Goal: Information Seeking & Learning: Find specific fact

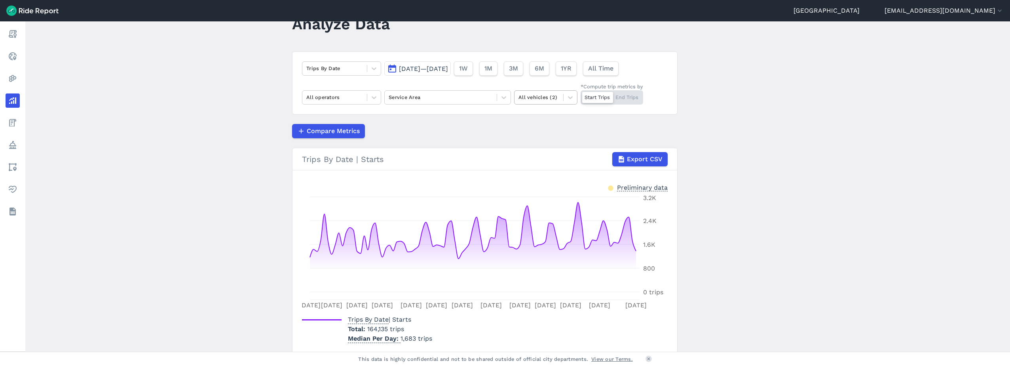
scroll to position [59, 0]
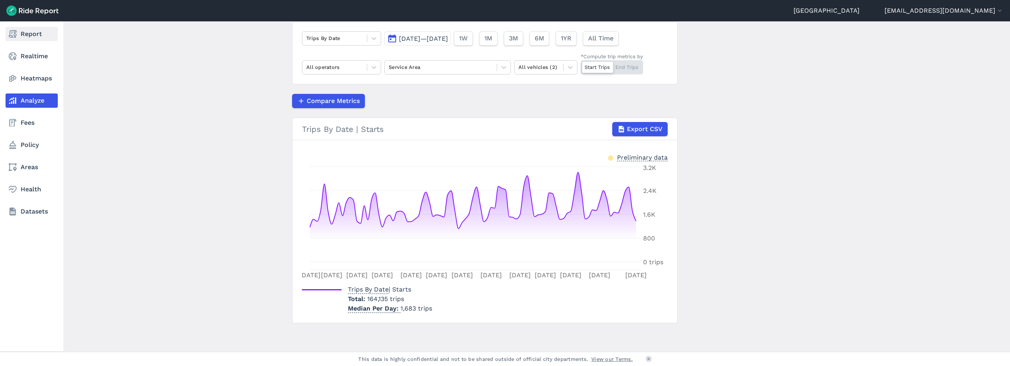
click at [40, 27] on link "Report" at bounding box center [32, 34] width 52 height 14
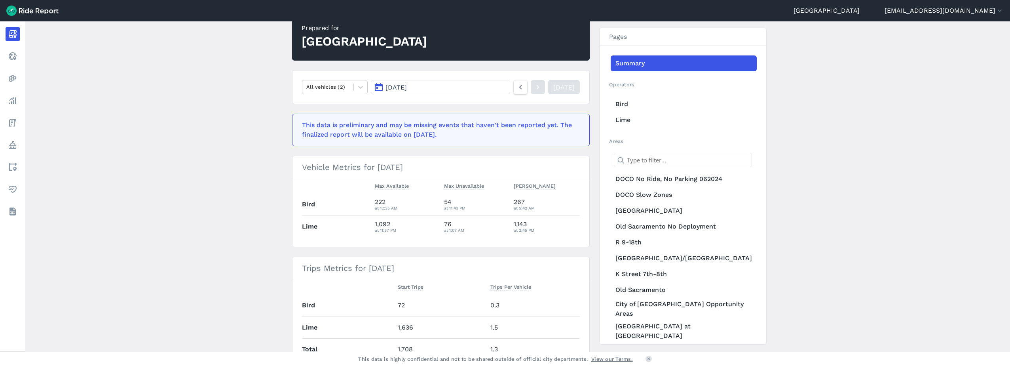
scroll to position [40, 0]
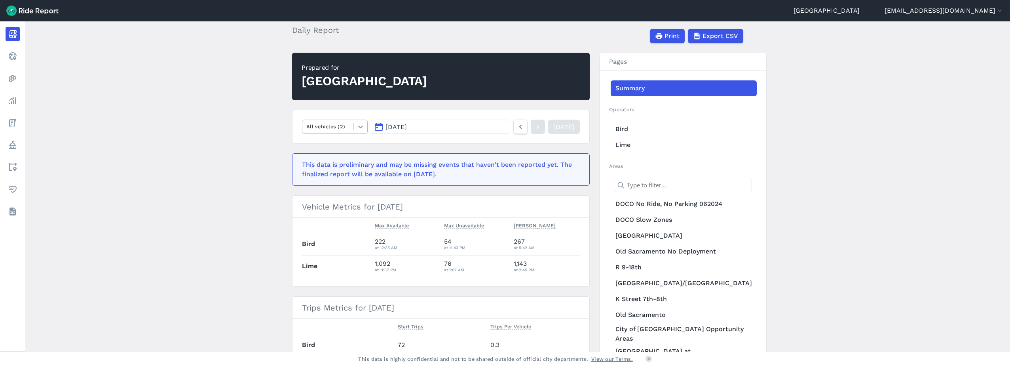
click at [360, 127] on icon at bounding box center [360, 126] width 5 height 3
click at [243, 121] on main "[DATE] Daily Report Print Export CSV Prepared for Sacramento option E-Bikes foc…" at bounding box center [517, 186] width 985 height 330
click at [485, 128] on button "[DATE]" at bounding box center [440, 127] width 139 height 14
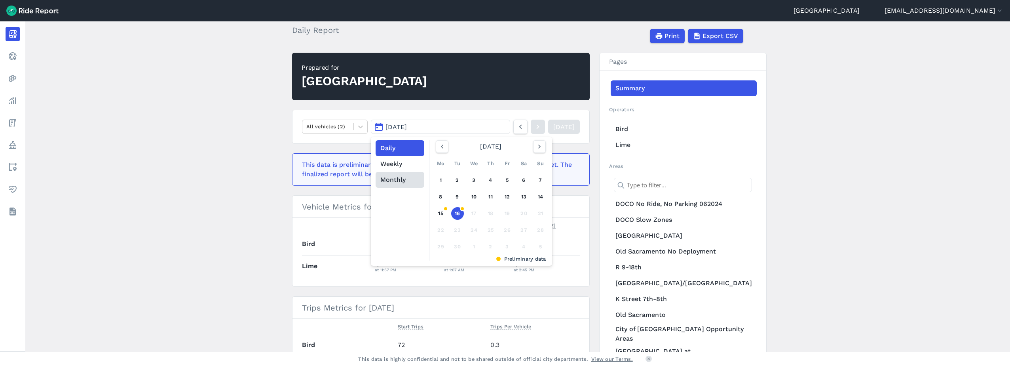
click at [405, 177] on button "Monthly" at bounding box center [400, 180] width 49 height 16
click at [448, 215] on link "[DATE]" at bounding box center [454, 215] width 35 height 19
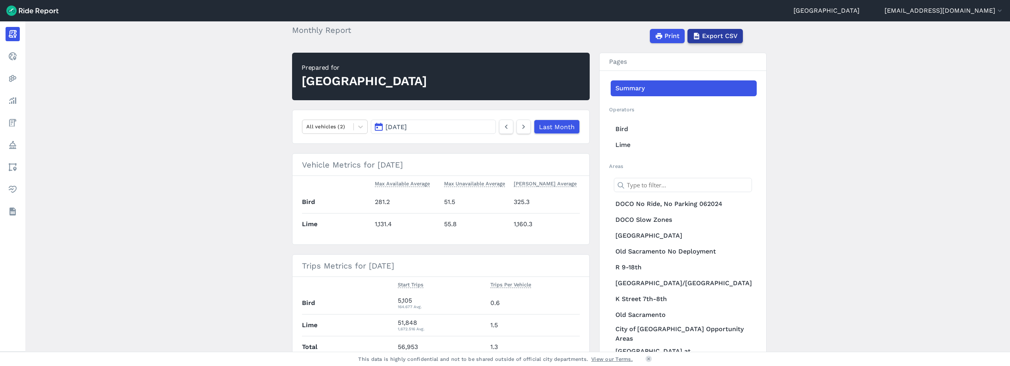
click at [713, 38] on span "Export CSV" at bounding box center [720, 36] width 36 height 10
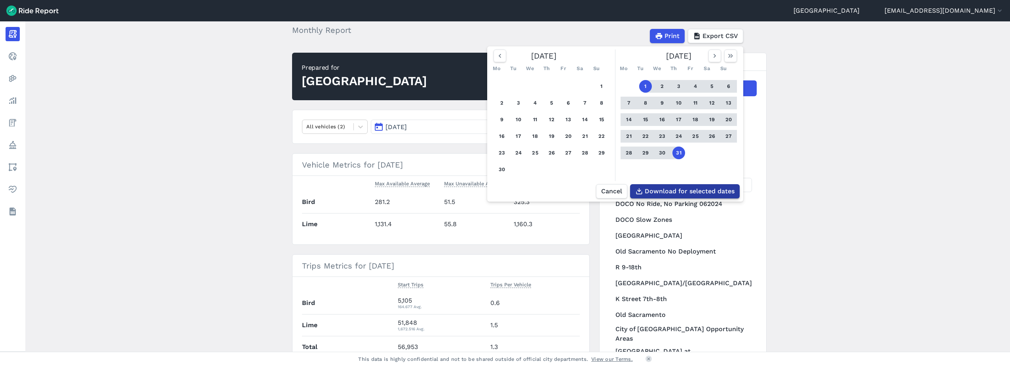
click at [717, 193] on span "Download for selected dates" at bounding box center [690, 191] width 90 height 10
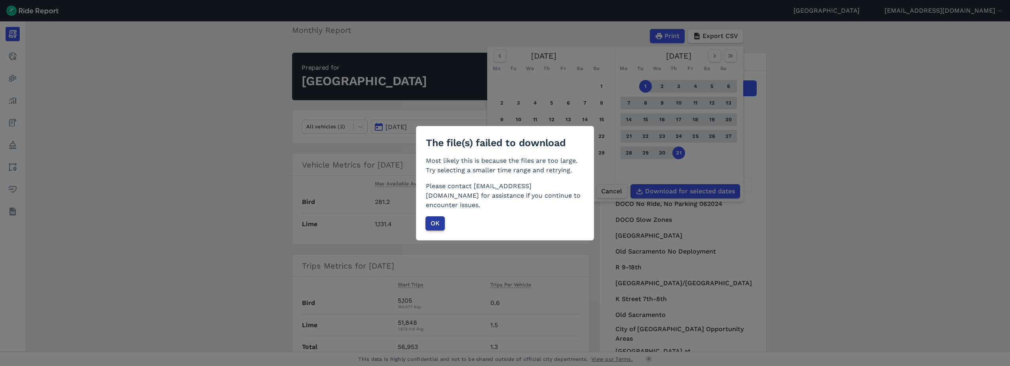
click at [443, 216] on button "OK" at bounding box center [435, 223] width 19 height 14
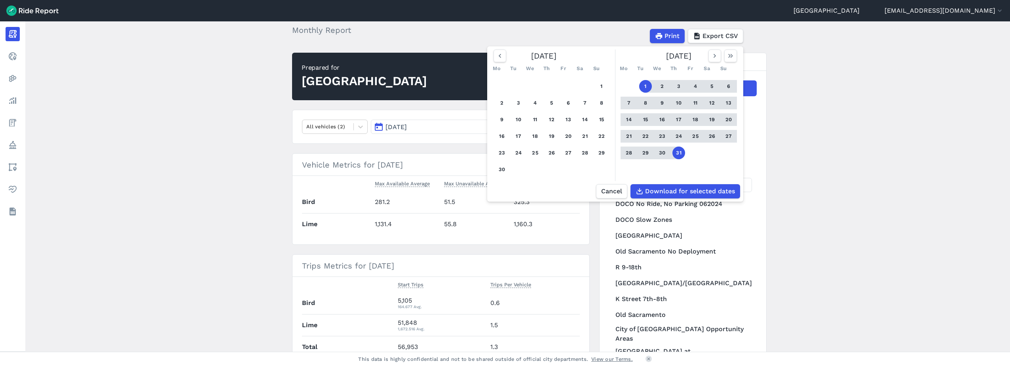
click at [896, 109] on main "[DATE] Monthly Report Print Export CSV [DATE] Mo Tu We Th Fr Sa Su 1 2 3 4 5 6 …" at bounding box center [517, 186] width 985 height 330
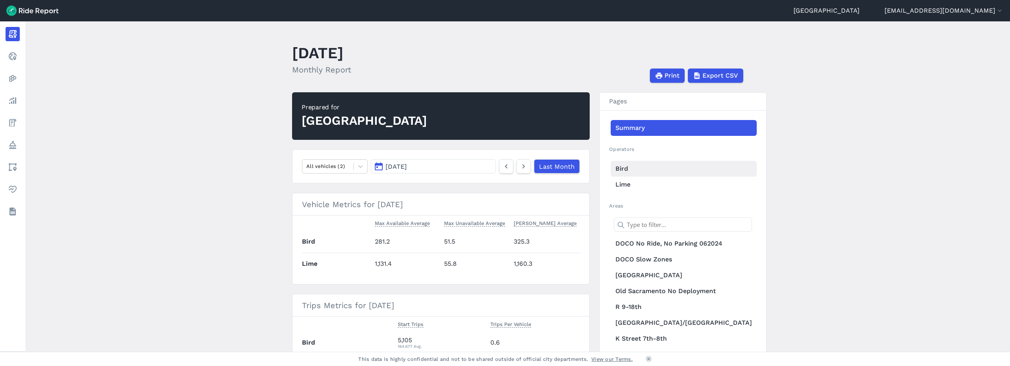
click at [623, 172] on link "Bird" at bounding box center [684, 169] width 146 height 16
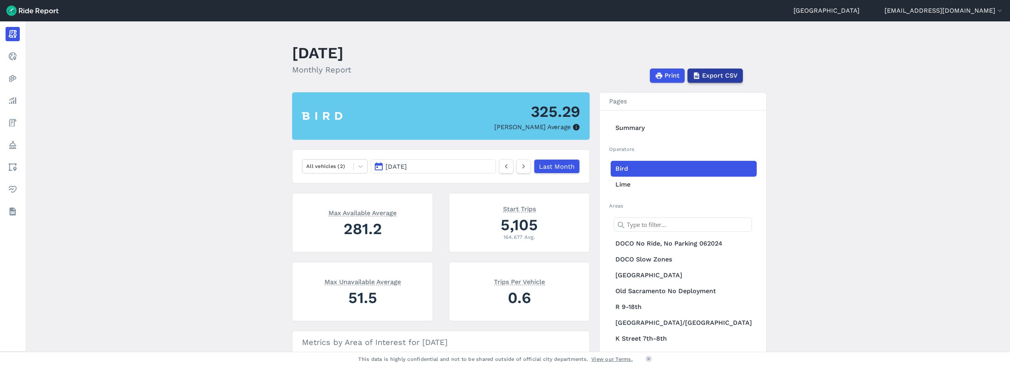
click at [713, 76] on span "Export CSV" at bounding box center [720, 76] width 36 height 10
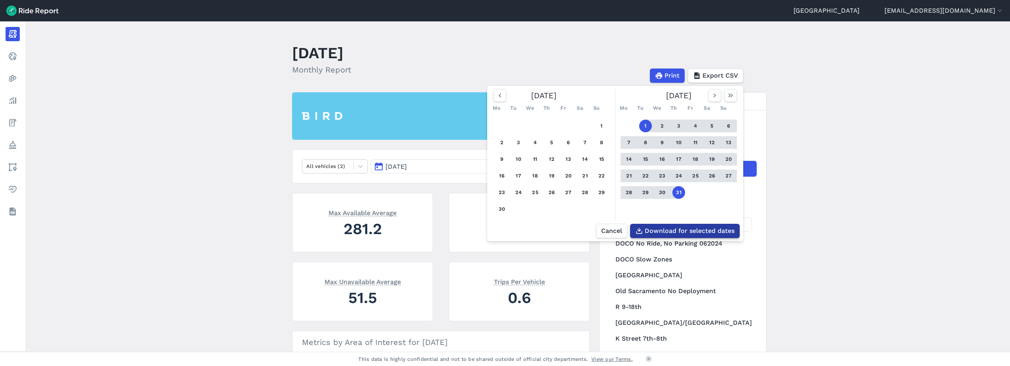
click at [668, 233] on span "Download for selected dates" at bounding box center [690, 231] width 90 height 10
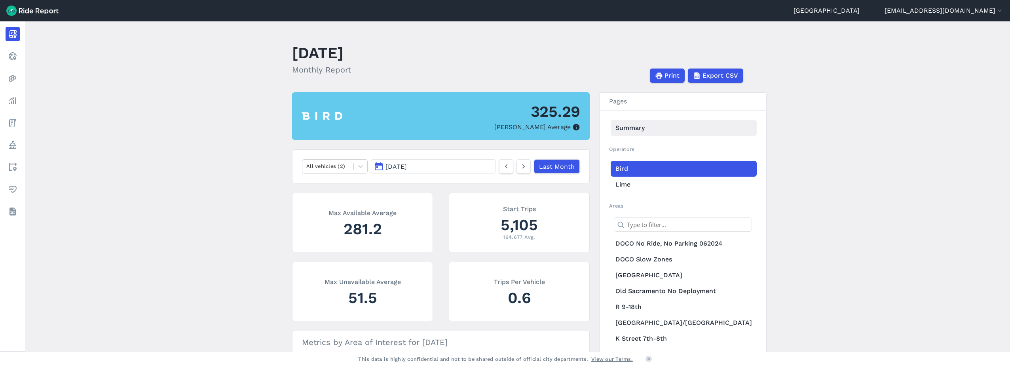
click at [665, 124] on link "Summary" at bounding box center [684, 128] width 146 height 16
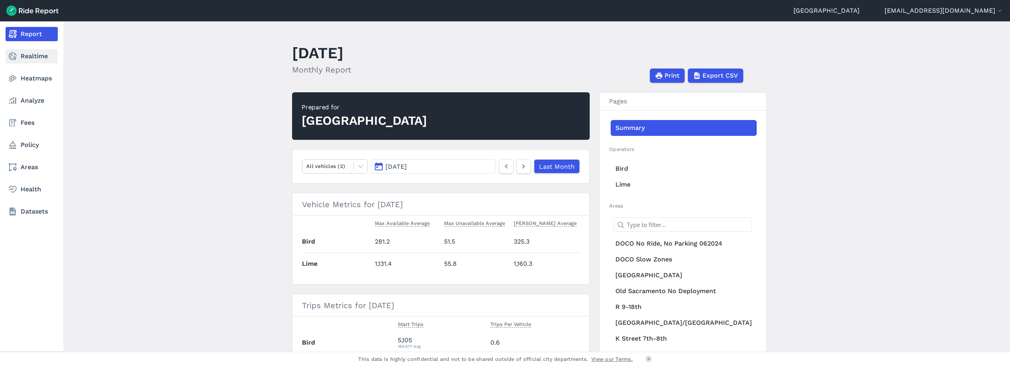
click at [17, 54] on link "Realtime" at bounding box center [32, 56] width 52 height 14
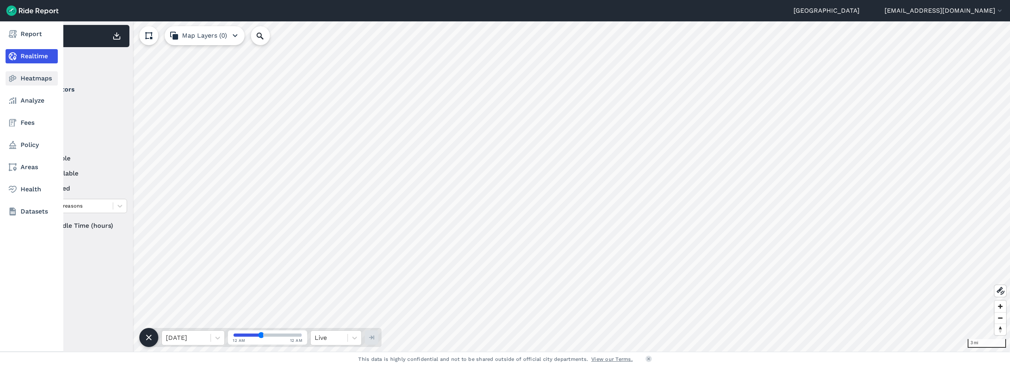
click at [18, 77] on link "Heatmaps" at bounding box center [32, 78] width 52 height 14
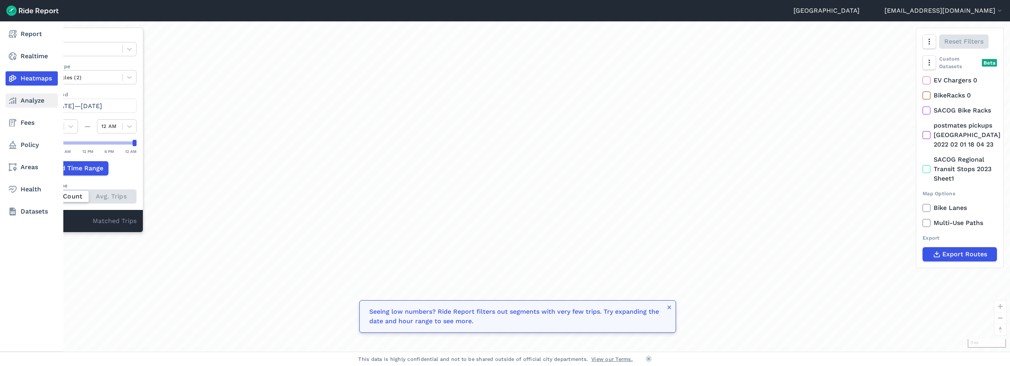
click at [23, 99] on link "Analyze" at bounding box center [32, 100] width 52 height 14
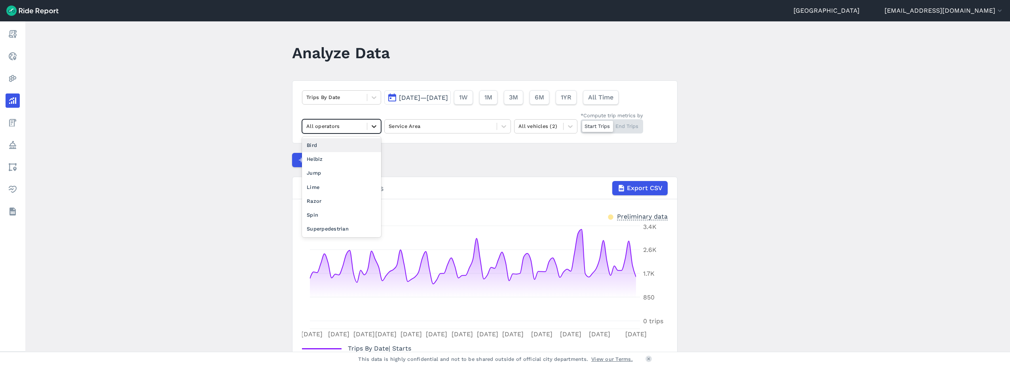
click at [370, 127] on icon at bounding box center [374, 126] width 8 height 8
click at [359, 150] on div "Bird" at bounding box center [341, 145] width 79 height 14
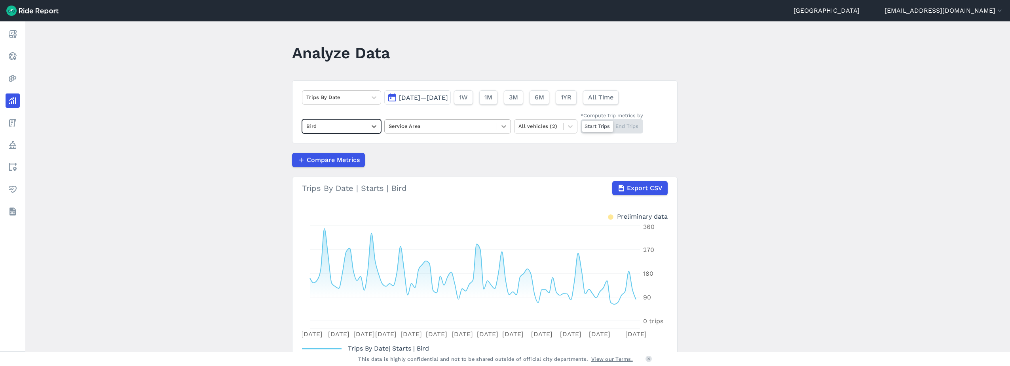
click at [501, 129] on icon at bounding box center [504, 126] width 8 height 8
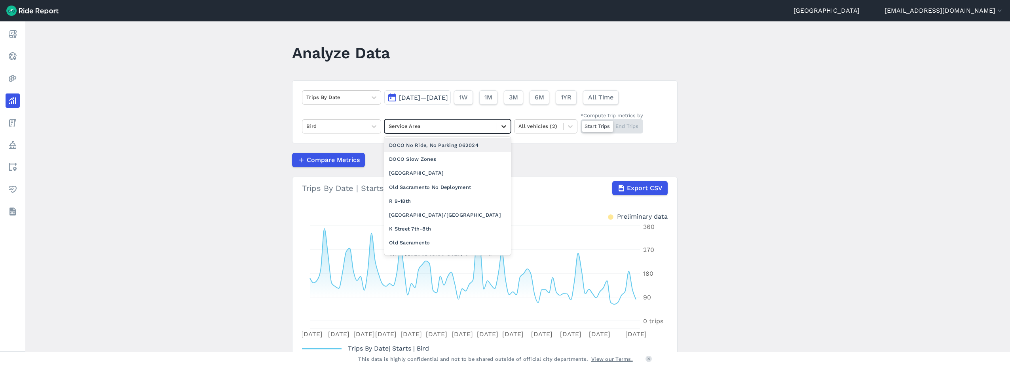
click at [501, 129] on icon at bounding box center [504, 126] width 8 height 8
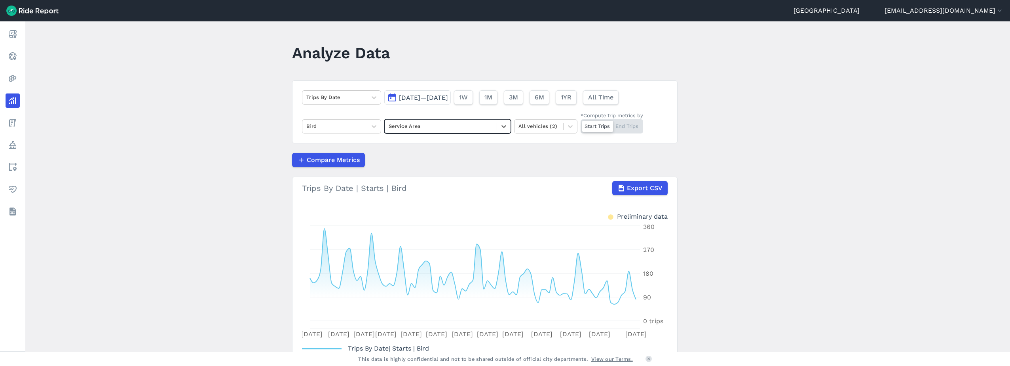
click at [516, 158] on div "Compare Metrics" at bounding box center [485, 160] width 386 height 14
click at [389, 97] on button "[DATE]—[DATE]" at bounding box center [417, 97] width 67 height 14
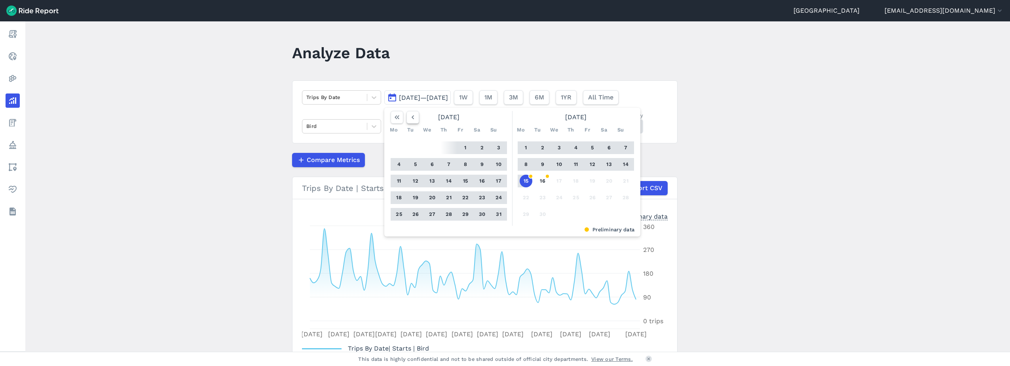
click at [412, 117] on icon "button" at bounding box center [413, 117] width 8 height 8
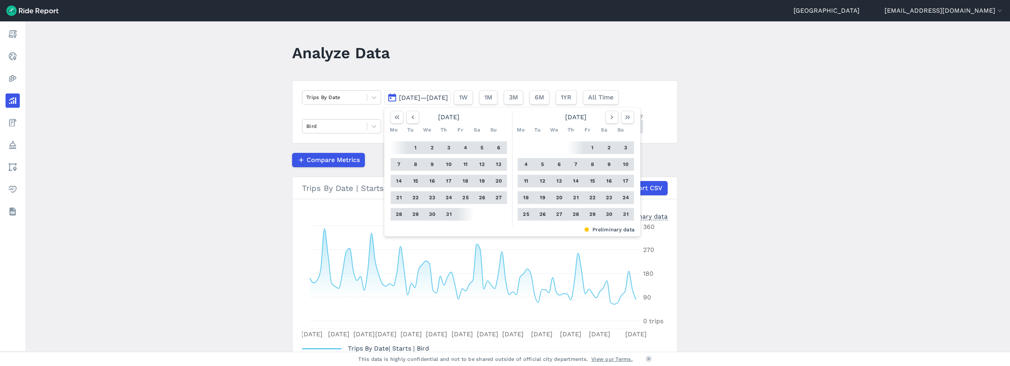
click at [413, 147] on button "1" at bounding box center [415, 147] width 13 height 13
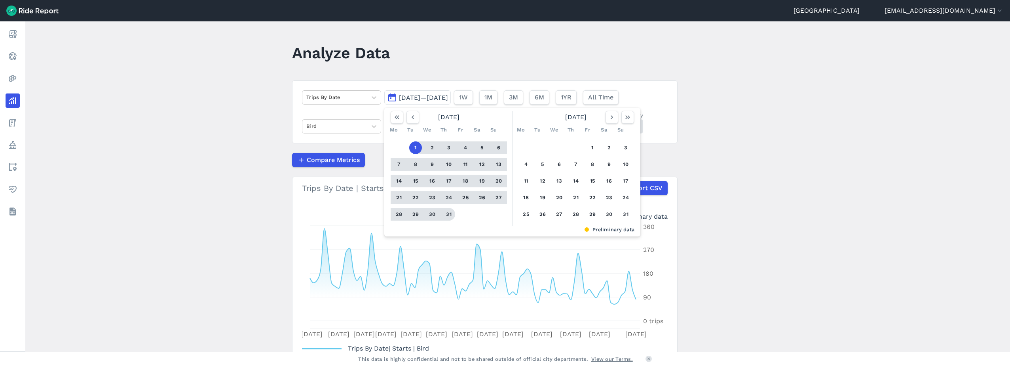
click at [444, 213] on button "31" at bounding box center [449, 214] width 13 height 13
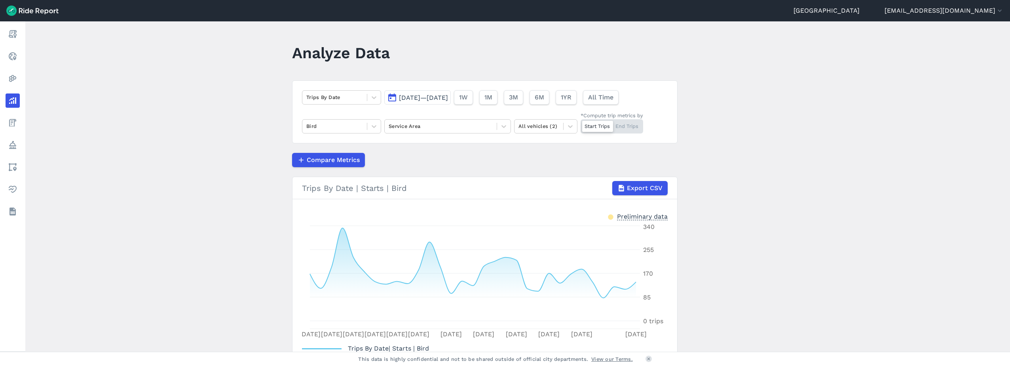
click at [747, 144] on main "Analyze Data Trips By Date [DATE]—[DATE] 1W 1M 3M 6M 1YR All Time Bird Service …" at bounding box center [517, 186] width 985 height 330
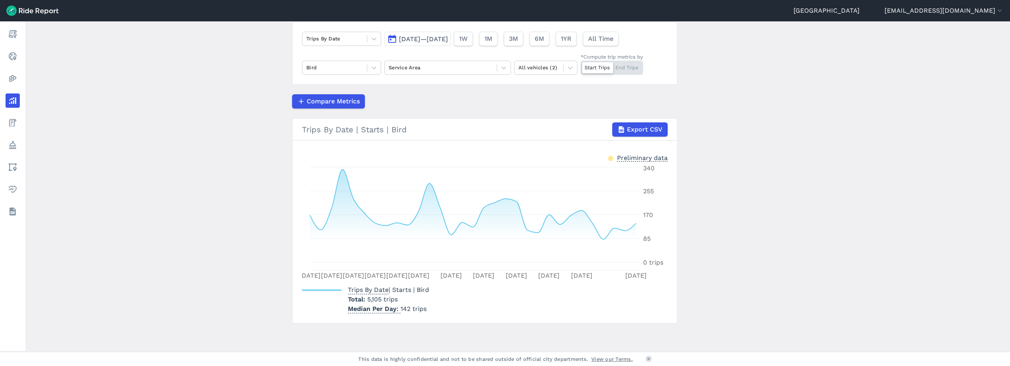
scroll to position [59, 0]
click at [652, 133] on span "Export CSV" at bounding box center [645, 129] width 36 height 10
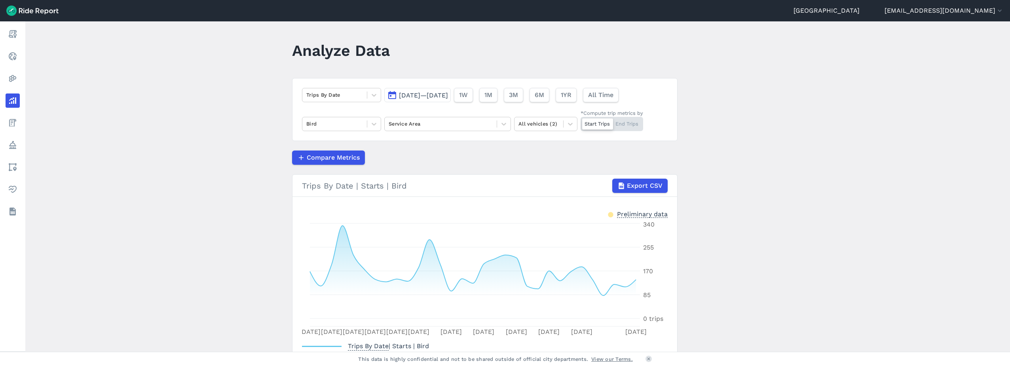
scroll to position [0, 0]
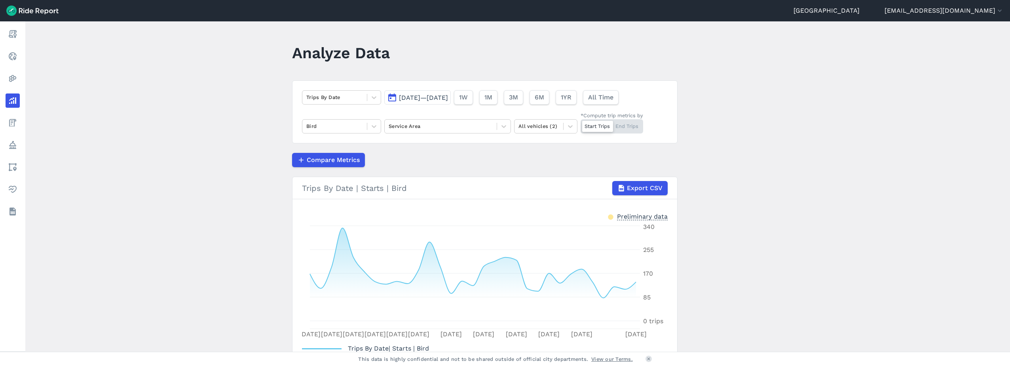
click at [618, 126] on div "Start Trips End Trips" at bounding box center [612, 126] width 63 height 14
click at [581, 124] on input "*Compute trip metrics by Start Trips End Trips" at bounding box center [581, 121] width 0 height 5
click at [601, 126] on div "Start Trips End Trips" at bounding box center [612, 126] width 63 height 14
click at [581, 124] on input "*Compute trip metrics by Start Trips End Trips" at bounding box center [581, 121] width 0 height 5
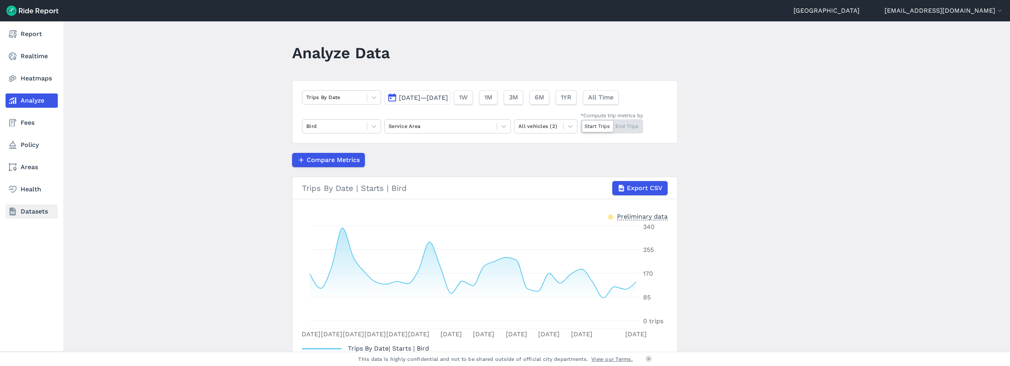
click at [33, 209] on link "Datasets" at bounding box center [32, 211] width 52 height 14
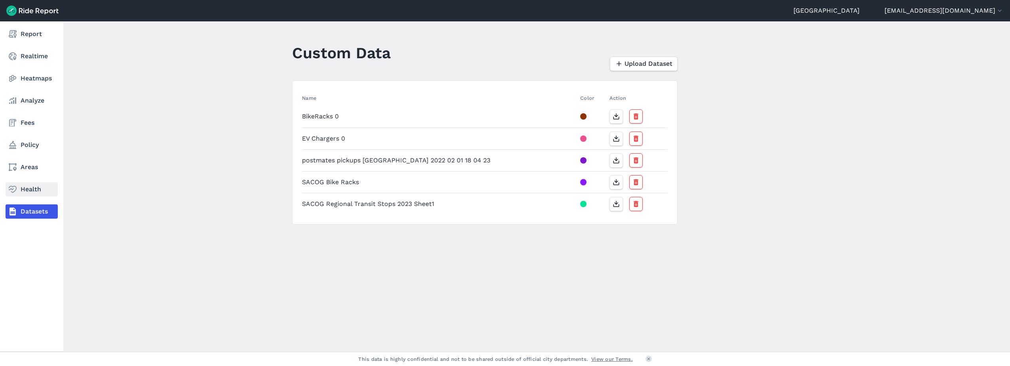
click at [32, 190] on link "Health" at bounding box center [32, 189] width 52 height 14
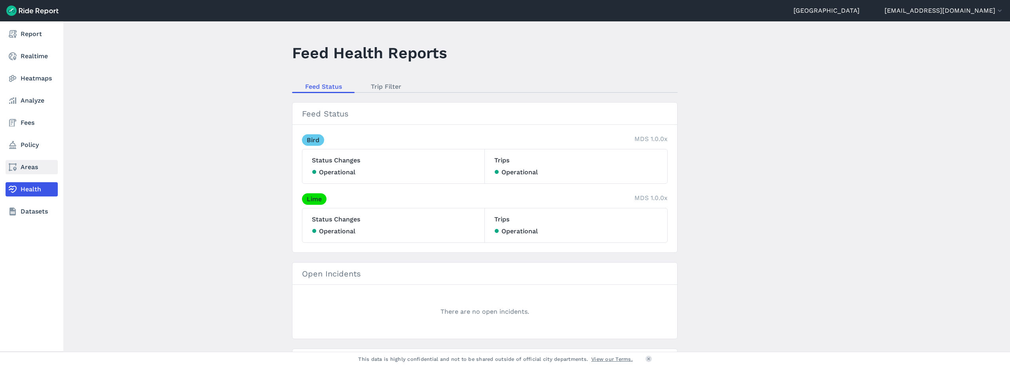
click at [32, 167] on link "Areas" at bounding box center [32, 167] width 52 height 14
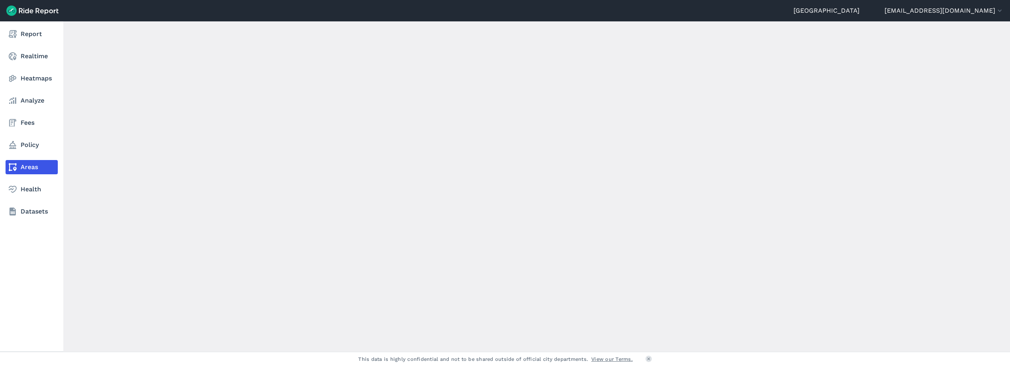
click at [32, 154] on nav "Report Realtime Heatmaps Analyze Fees Policy Areas Health Datasets" at bounding box center [31, 122] width 63 height 203
click at [30, 150] on link "Policy" at bounding box center [32, 145] width 52 height 14
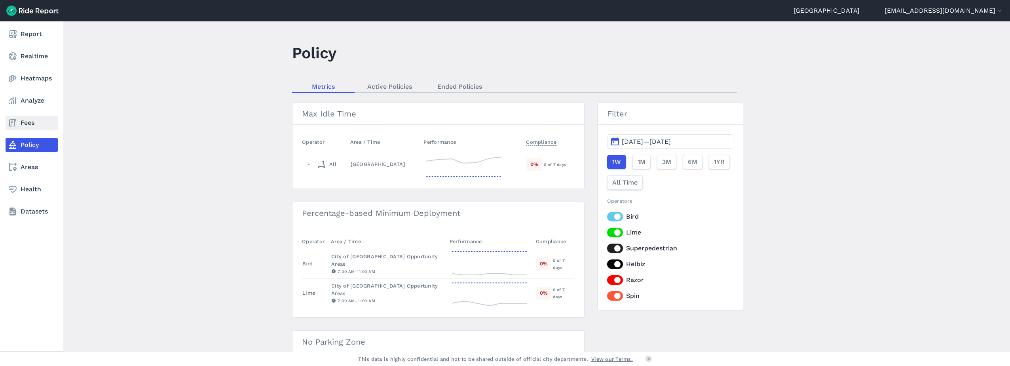
click at [56, 126] on link "Fees" at bounding box center [32, 123] width 52 height 14
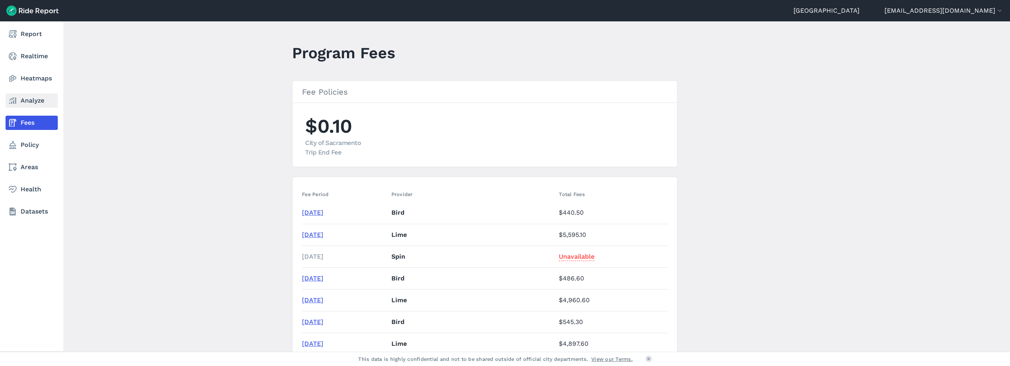
click at [38, 103] on link "Analyze" at bounding box center [32, 100] width 52 height 14
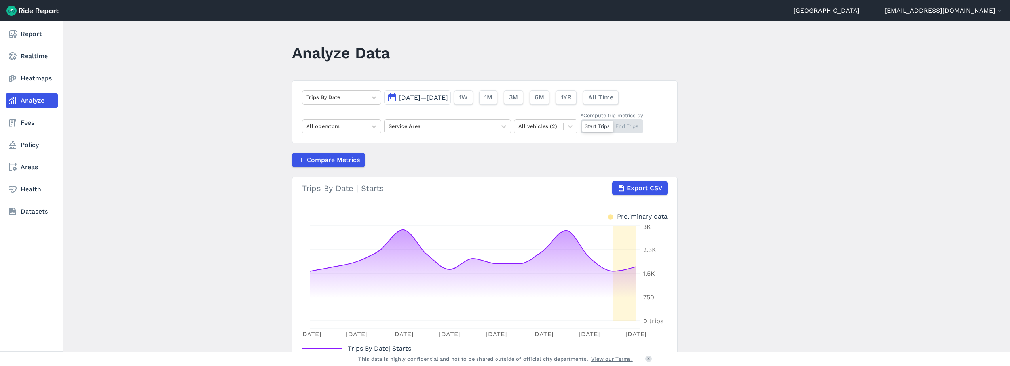
click at [38, 114] on nav "Report Realtime Heatmaps Analyze Fees Policy Areas Health Datasets" at bounding box center [31, 122] width 63 height 203
click at [35, 120] on link "Fees" at bounding box center [32, 123] width 52 height 14
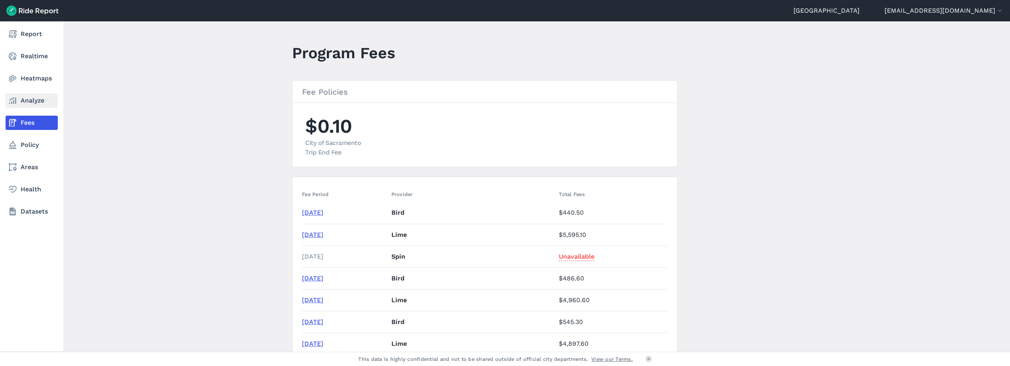
click at [24, 97] on link "Analyze" at bounding box center [32, 100] width 52 height 14
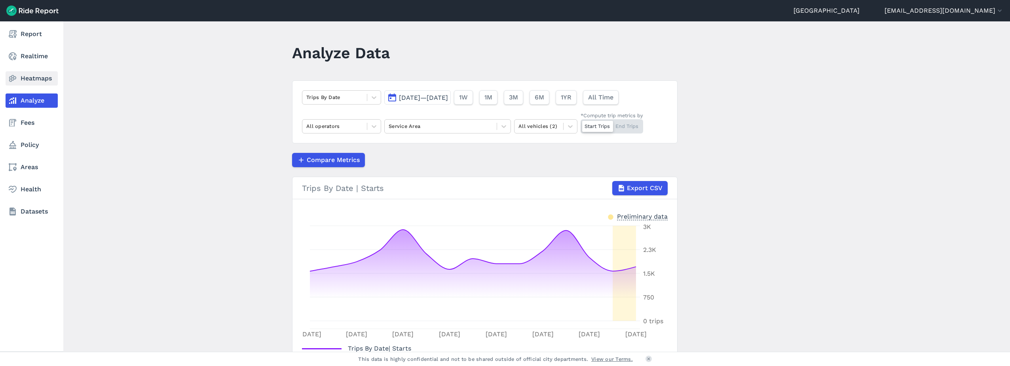
click at [29, 83] on link "Heatmaps" at bounding box center [32, 78] width 52 height 14
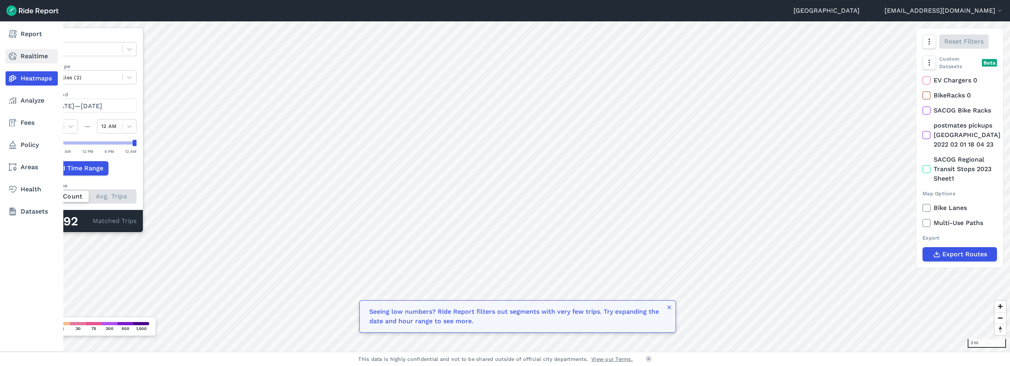
click at [33, 59] on link "Realtime" at bounding box center [32, 56] width 52 height 14
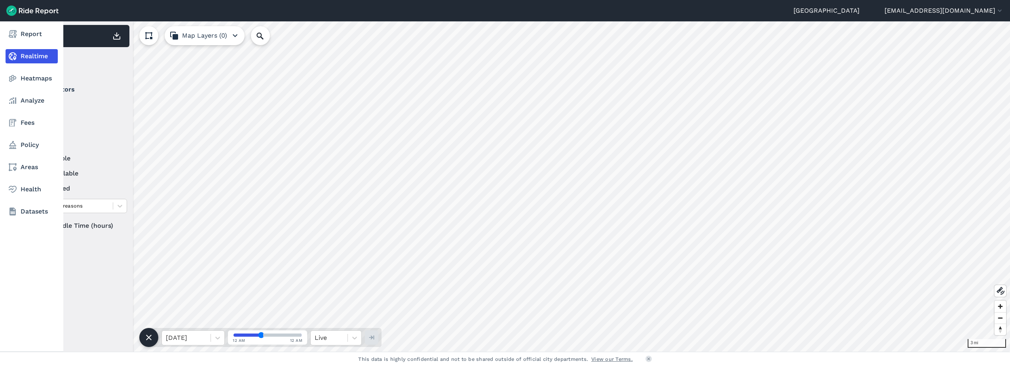
click at [34, 42] on nav "Report Realtime Heatmaps Analyze Fees Policy Areas Health Datasets" at bounding box center [31, 122] width 63 height 203
click at [33, 34] on link "Report" at bounding box center [32, 34] width 52 height 14
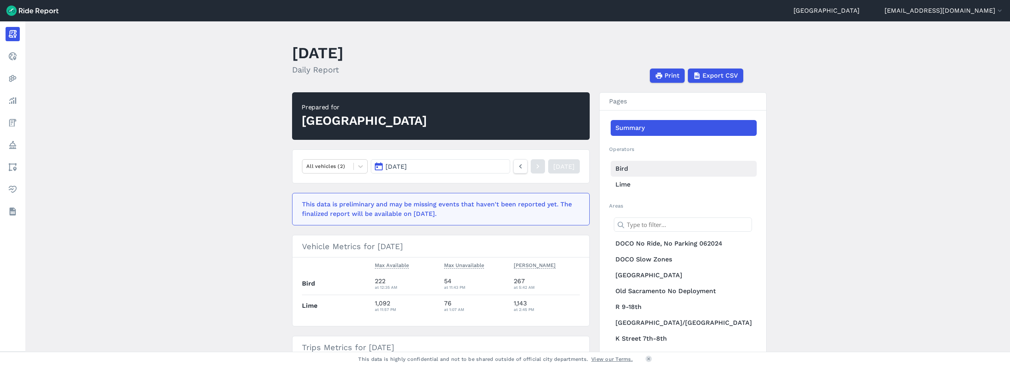
click at [637, 171] on link "Bird" at bounding box center [684, 169] width 146 height 16
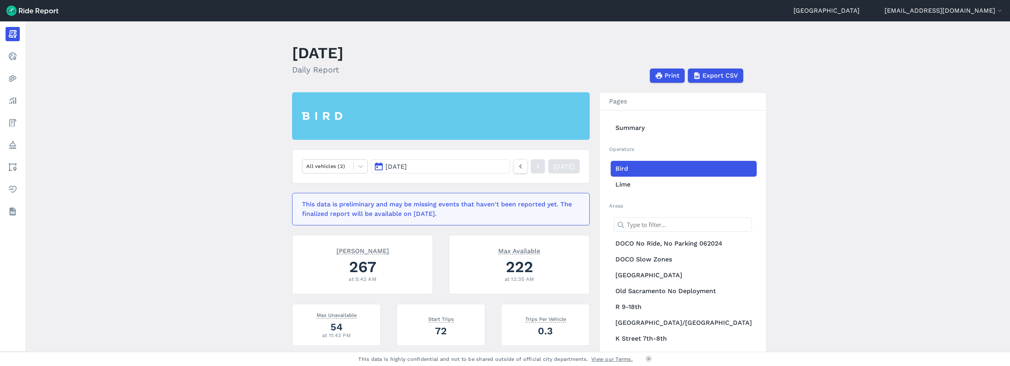
click at [477, 166] on button "[DATE]" at bounding box center [440, 166] width 139 height 14
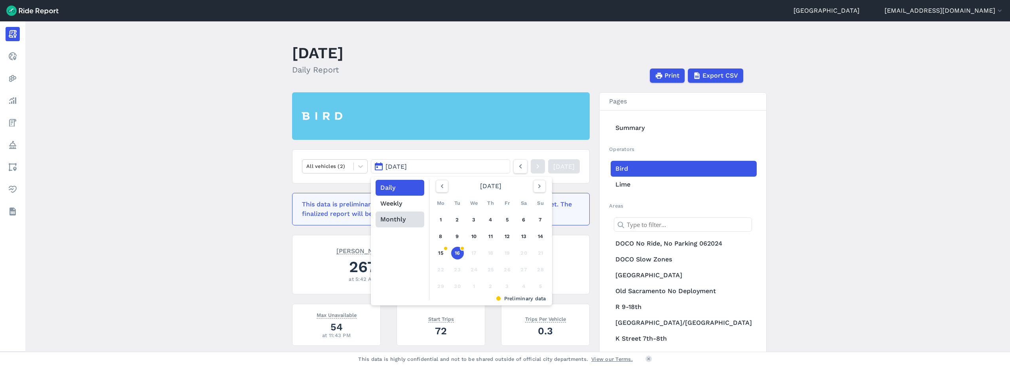
click at [406, 216] on button "Monthly" at bounding box center [400, 219] width 49 height 16
click at [447, 253] on link "[DATE]" at bounding box center [454, 254] width 35 height 19
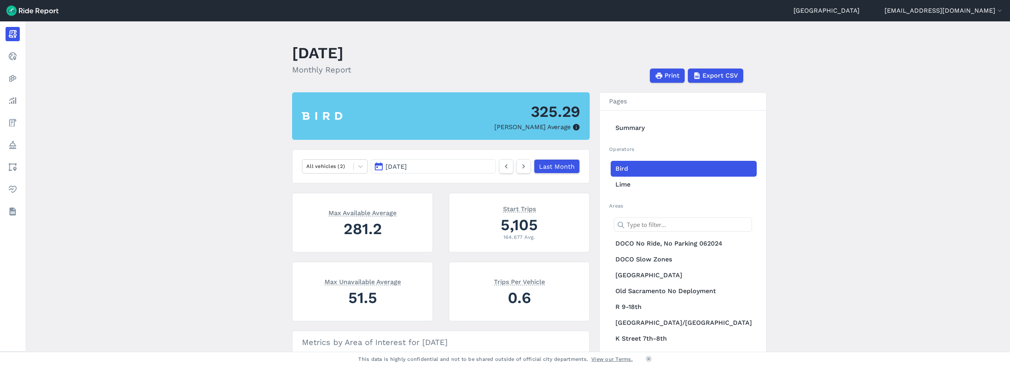
click at [873, 158] on main "[DATE] Monthly Report Print Export CSV 325.29 Max Parked Average All vehicles (…" at bounding box center [517, 186] width 985 height 330
click at [734, 75] on span "Export CSV" at bounding box center [720, 76] width 36 height 10
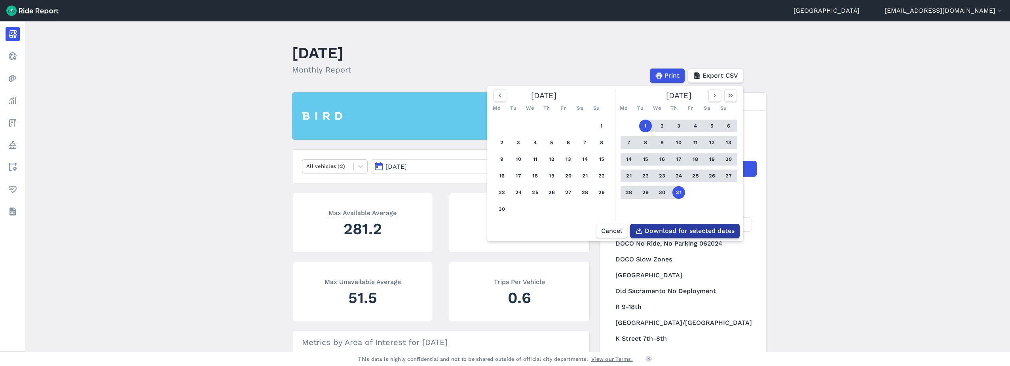
click at [684, 230] on span "Download for selected dates" at bounding box center [690, 231] width 90 height 10
click at [846, 156] on main "[DATE] Monthly Report Print Export CSV [DATE] Mo Tu We Th Fr Sa Su 1 2 3 4 5 6 …" at bounding box center [517, 186] width 985 height 330
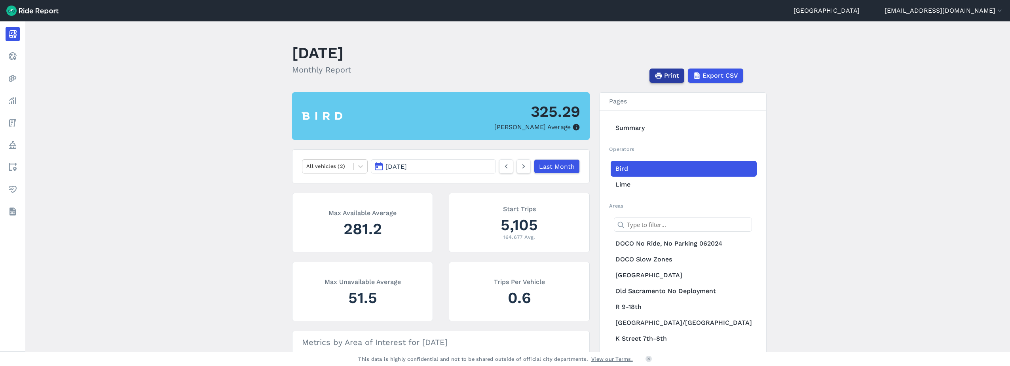
click at [668, 75] on span "Print" at bounding box center [671, 76] width 15 height 10
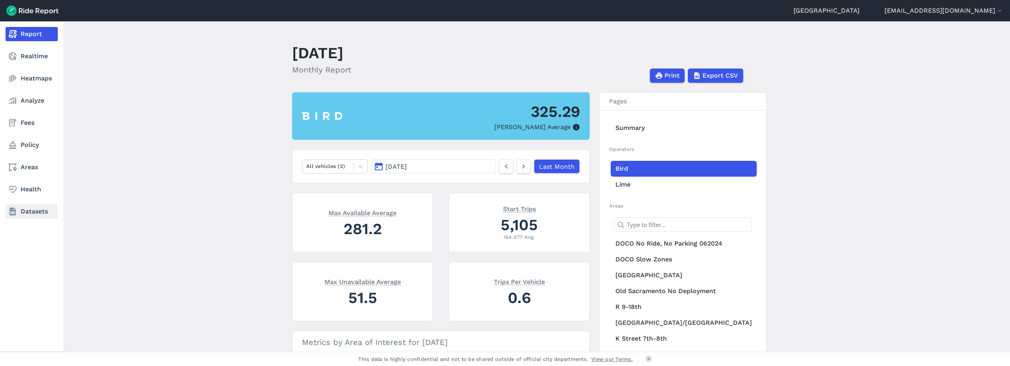
click at [32, 211] on link "Datasets" at bounding box center [32, 211] width 52 height 14
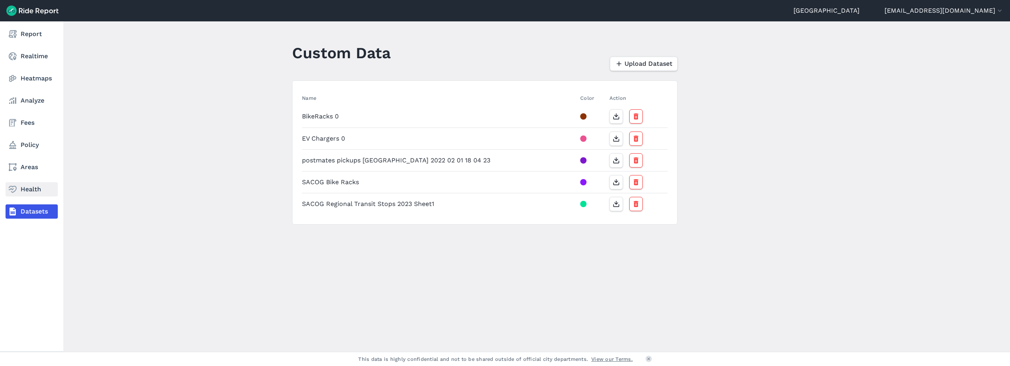
click at [25, 193] on link "Health" at bounding box center [32, 189] width 52 height 14
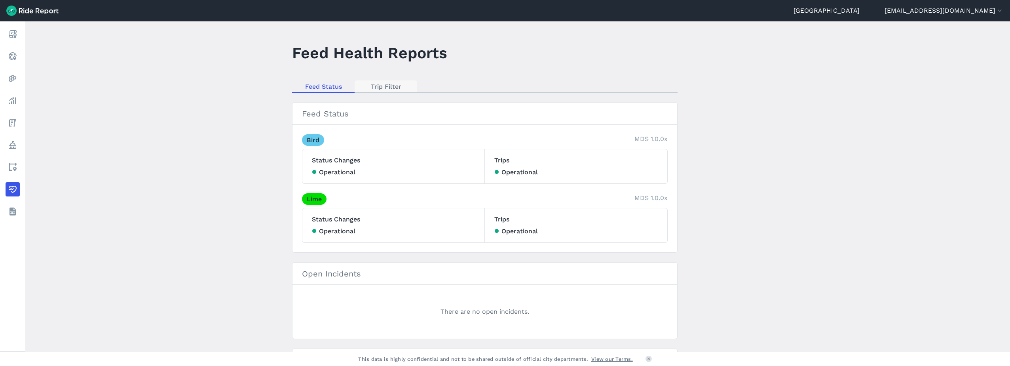
click at [391, 88] on link "Trip Filter" at bounding box center [386, 86] width 63 height 12
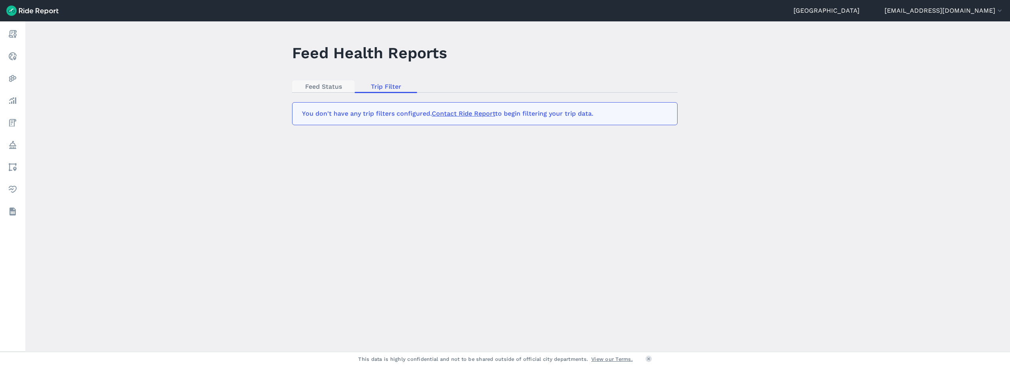
click at [329, 89] on link "Feed Status" at bounding box center [323, 86] width 63 height 12
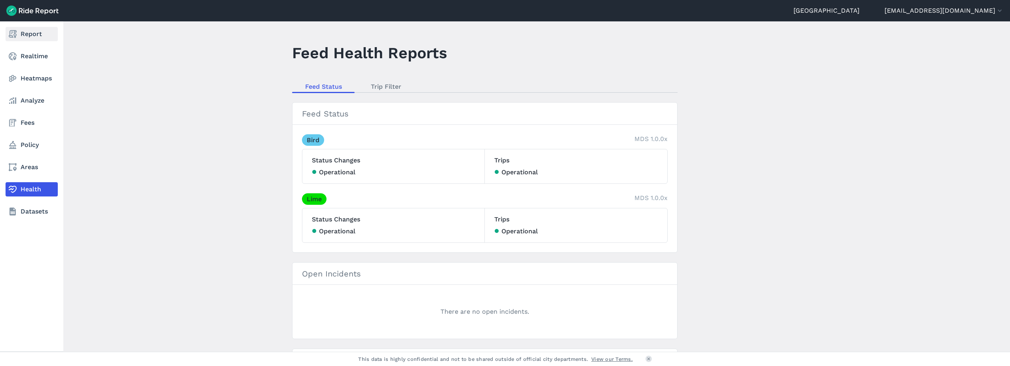
click at [35, 37] on link "Report" at bounding box center [32, 34] width 52 height 14
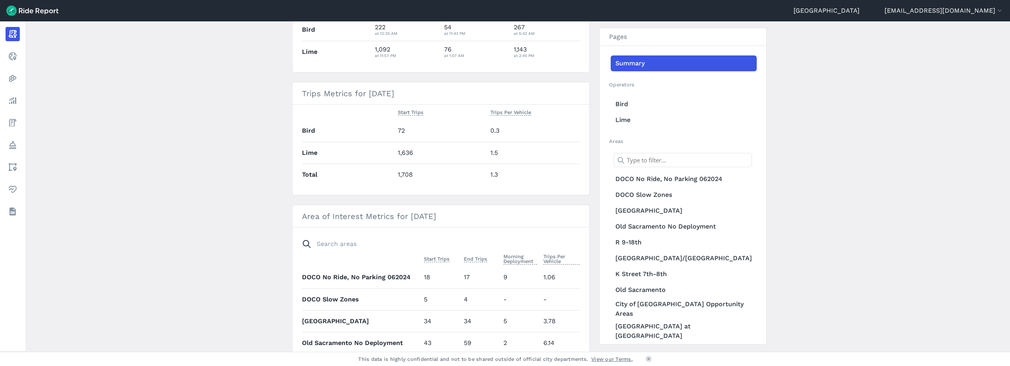
scroll to position [198, 0]
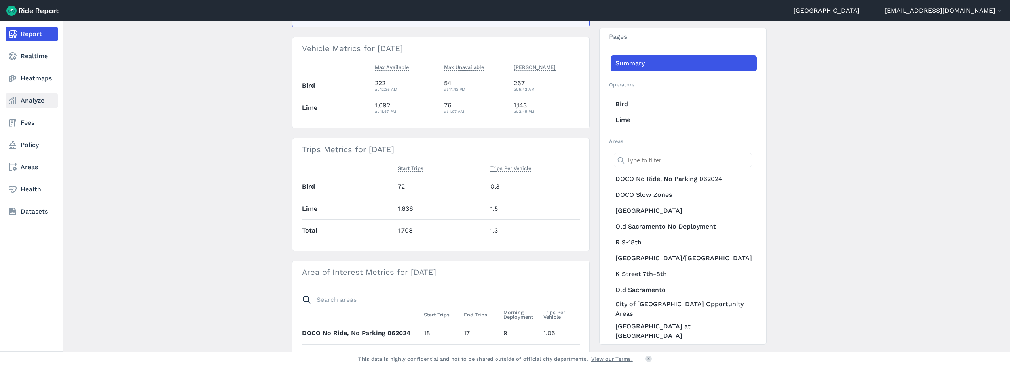
click at [27, 100] on link "Analyze" at bounding box center [32, 100] width 52 height 14
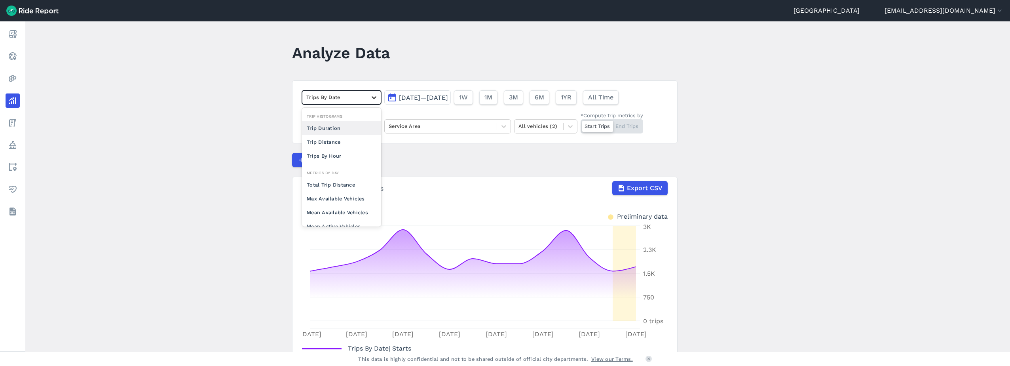
click at [375, 98] on icon at bounding box center [374, 97] width 8 height 8
click at [355, 145] on div "Trip Distance" at bounding box center [341, 142] width 79 height 14
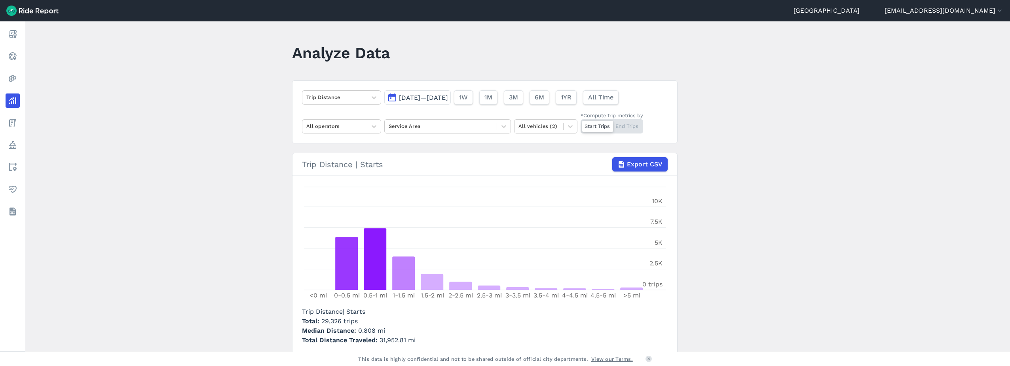
click at [448, 99] on span "[DATE]—[DATE]" at bounding box center [423, 98] width 49 height 8
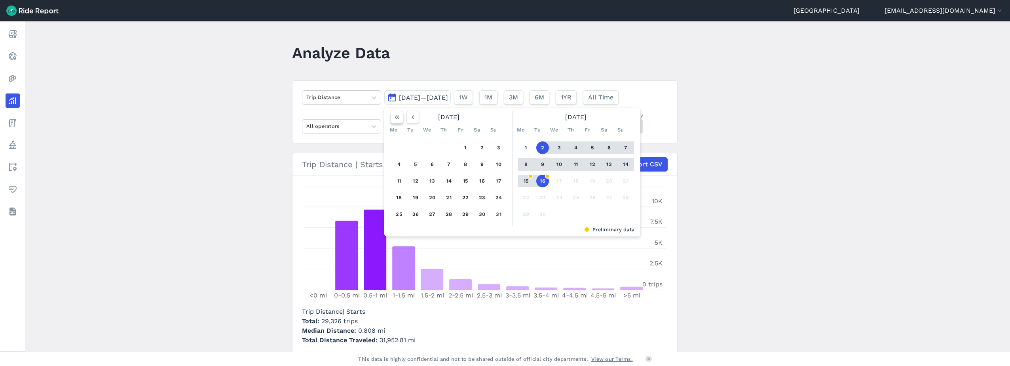
click at [396, 118] on icon "button" at bounding box center [397, 117] width 8 height 8
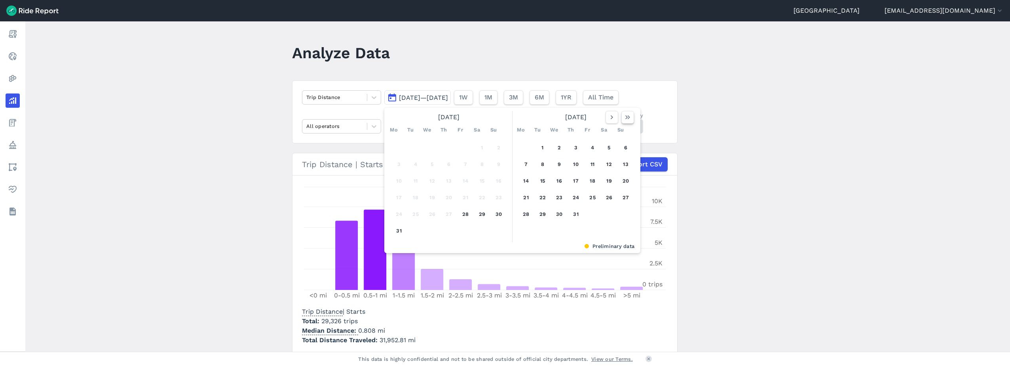
click at [627, 119] on icon "button" at bounding box center [628, 117] width 8 height 8
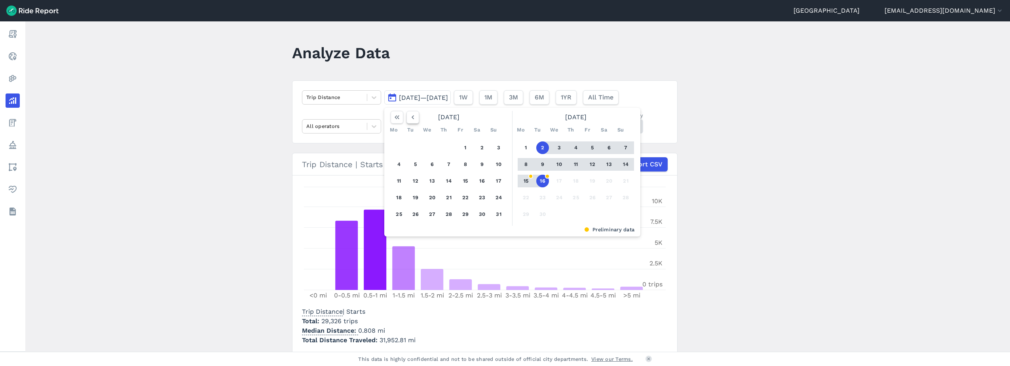
click at [414, 121] on icon "button" at bounding box center [413, 117] width 8 height 8
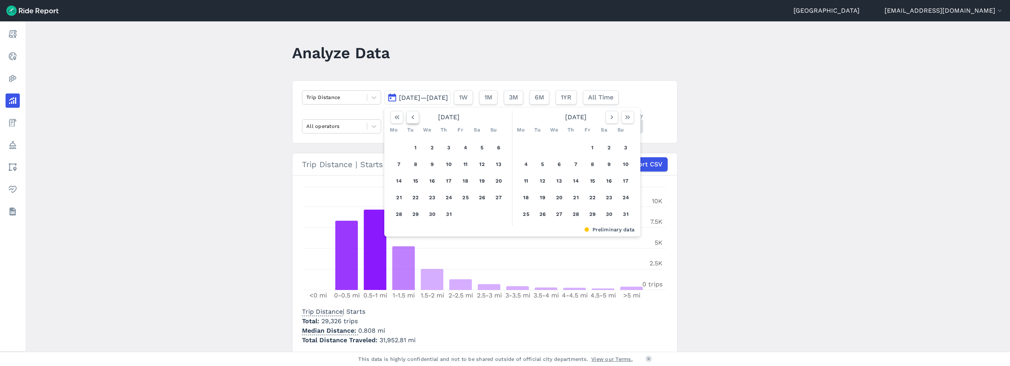
click at [414, 121] on icon "button" at bounding box center [413, 117] width 8 height 8
click at [540, 146] on button "1" at bounding box center [542, 147] width 13 height 13
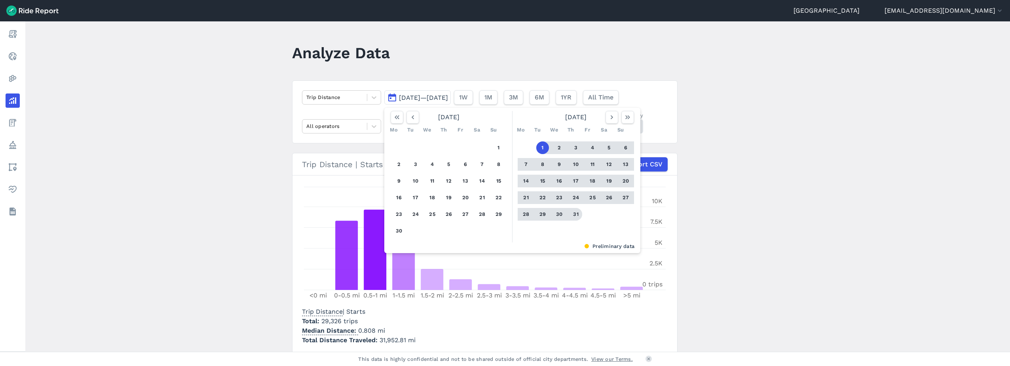
click at [574, 211] on button "31" at bounding box center [576, 214] width 13 height 13
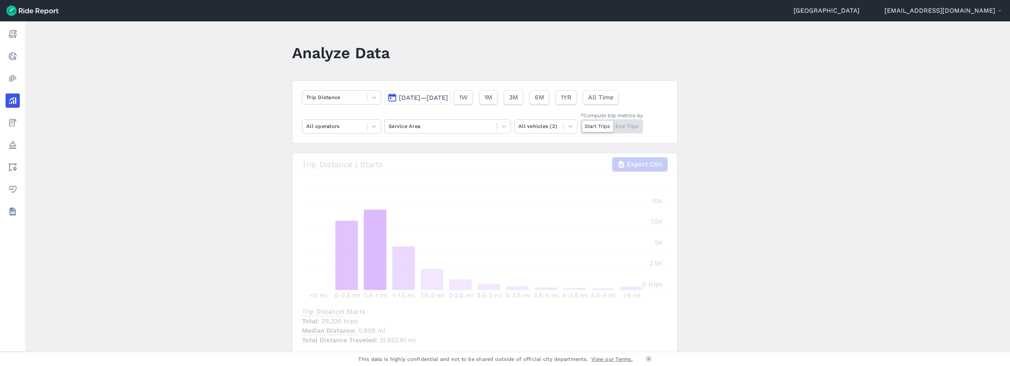
click at [757, 162] on main "Analyze Data Trip Distance [DATE]—[DATE] 1W 1M 3M 6M 1YR All Time All operators…" at bounding box center [517, 186] width 985 height 330
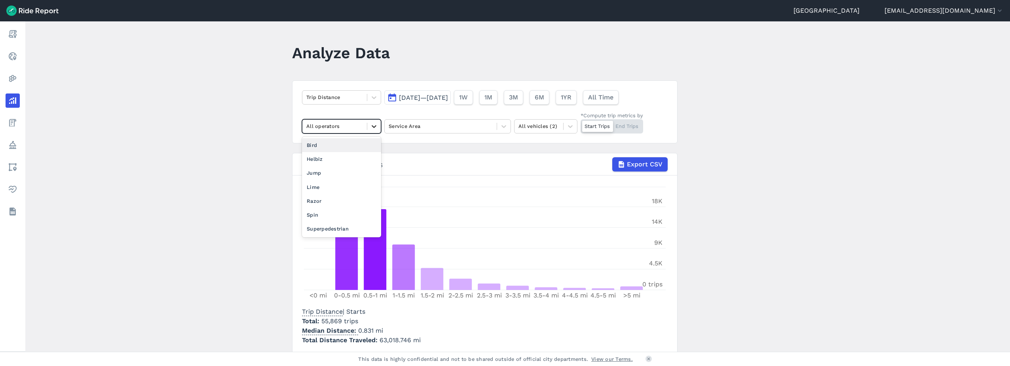
click at [377, 129] on div at bounding box center [373, 126] width 13 height 13
click at [349, 148] on div "Bird" at bounding box center [341, 145] width 79 height 14
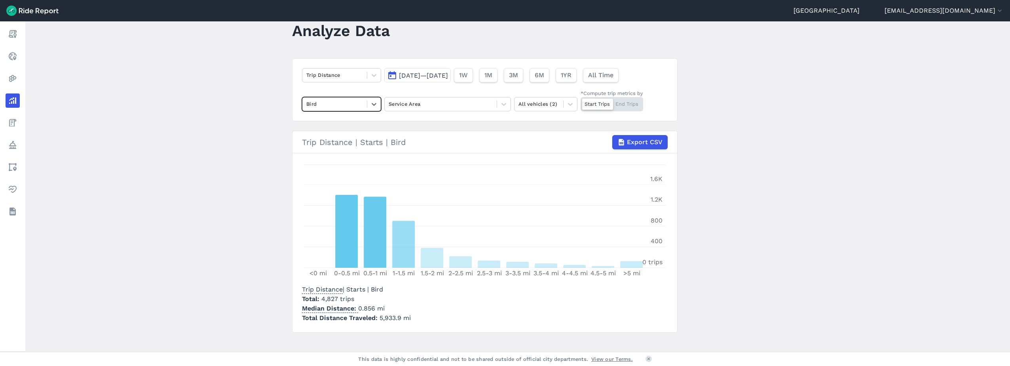
scroll to position [32, 0]
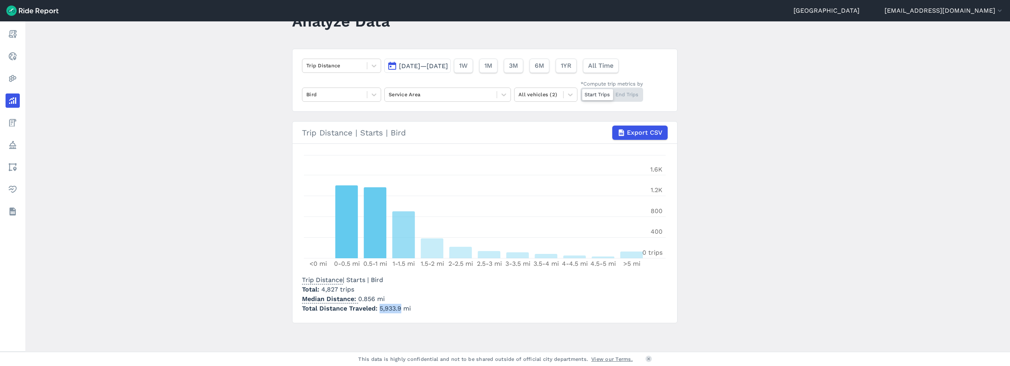
drag, startPoint x: 399, startPoint y: 310, endPoint x: 378, endPoint y: 309, distance: 21.4
click at [380, 309] on span "5,933.9 mi" at bounding box center [395, 308] width 31 height 8
copy span "5,933.9"
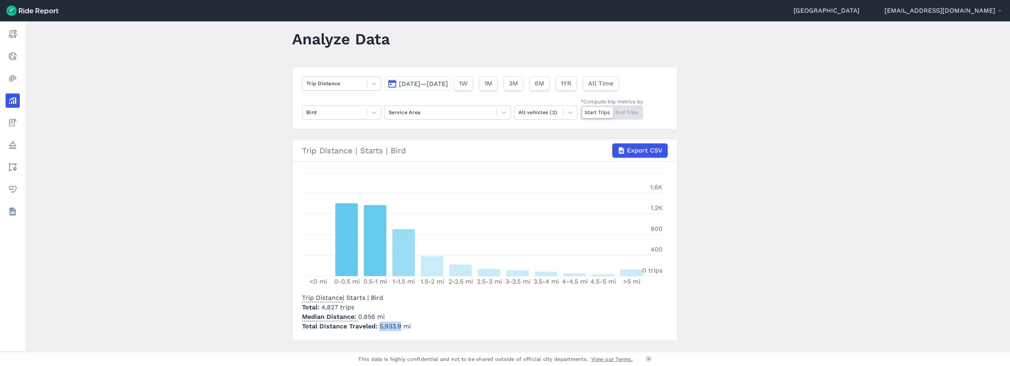
scroll to position [0, 0]
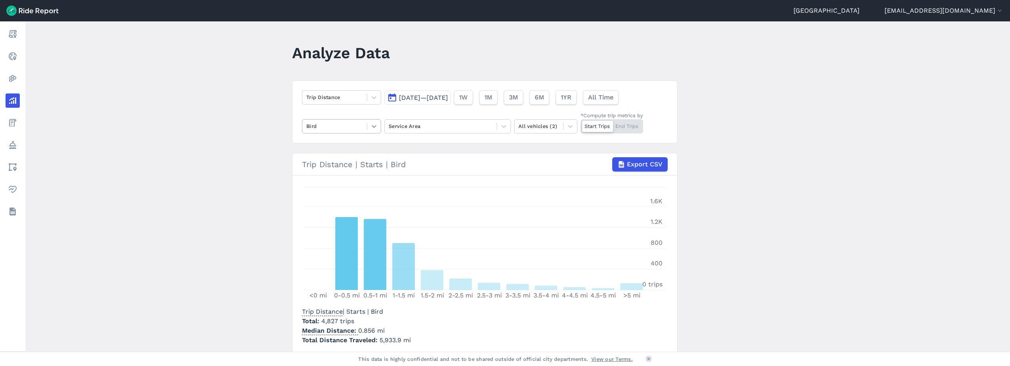
click at [371, 122] on div at bounding box center [373, 126] width 13 height 13
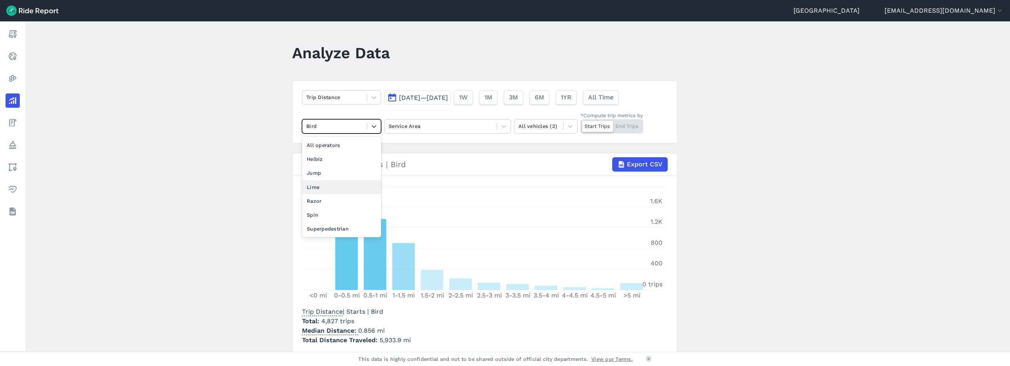
click at [332, 184] on div "Lime" at bounding box center [341, 187] width 79 height 14
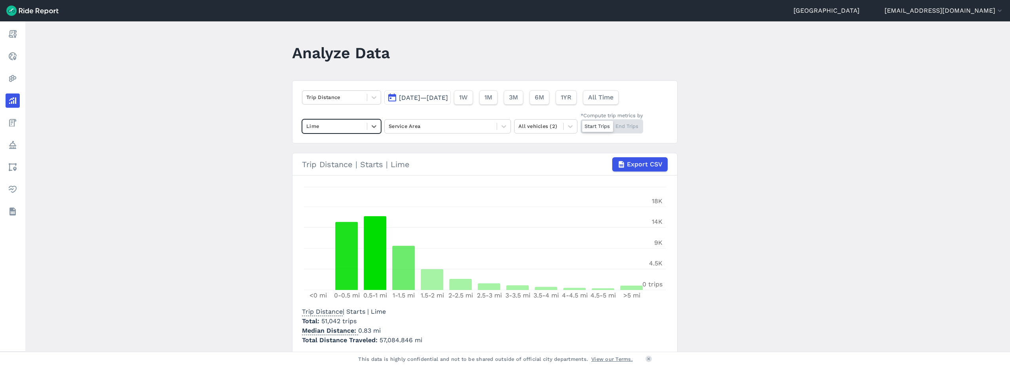
scroll to position [32, 0]
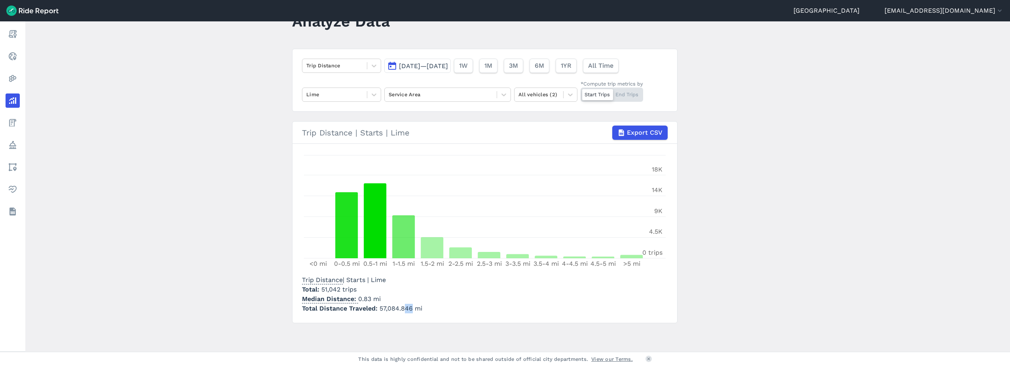
drag, startPoint x: 410, startPoint y: 310, endPoint x: 403, endPoint y: 309, distance: 7.6
click at [403, 309] on span "57,084.846 mi" at bounding box center [401, 308] width 43 height 8
click at [466, 313] on div "Trip Distance | Starts | Lime Total 51,042 trips Median Distance 0.83 mi Total …" at bounding box center [485, 292] width 366 height 41
drag, startPoint x: 410, startPoint y: 308, endPoint x: 379, endPoint y: 308, distance: 31.3
click at [380, 308] on span "57,084.846 mi" at bounding box center [401, 308] width 43 height 8
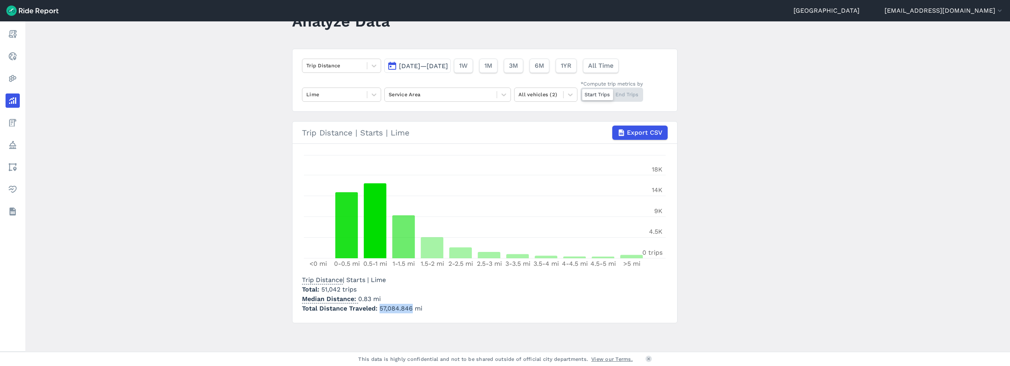
copy span "57,084.846"
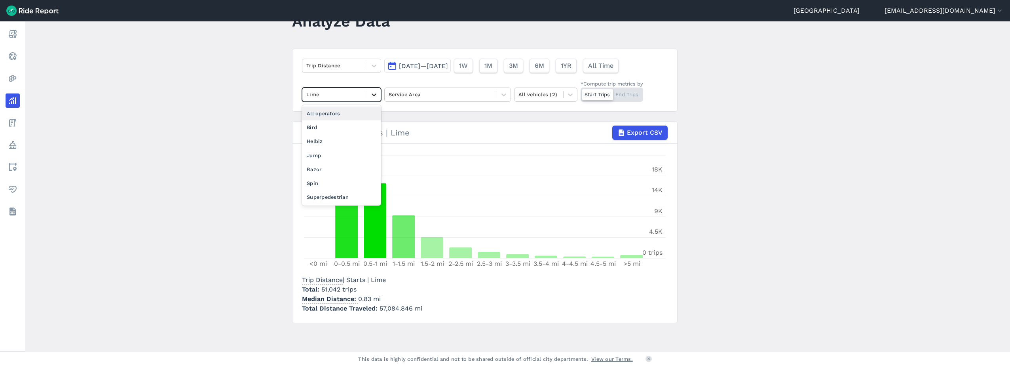
click at [372, 91] on icon at bounding box center [374, 95] width 8 height 8
click at [207, 128] on main "Analyze Data Trip Distance [DATE]—[DATE] 1W 1M 3M 6M 1YR All Time option Bird f…" at bounding box center [517, 186] width 985 height 330
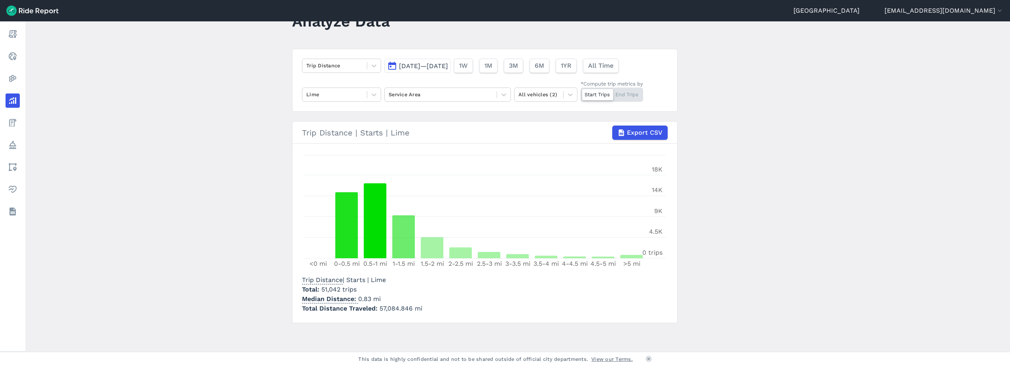
click at [448, 63] on span "[DATE]—[DATE]" at bounding box center [423, 66] width 49 height 8
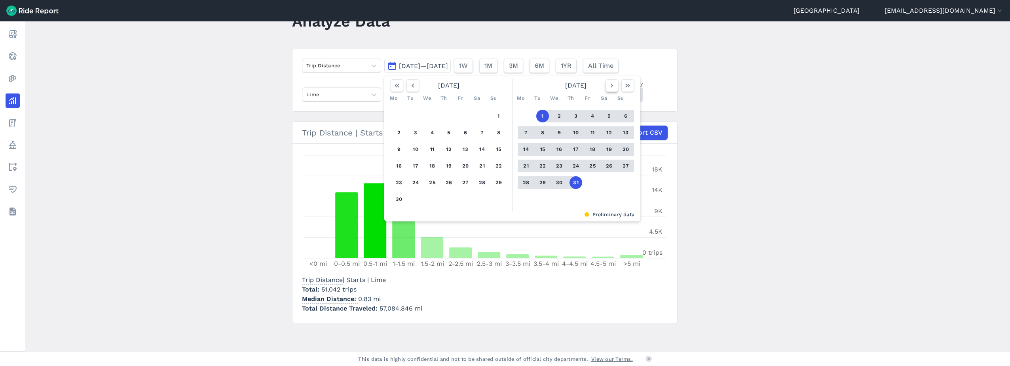
click at [613, 87] on icon "button" at bounding box center [612, 86] width 8 height 8
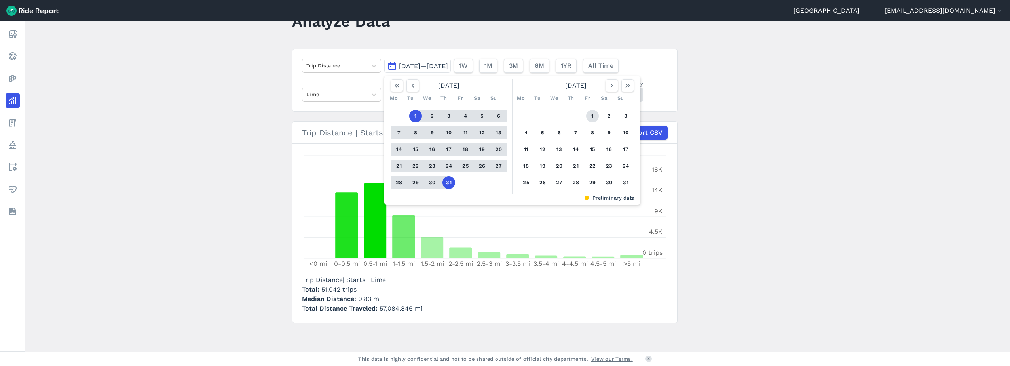
click at [589, 119] on button "1" at bounding box center [592, 116] width 13 height 13
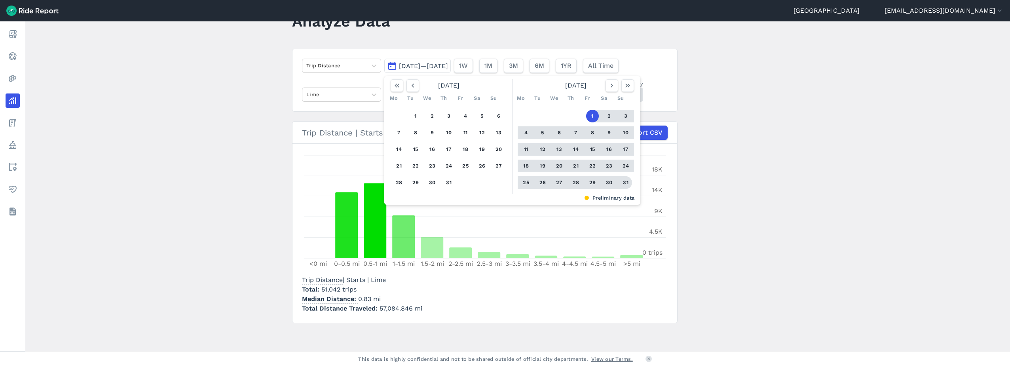
click at [623, 182] on button "31" at bounding box center [626, 182] width 13 height 13
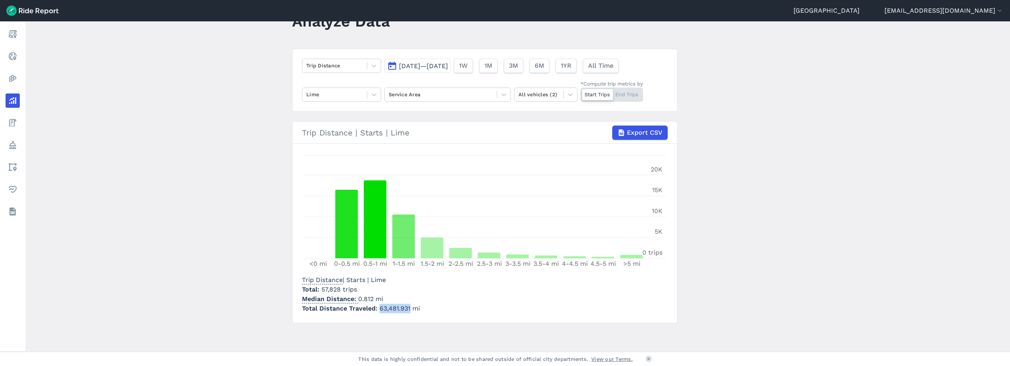
drag, startPoint x: 408, startPoint y: 309, endPoint x: 379, endPoint y: 308, distance: 28.9
click at [380, 308] on span "63,481.931 mi" at bounding box center [400, 308] width 40 height 8
copy span "63,481.931"
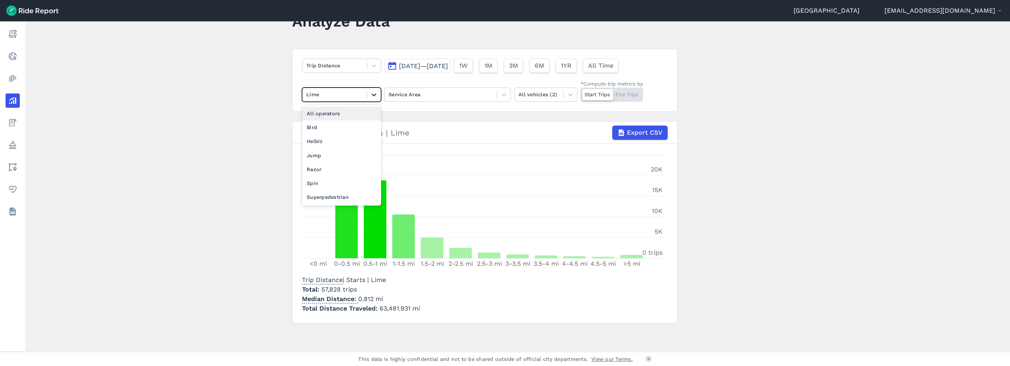
click at [373, 93] on icon at bounding box center [374, 95] width 8 height 8
click at [346, 130] on div "Bird" at bounding box center [341, 127] width 79 height 14
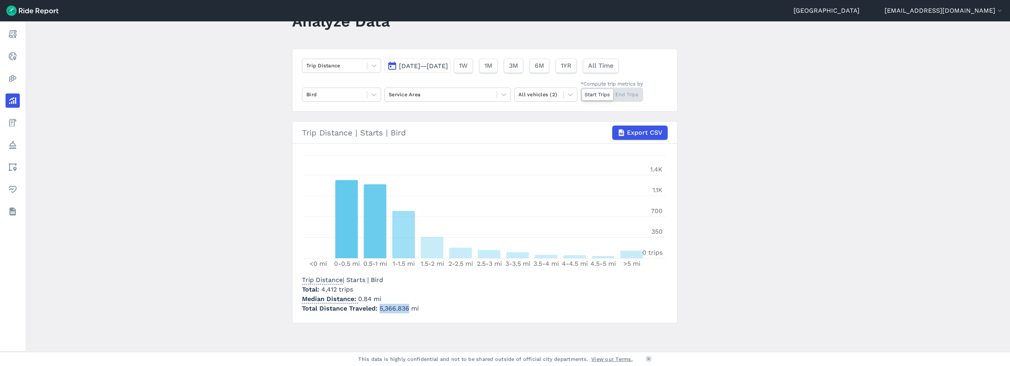
drag, startPoint x: 407, startPoint y: 309, endPoint x: 377, endPoint y: 310, distance: 29.3
click at [380, 310] on span "5,366.836 mi" at bounding box center [399, 308] width 39 height 8
copy span "5,366.836"
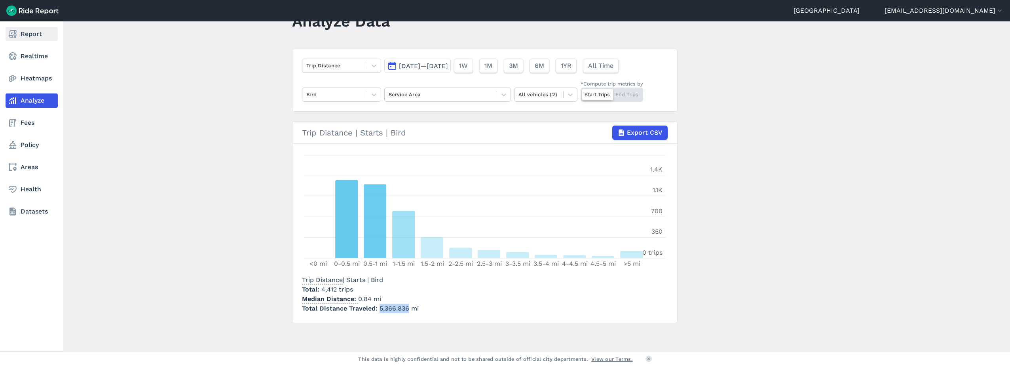
click at [8, 33] on icon at bounding box center [13, 34] width 10 height 10
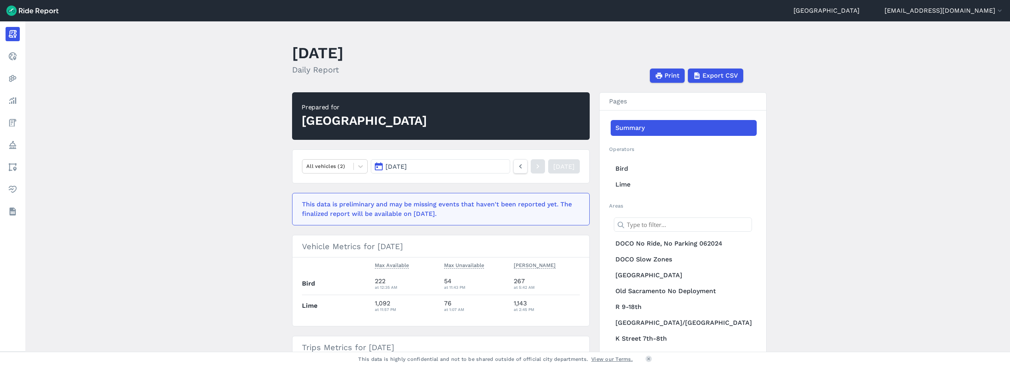
click at [438, 164] on button "[DATE]" at bounding box center [440, 166] width 139 height 14
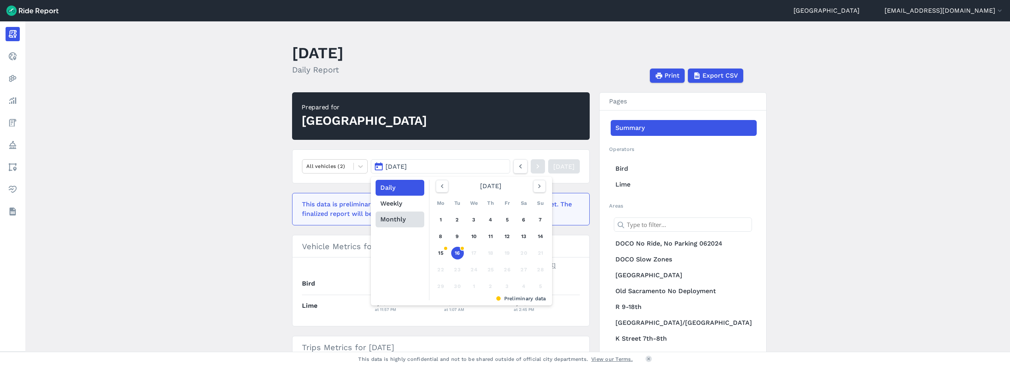
click at [403, 216] on button "Monthly" at bounding box center [400, 219] width 49 height 16
click at [402, 188] on button "Daily" at bounding box center [400, 188] width 49 height 16
click at [441, 187] on use "button" at bounding box center [442, 186] width 2 height 4
click at [456, 220] on link "1" at bounding box center [457, 219] width 13 height 13
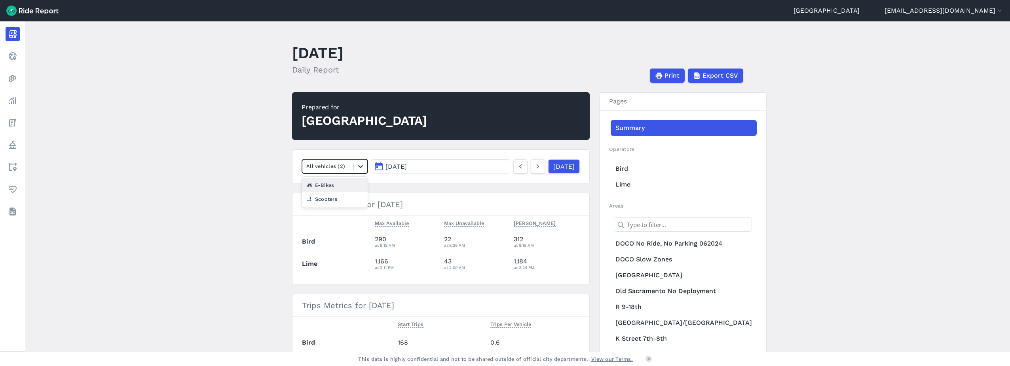
click at [358, 166] on icon at bounding box center [360, 166] width 5 height 3
click at [631, 166] on link "Bird" at bounding box center [684, 169] width 146 height 16
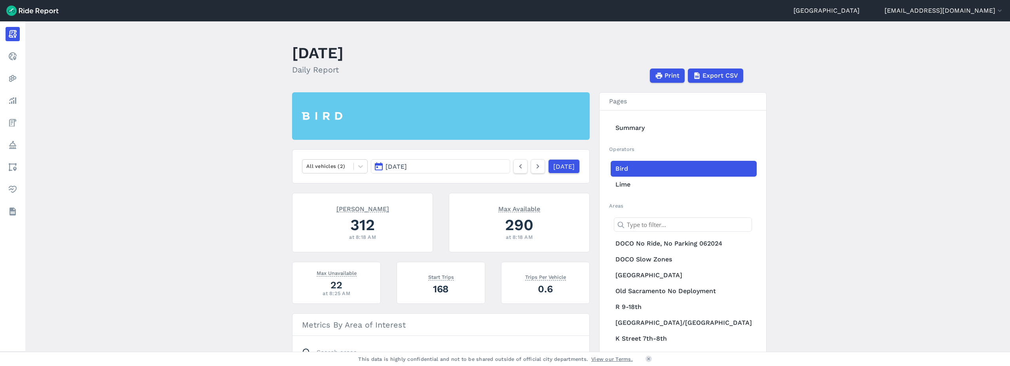
click at [380, 168] on button "[DATE]" at bounding box center [440, 166] width 139 height 14
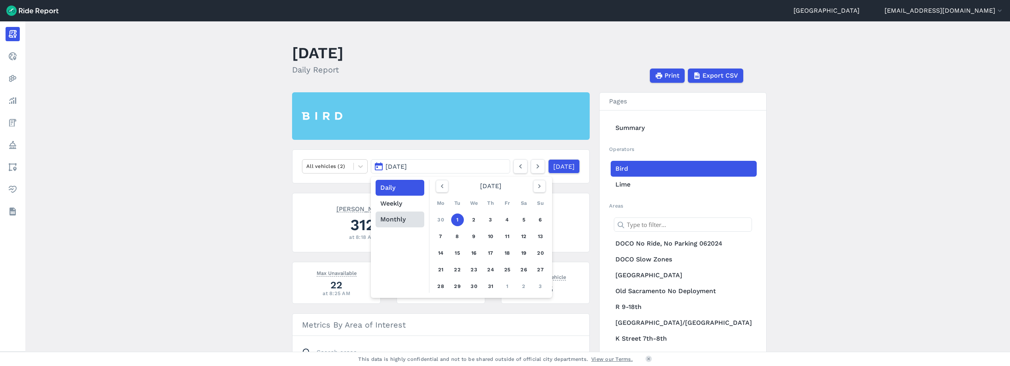
click at [410, 221] on button "Monthly" at bounding box center [400, 219] width 49 height 16
click at [450, 257] on link "[DATE]" at bounding box center [454, 254] width 35 height 19
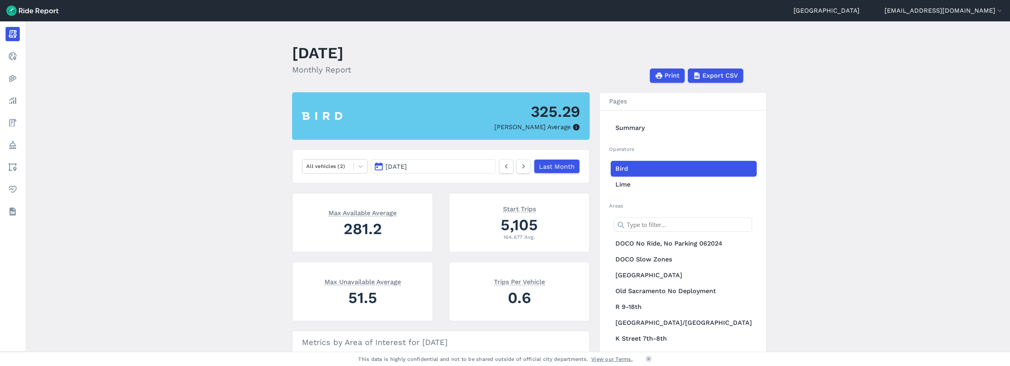
click at [818, 173] on main "[DATE] Monthly Report Print Export CSV 325.29 Max Parked Average All vehicles (…" at bounding box center [517, 186] width 985 height 330
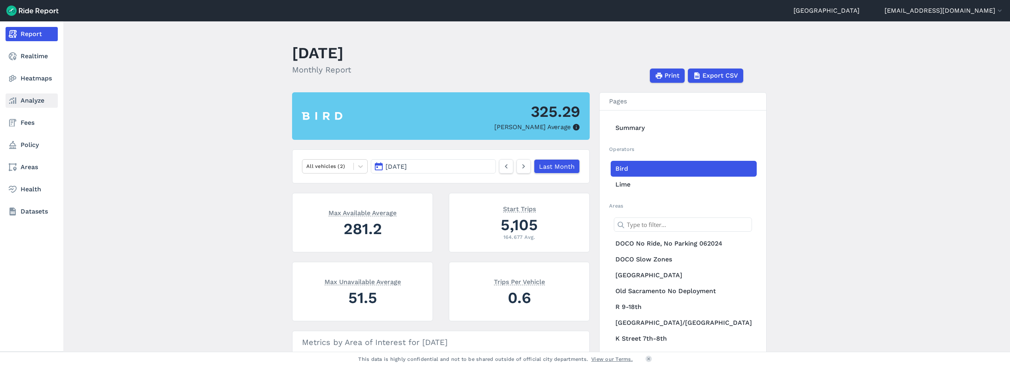
click at [30, 99] on link "Analyze" at bounding box center [32, 100] width 52 height 14
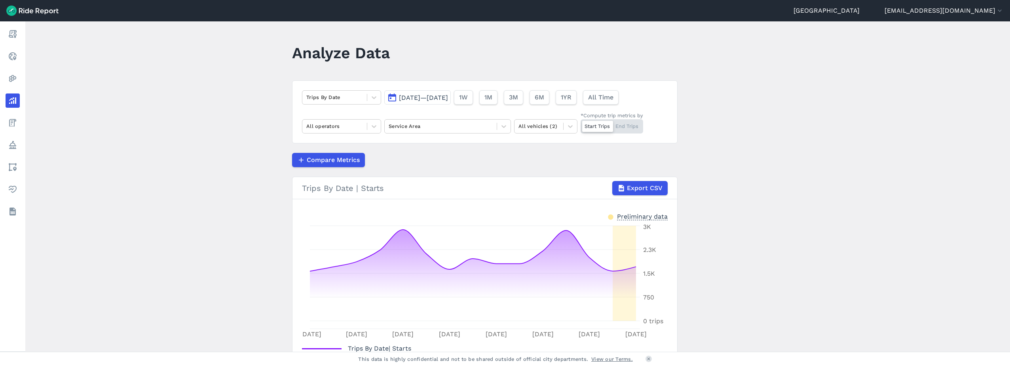
click at [12, 21] on header "Sacramento [EMAIL_ADDRESS][DOMAIN_NAME] Settings Terms Sign Out" at bounding box center [505, 10] width 1010 height 21
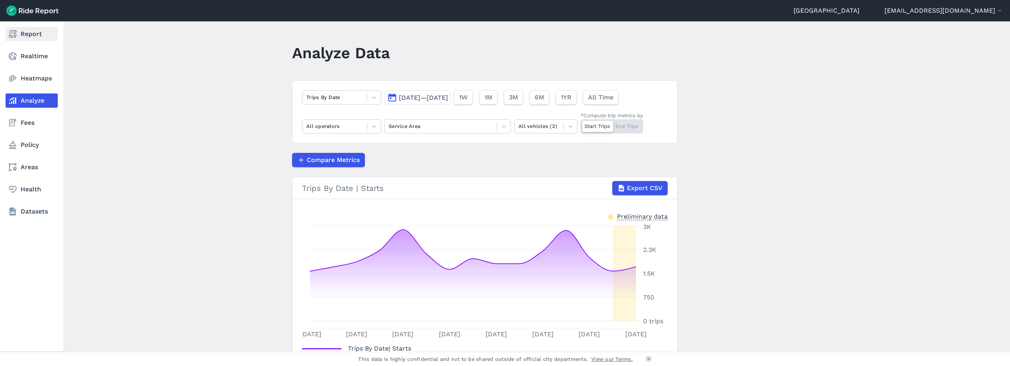
click at [12, 27] on nav "Report Realtime Heatmaps Analyze Fees Policy Areas Health Datasets" at bounding box center [31, 122] width 63 height 203
click at [16, 37] on icon at bounding box center [13, 34] width 10 height 10
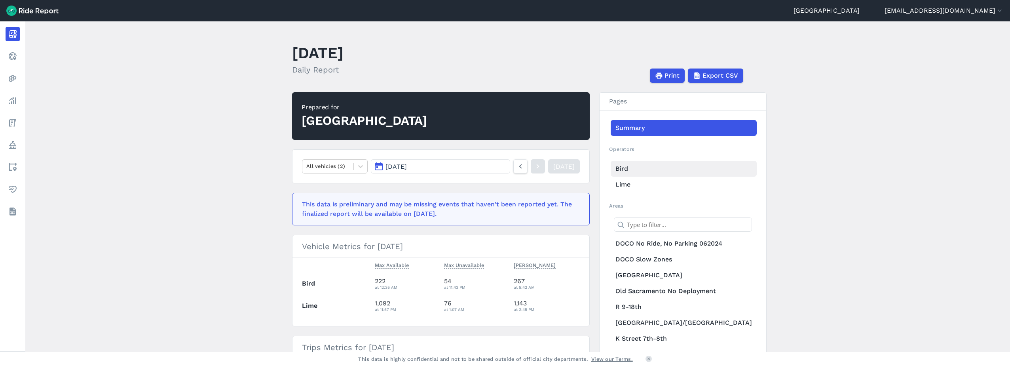
click at [631, 167] on link "Bird" at bounding box center [684, 169] width 146 height 16
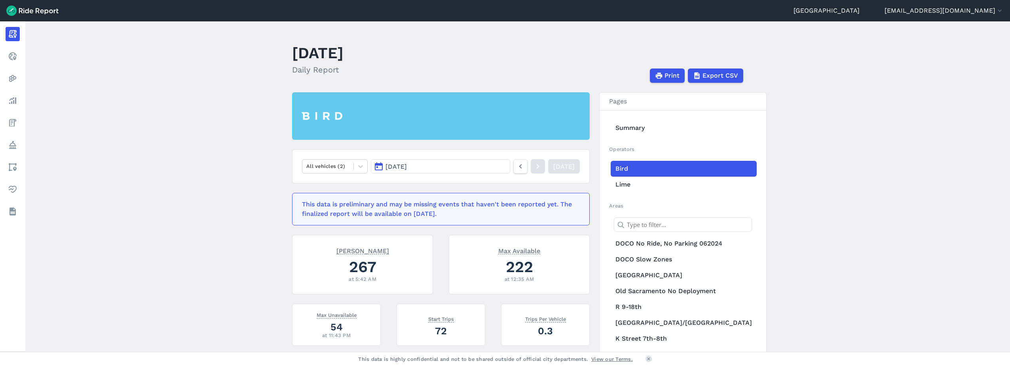
click at [32, 11] on img at bounding box center [32, 11] width 52 height 10
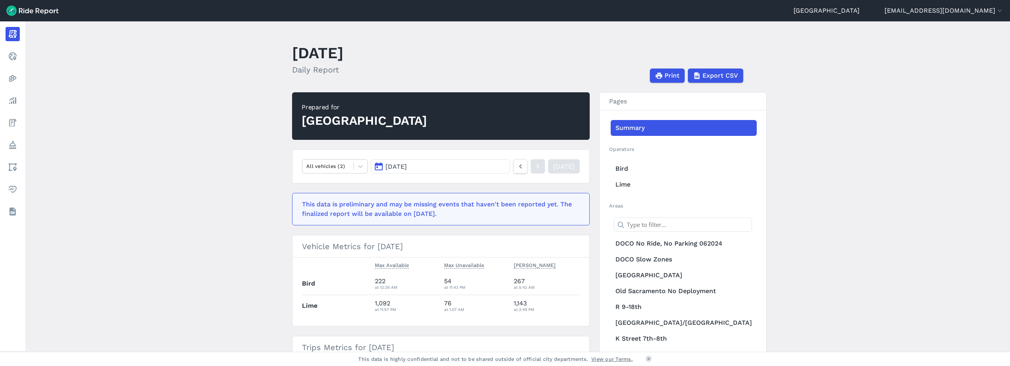
click at [32, 11] on img at bounding box center [32, 11] width 52 height 10
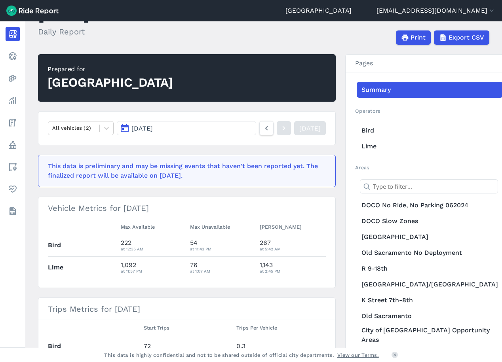
scroll to position [13, 0]
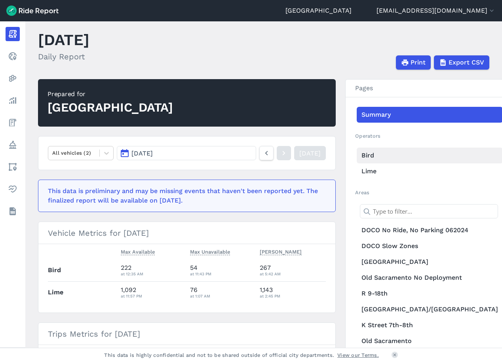
click at [390, 163] on link "Bird" at bounding box center [430, 156] width 146 height 16
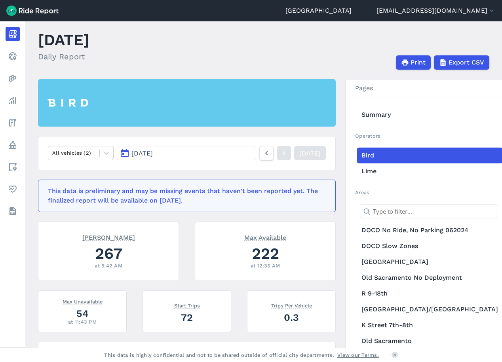
click at [240, 152] on button "[DATE]" at bounding box center [186, 153] width 139 height 14
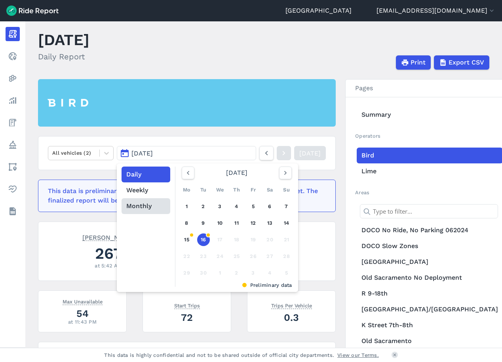
click at [165, 204] on button "Monthly" at bounding box center [146, 206] width 49 height 16
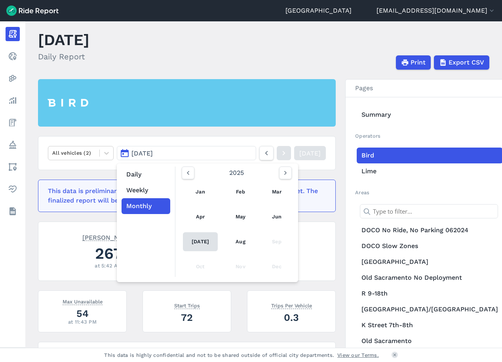
click at [197, 242] on link "[DATE]" at bounding box center [200, 241] width 35 height 19
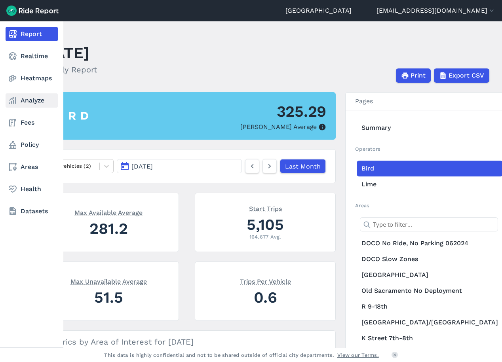
click at [25, 98] on link "Analyze" at bounding box center [32, 100] width 52 height 14
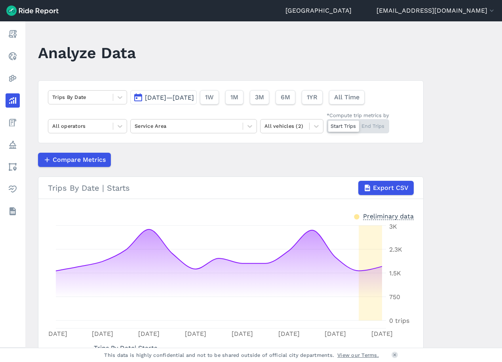
click at [214, 149] on article "Trips By Date [DATE]—[DATE] 1W 1M 3M 6M 1YR All Time All operators Service Area…" at bounding box center [231, 231] width 386 height 302
click at [115, 91] on div at bounding box center [119, 97] width 13 height 13
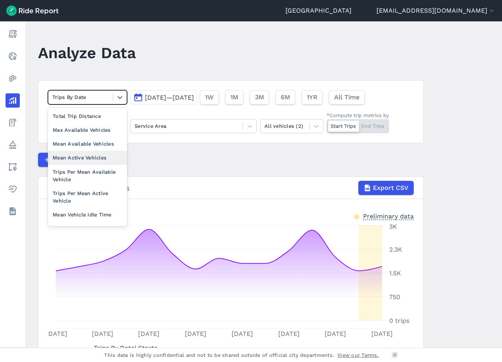
scroll to position [69, 0]
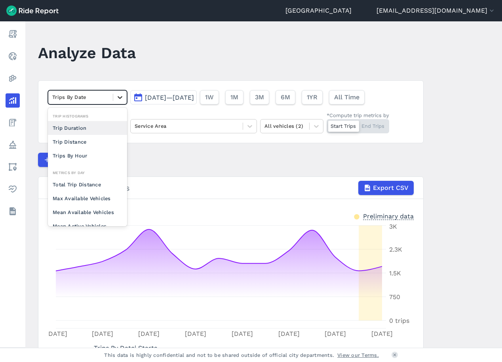
click at [122, 99] on icon at bounding box center [120, 97] width 8 height 8
click at [98, 198] on div "Max Available Vehicles" at bounding box center [87, 199] width 79 height 14
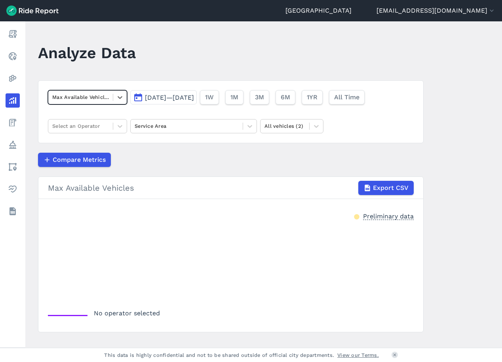
click at [194, 100] on span "[DATE]—[DATE]" at bounding box center [169, 98] width 49 height 8
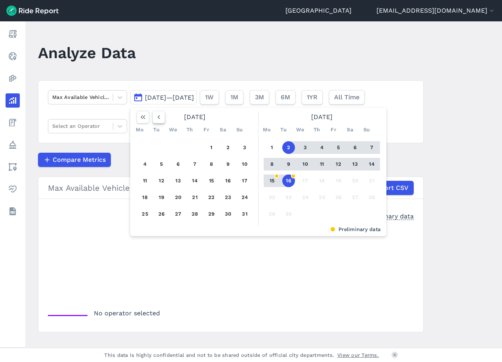
click at [155, 120] on icon "button" at bounding box center [159, 117] width 8 height 8
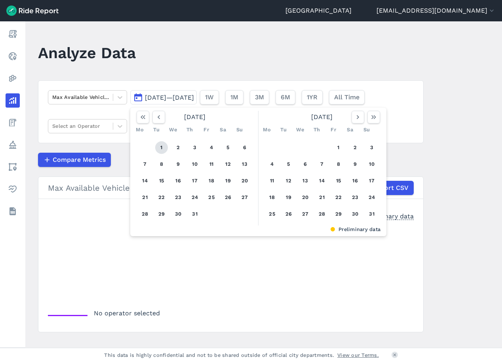
click at [156, 147] on button "1" at bounding box center [161, 147] width 13 height 13
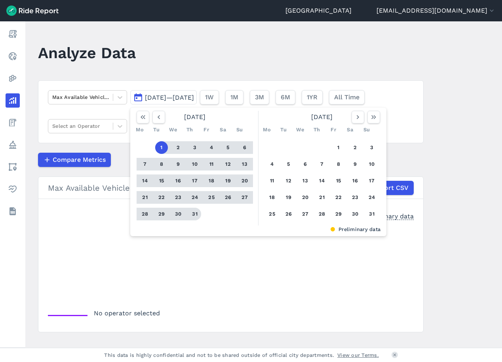
click at [192, 215] on button "31" at bounding box center [194, 214] width 13 height 13
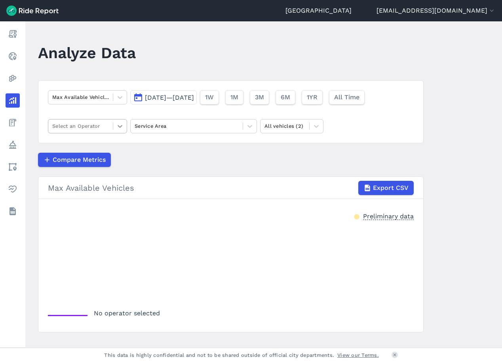
click at [121, 127] on icon at bounding box center [120, 126] width 8 height 8
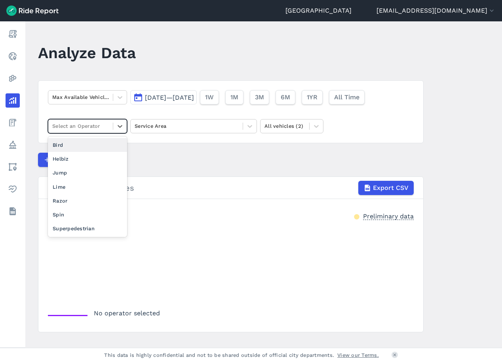
click at [106, 146] on div "Bird" at bounding box center [87, 145] width 79 height 14
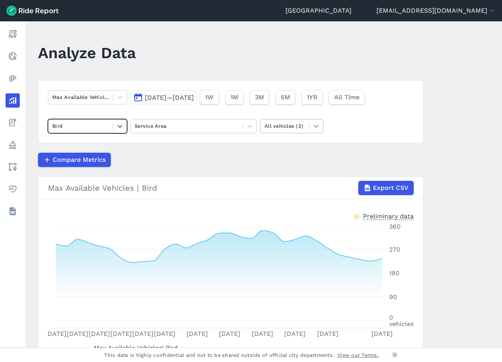
click at [317, 131] on div at bounding box center [316, 126] width 13 height 13
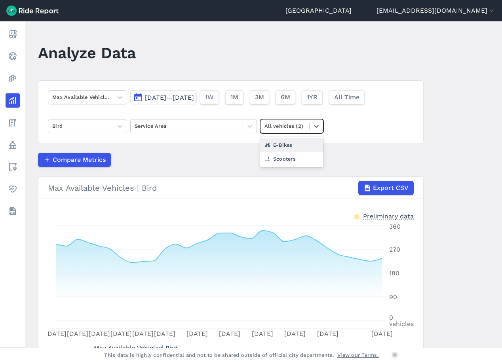
click at [438, 152] on main "Analyze Data Max Available Vehicles [DATE]—[DATE] 1W 1M 3M 6M 1YR All Time Bird…" at bounding box center [263, 184] width 477 height 327
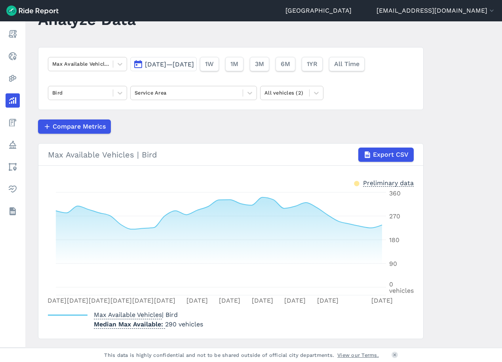
scroll to position [53, 0]
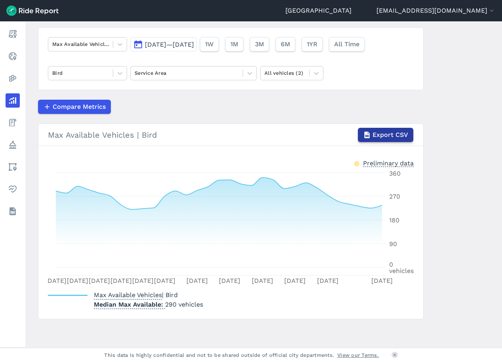
click at [394, 136] on span "Export CSV" at bounding box center [390, 135] width 36 height 10
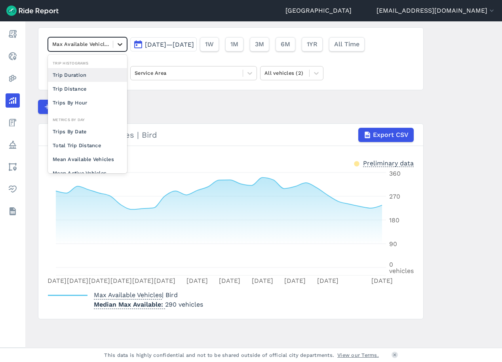
click at [119, 46] on icon at bounding box center [120, 44] width 5 height 3
click at [119, 47] on icon at bounding box center [120, 44] width 8 height 8
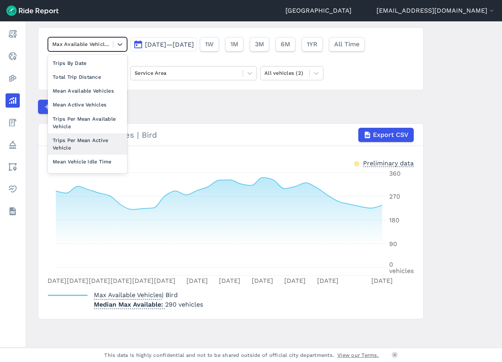
scroll to position [69, 0]
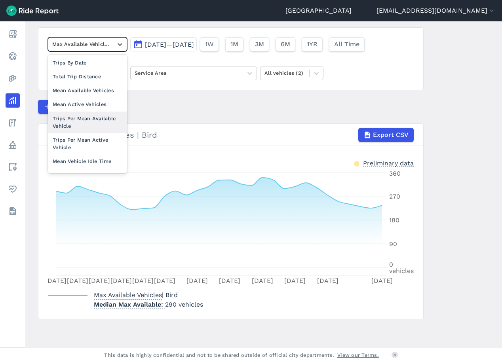
click at [101, 125] on div "Trips Per Mean Available Vehicle" at bounding box center [87, 122] width 79 height 21
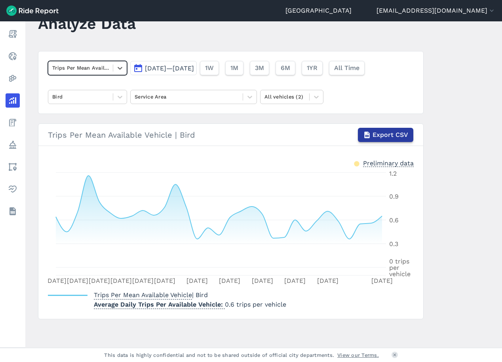
click at [385, 136] on span "Export CSV" at bounding box center [390, 135] width 36 height 10
click at [217, 48] on main "Analyze Data Trips Per Mean Available Vehicle [DATE]—[DATE] 1W 1M 3M 6M 1YR All…" at bounding box center [263, 184] width 477 height 327
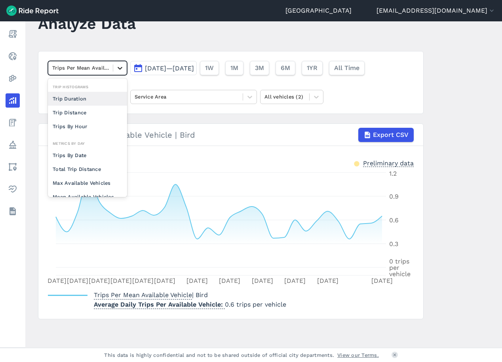
click at [117, 68] on icon at bounding box center [120, 68] width 8 height 8
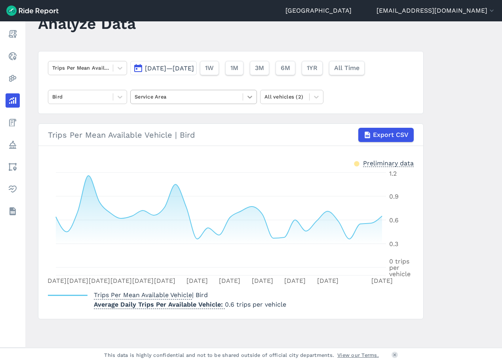
click at [247, 95] on icon at bounding box center [250, 97] width 8 height 8
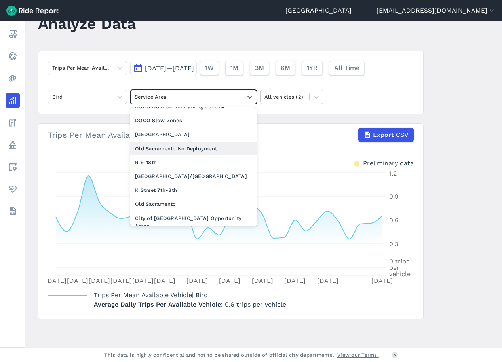
scroll to position [0, 0]
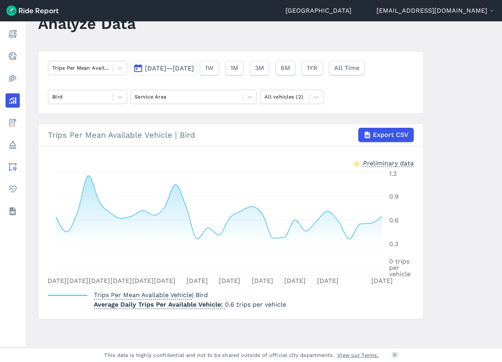
click at [169, 38] on header "Analyze Data" at bounding box center [235, 26] width 395 height 30
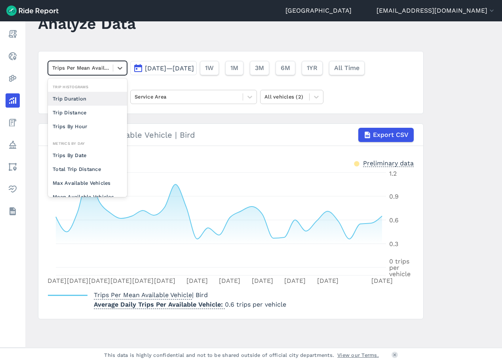
click at [108, 72] on div "Trips Per Mean Available Vehicle" at bounding box center [80, 68] width 65 height 12
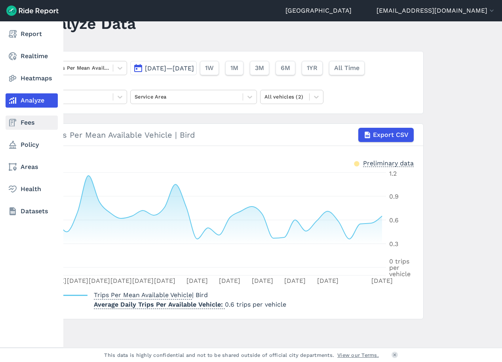
click at [23, 122] on link "Fees" at bounding box center [32, 123] width 52 height 14
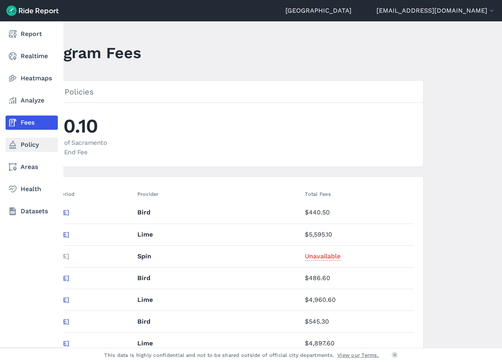
click at [22, 141] on link "Policy" at bounding box center [32, 145] width 52 height 14
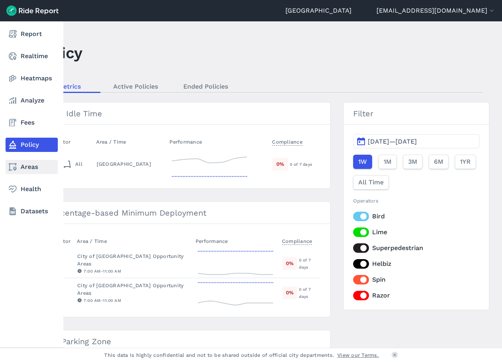
click at [23, 166] on link "Areas" at bounding box center [32, 167] width 52 height 14
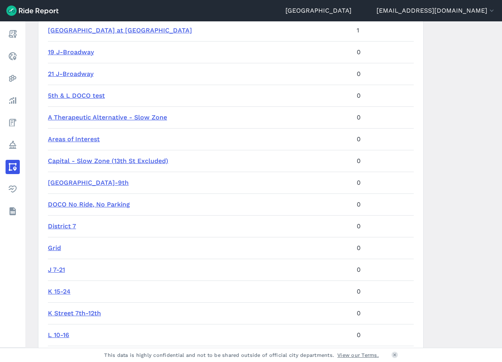
scroll to position [633, 0]
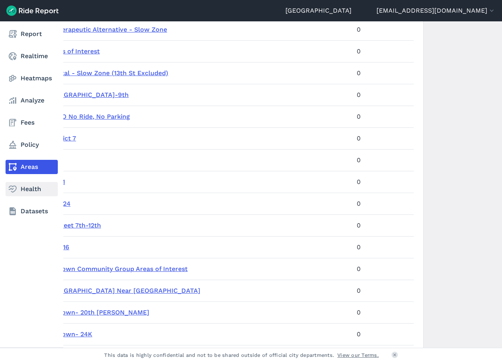
click at [13, 194] on icon at bounding box center [13, 189] width 10 height 10
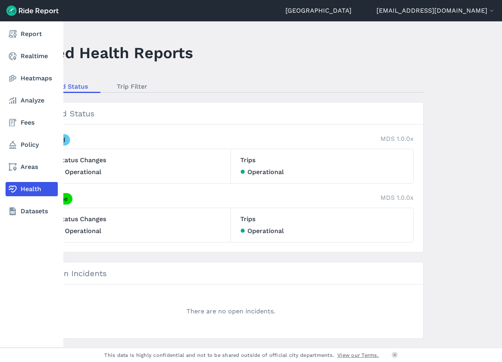
click at [29, 154] on nav "Report Realtime Heatmaps Analyze Fees Policy Areas Health Datasets" at bounding box center [31, 122] width 63 height 203
click at [30, 148] on link "Policy" at bounding box center [32, 145] width 52 height 14
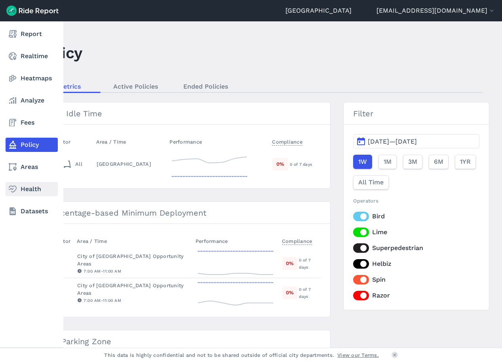
click at [32, 185] on link "Health" at bounding box center [32, 189] width 52 height 14
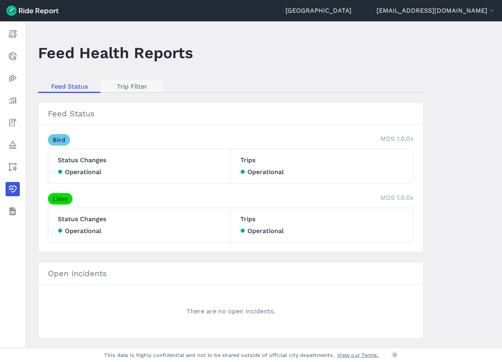
click at [117, 87] on link "Trip Filter" at bounding box center [132, 86] width 63 height 12
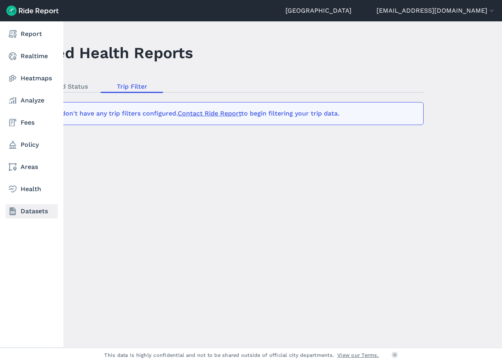
click at [14, 215] on use at bounding box center [13, 211] width 6 height 8
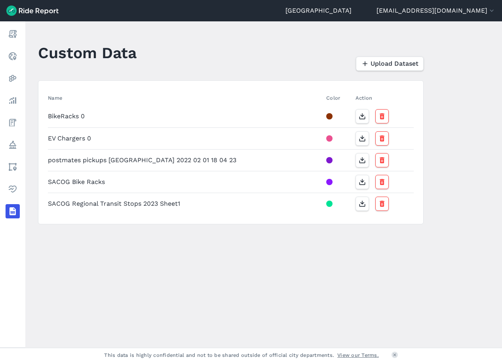
click at [190, 295] on main "Custom Data Upload Dataset Name Color Action BikeRacks 0 EV Chargers 0 postmate…" at bounding box center [263, 184] width 477 height 327
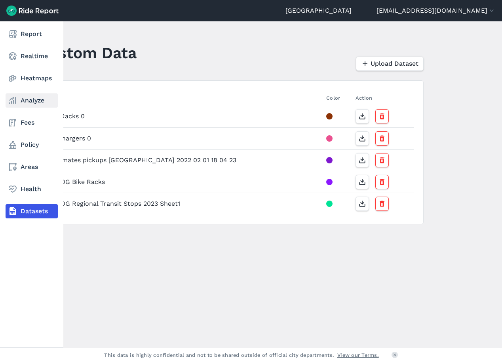
click at [18, 102] on link "Analyze" at bounding box center [32, 100] width 52 height 14
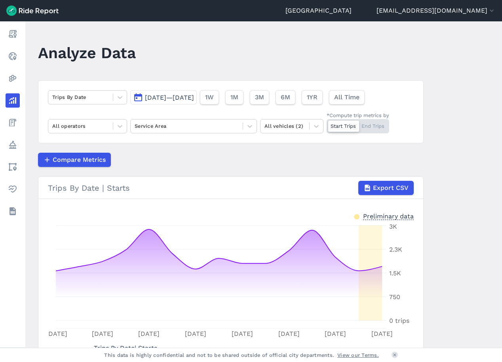
click at [167, 143] on div "Trips By Date [DATE]—[DATE] 1W 1M 3M 6M 1YR All Time All operators Service Area…" at bounding box center [231, 111] width 386 height 63
click at [219, 124] on div at bounding box center [187, 126] width 104 height 9
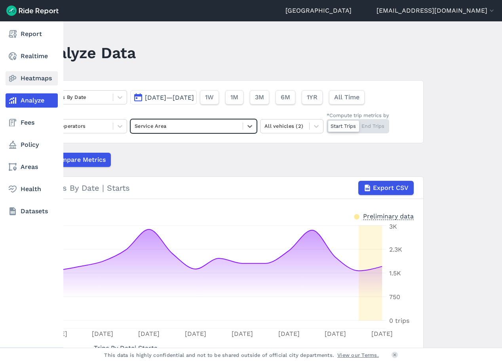
click at [14, 76] on use at bounding box center [13, 78] width 8 height 7
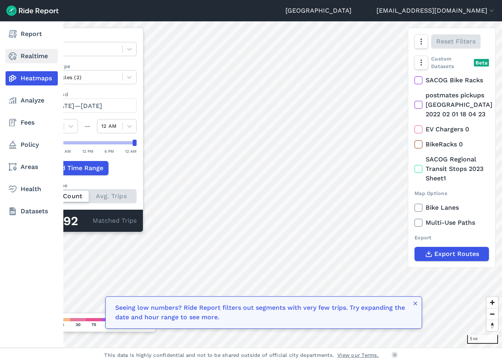
click at [18, 57] on link "Realtime" at bounding box center [32, 56] width 52 height 14
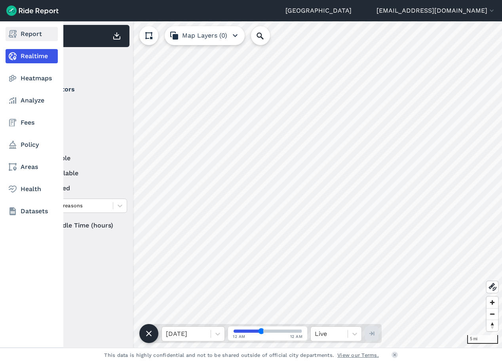
click at [23, 34] on link "Report" at bounding box center [32, 34] width 52 height 14
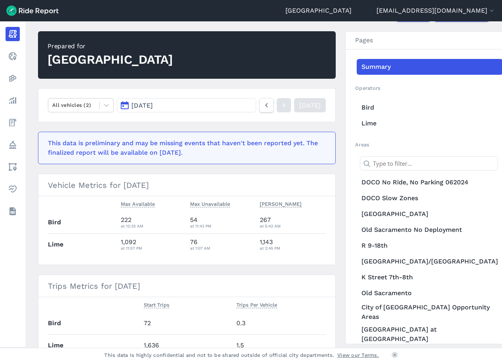
scroll to position [79, 0]
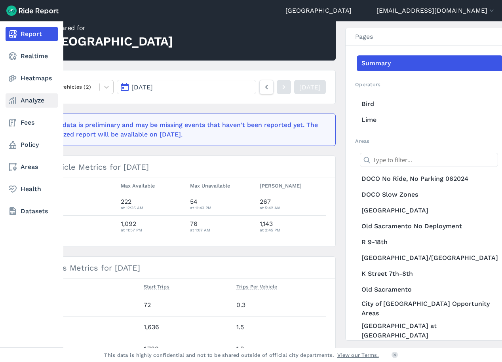
click at [27, 104] on link "Analyze" at bounding box center [32, 100] width 52 height 14
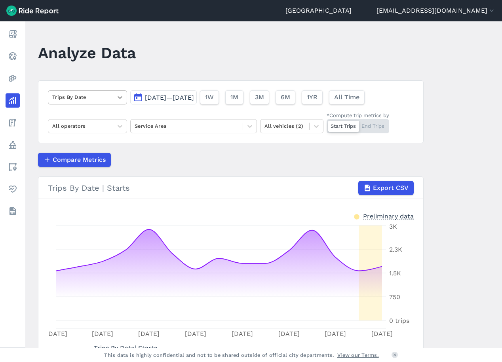
click at [119, 97] on icon at bounding box center [120, 97] width 8 height 8
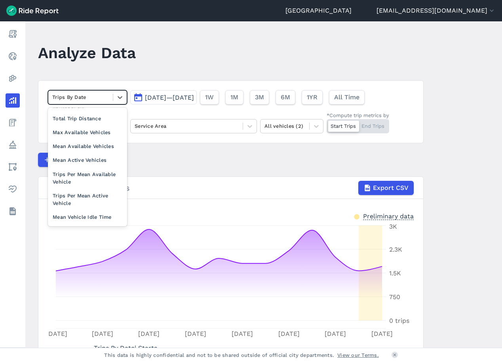
scroll to position [69, 0]
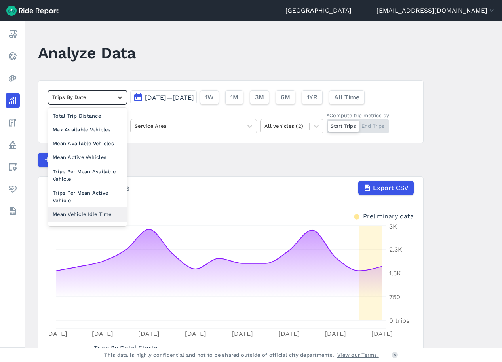
click at [101, 215] on div "Mean Vehicle Idle Time" at bounding box center [87, 214] width 79 height 14
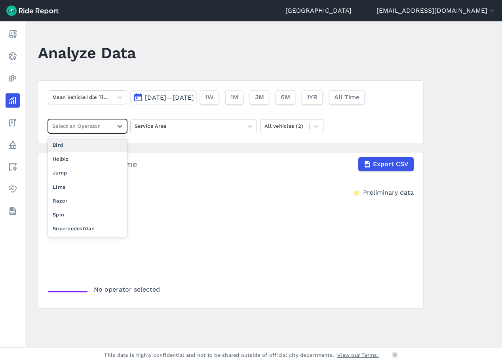
click at [111, 129] on div "Select an Operator" at bounding box center [80, 126] width 65 height 12
click at [92, 149] on div "Bird" at bounding box center [87, 145] width 79 height 14
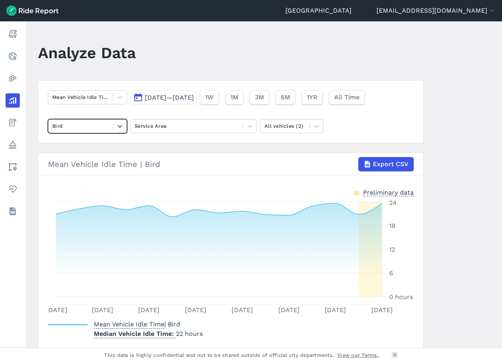
scroll to position [29, 0]
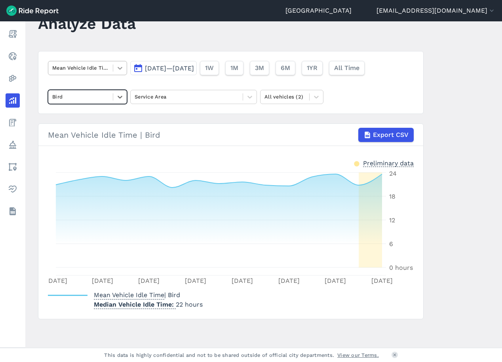
click at [122, 66] on icon at bounding box center [120, 68] width 8 height 8
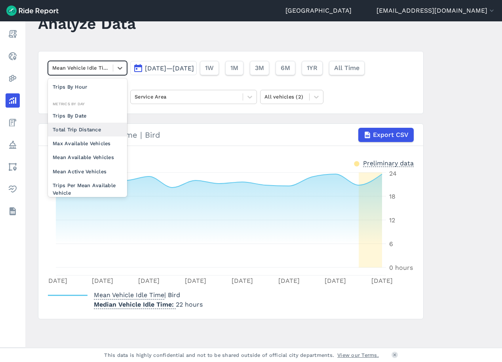
scroll to position [69, 0]
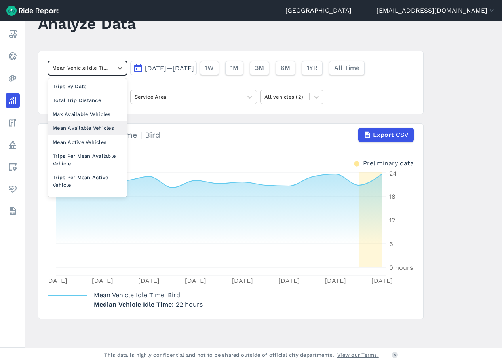
click at [171, 116] on article "option Mean Available Vehicles focused, 0 of 2. 10 results available. Use Up an…" at bounding box center [231, 185] width 386 height 268
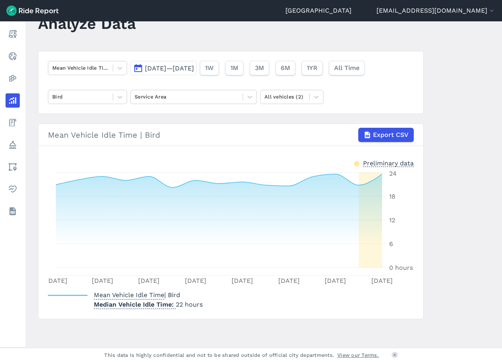
click at [197, 62] on button "[DATE]—[DATE]" at bounding box center [163, 68] width 67 height 14
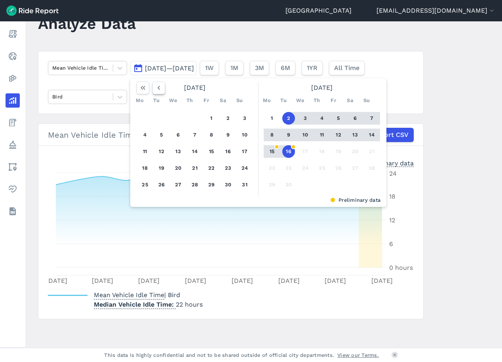
click at [162, 93] on button "button" at bounding box center [158, 88] width 13 height 13
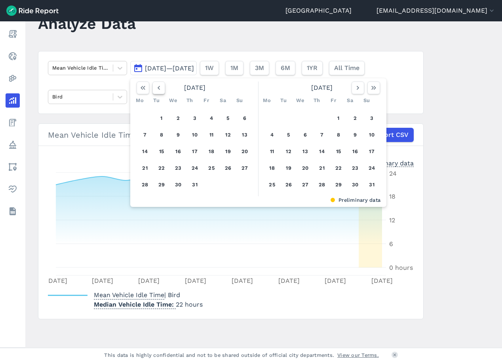
click at [157, 92] on button "button" at bounding box center [158, 88] width 13 height 13
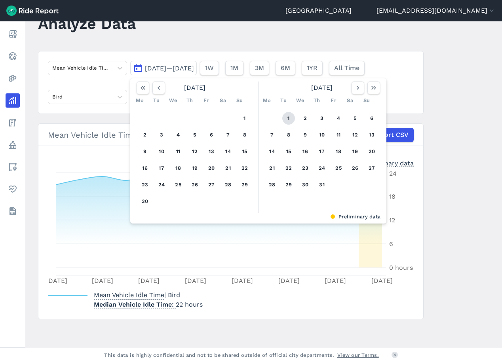
click at [285, 113] on button "1" at bounding box center [288, 118] width 13 height 13
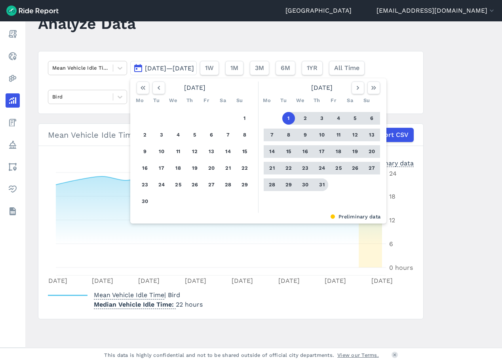
click at [317, 183] on button "31" at bounding box center [321, 185] width 13 height 13
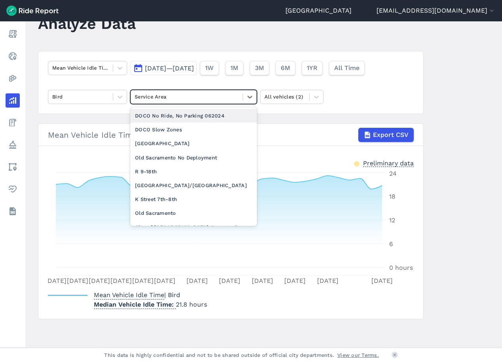
click at [184, 100] on div at bounding box center [187, 96] width 104 height 9
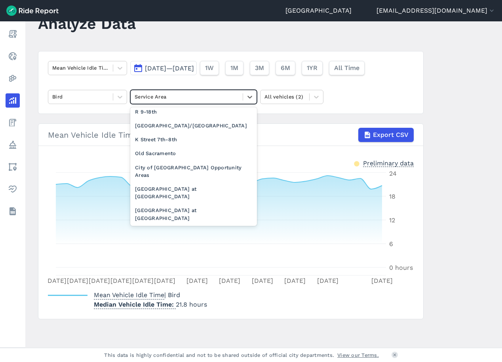
scroll to position [80, 0]
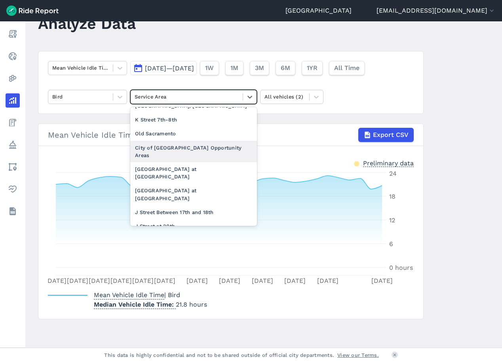
click at [222, 151] on div "City of [GEOGRAPHIC_DATA] Opportunity Areas" at bounding box center [193, 151] width 127 height 21
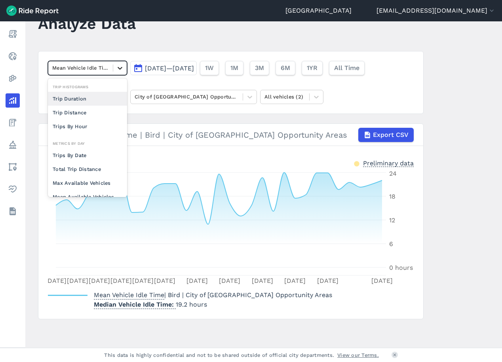
click at [116, 68] on icon at bounding box center [120, 68] width 8 height 8
click at [244, 99] on div at bounding box center [249, 96] width 13 height 13
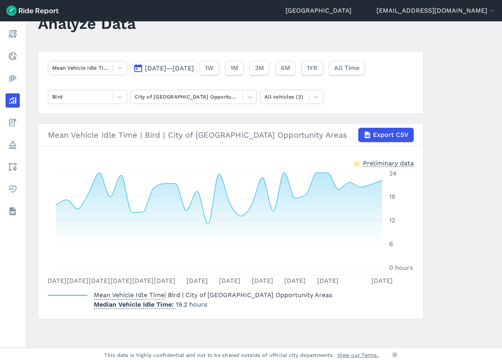
click at [342, 115] on article "Mean Vehicle Idle Time [DATE]—[DATE] 1W 1M 3M 6M 1YR All Time Bird City of [GEO…" at bounding box center [231, 185] width 386 height 268
click at [113, 98] on div at bounding box center [119, 96] width 13 height 13
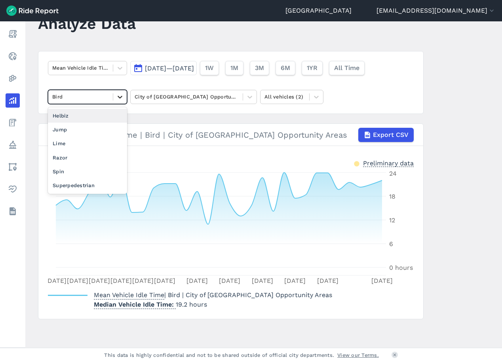
click at [113, 98] on div at bounding box center [119, 96] width 13 height 13
click at [116, 71] on icon at bounding box center [120, 68] width 8 height 8
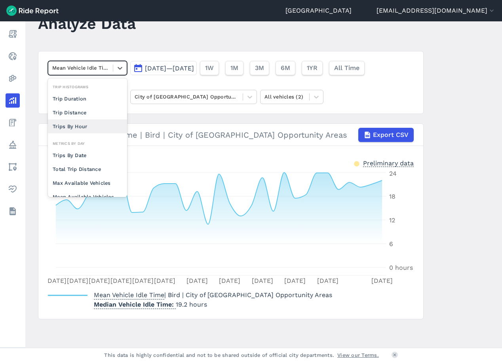
scroll to position [69, 0]
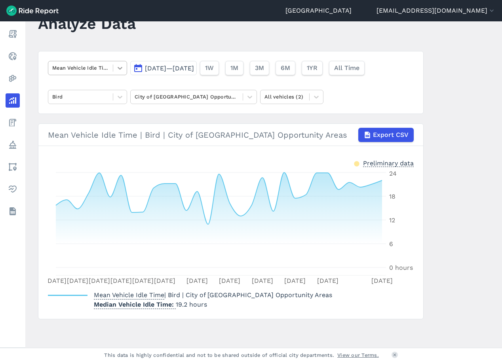
click at [120, 68] on icon at bounding box center [120, 68] width 8 height 8
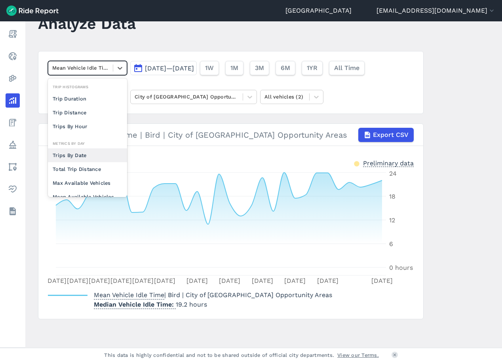
click at [95, 160] on div "Trips By Date" at bounding box center [87, 155] width 79 height 14
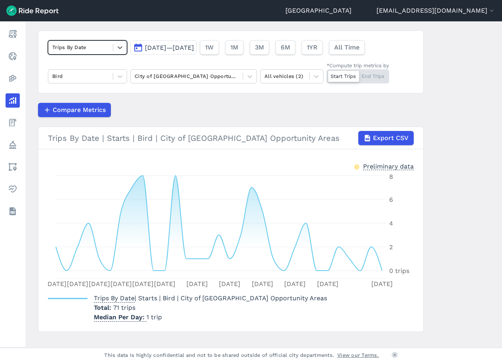
scroll to position [63, 0]
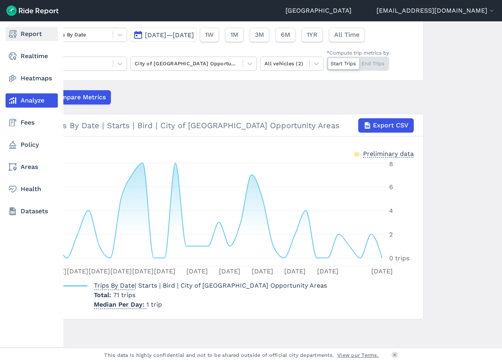
click at [32, 34] on link "Report" at bounding box center [32, 34] width 52 height 14
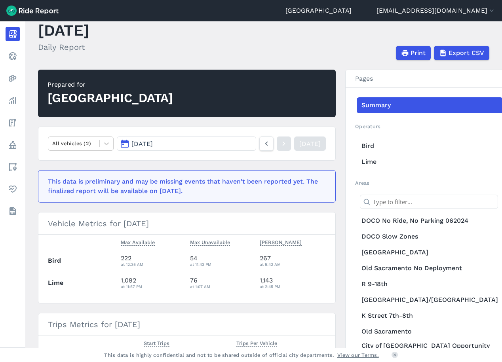
scroll to position [40, 0]
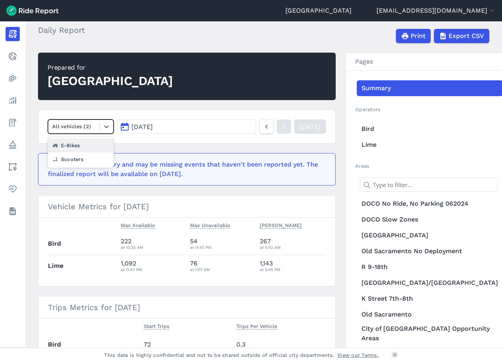
click at [91, 125] on div at bounding box center [73, 126] width 43 height 9
click at [103, 124] on icon at bounding box center [107, 127] width 8 height 8
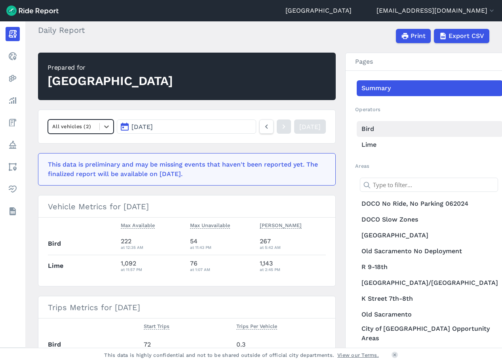
click at [402, 136] on link "Bird" at bounding box center [430, 129] width 146 height 16
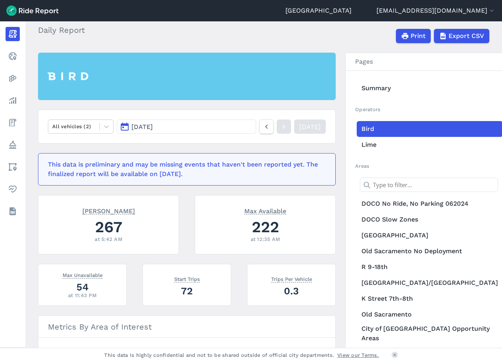
click at [209, 127] on button "[DATE]" at bounding box center [186, 127] width 139 height 14
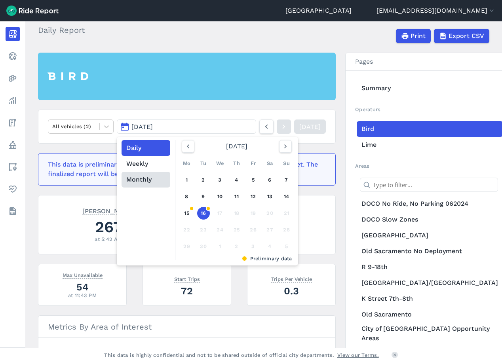
drag, startPoint x: 151, startPoint y: 179, endPoint x: 173, endPoint y: 185, distance: 23.4
click at [151, 179] on button "Monthly" at bounding box center [146, 180] width 49 height 16
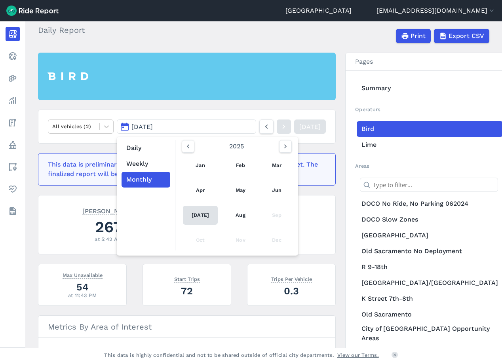
click at [197, 214] on link "[DATE]" at bounding box center [200, 215] width 35 height 19
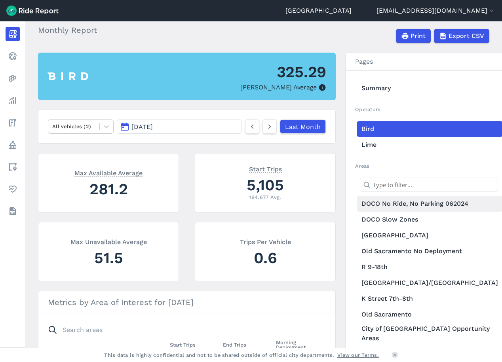
scroll to position [119, 0]
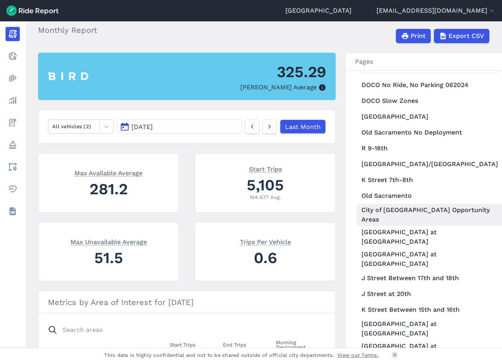
click at [455, 211] on link "City of [GEOGRAPHIC_DATA] Opportunity Areas" at bounding box center [430, 215] width 146 height 22
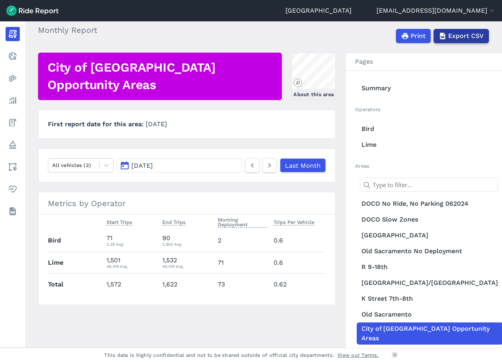
click at [441, 38] on use "button" at bounding box center [442, 36] width 5 height 7
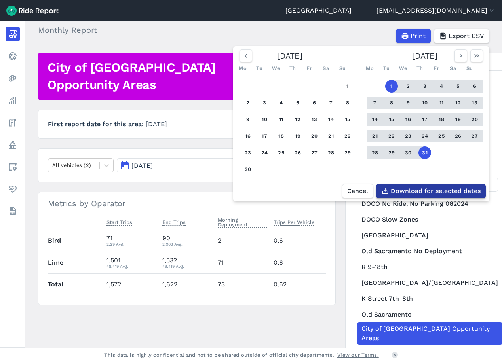
click at [412, 188] on span "Download for selected dates" at bounding box center [436, 191] width 90 height 10
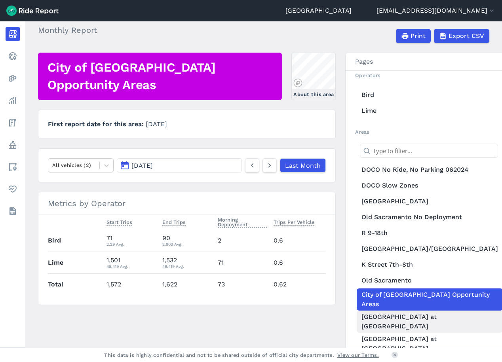
scroll to position [79, 0]
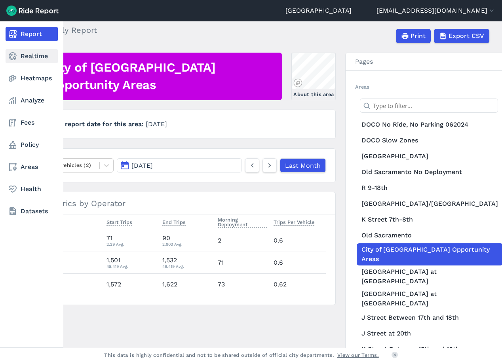
click at [13, 58] on use at bounding box center [13, 56] width 8 height 8
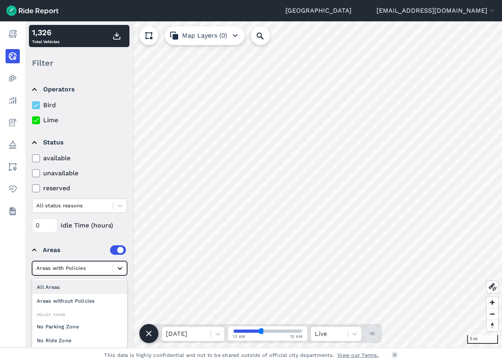
click at [122, 269] on icon at bounding box center [120, 268] width 8 height 8
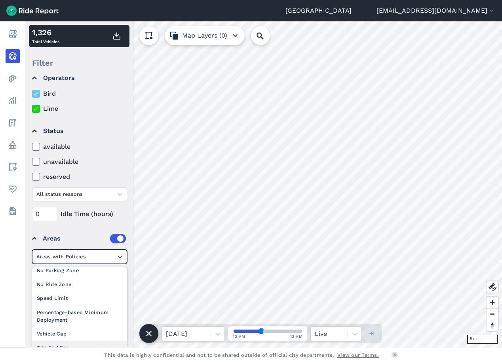
scroll to position [31, 0]
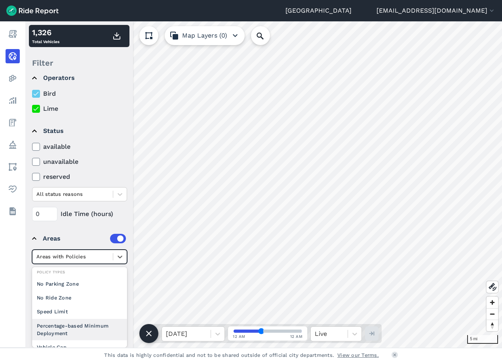
click at [95, 330] on div "Percentage-based Minimum Deployment" at bounding box center [79, 329] width 95 height 21
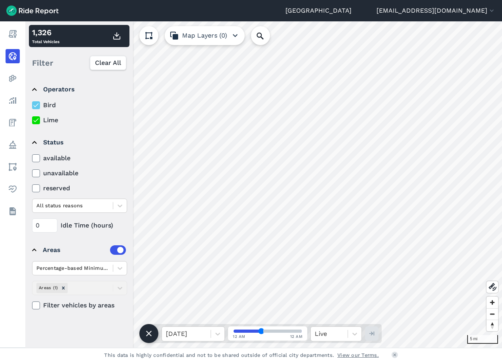
click at [39, 304] on icon at bounding box center [35, 306] width 7 height 8
click at [32, 304] on input "Filter vehicles by areas" at bounding box center [32, 303] width 0 height 5
click at [202, 333] on div at bounding box center [186, 334] width 41 height 11
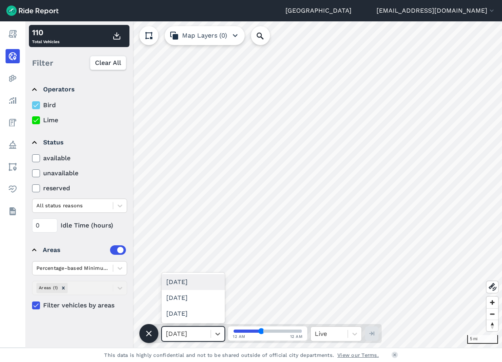
click at [202, 333] on div at bounding box center [186, 334] width 41 height 11
click at [336, 333] on div at bounding box center [329, 334] width 29 height 11
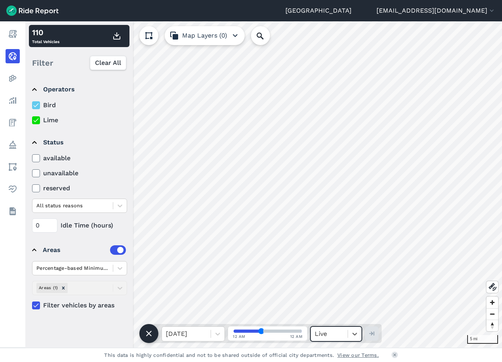
click at [337, 333] on div at bounding box center [329, 334] width 29 height 11
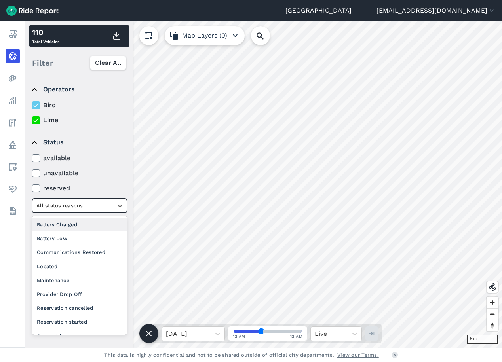
click at [112, 202] on div "All status reasons" at bounding box center [72, 206] width 80 height 12
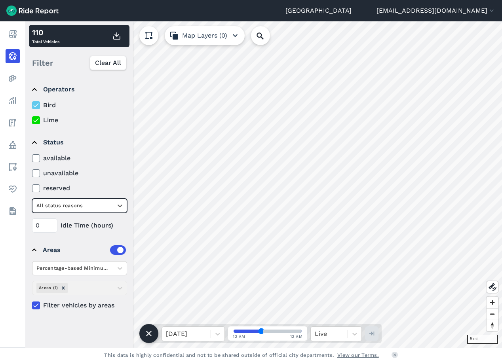
click at [104, 204] on div at bounding box center [72, 205] width 72 height 9
click at [36, 304] on icon at bounding box center [35, 306] width 7 height 8
click at [32, 304] on input "Filter vehicles by areas" at bounding box center [32, 303] width 0 height 5
click at [38, 305] on icon at bounding box center [35, 306] width 7 height 8
click at [32, 305] on input "Filter vehicles by areas" at bounding box center [32, 303] width 0 height 5
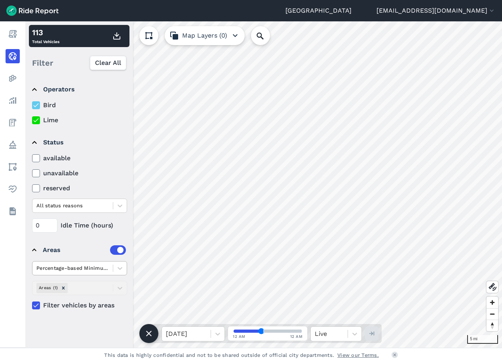
click at [112, 267] on div "Percentage-based Minimum Deployment" at bounding box center [72, 268] width 80 height 12
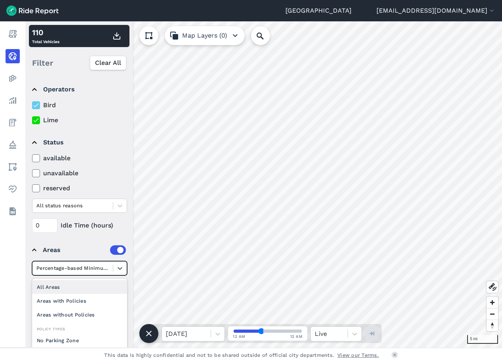
click at [112, 267] on div "Percentage-based Minimum Deployment" at bounding box center [72, 268] width 80 height 12
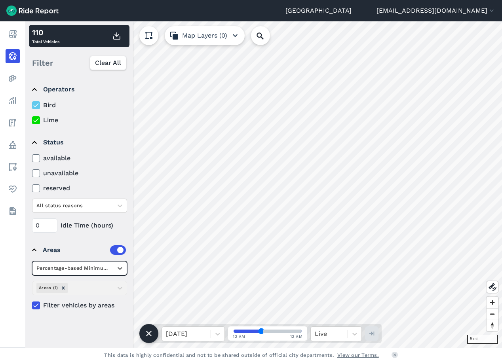
click at [111, 270] on div "Percentage-based Minimum Deployment" at bounding box center [72, 268] width 80 height 12
click at [152, 336] on icon at bounding box center [149, 334] width 10 height 10
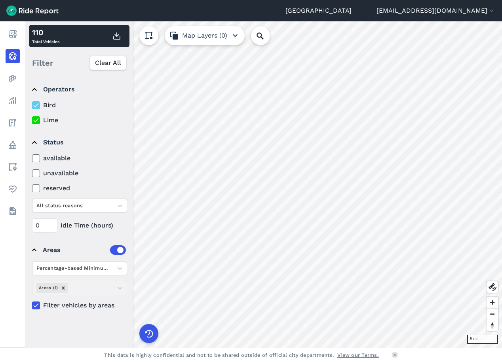
click at [150, 338] on icon at bounding box center [149, 333] width 13 height 13
click at [40, 121] on label "Lime" at bounding box center [79, 121] width 95 height 10
click at [32, 121] on input "Lime" at bounding box center [32, 118] width 0 height 5
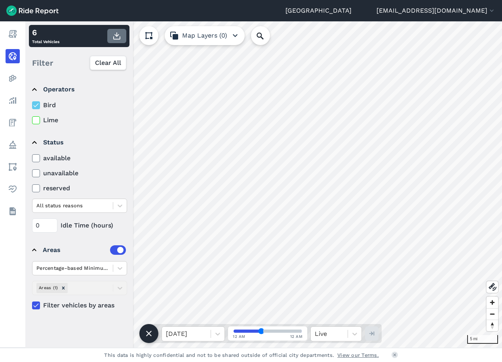
click at [114, 43] on button "button" at bounding box center [116, 36] width 19 height 14
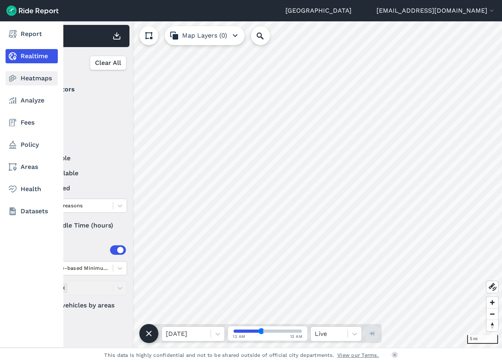
click at [10, 76] on icon at bounding box center [13, 79] width 10 height 10
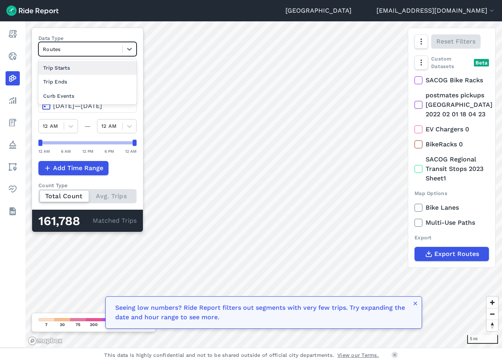
click at [118, 55] on div "Routes" at bounding box center [87, 49] width 98 height 14
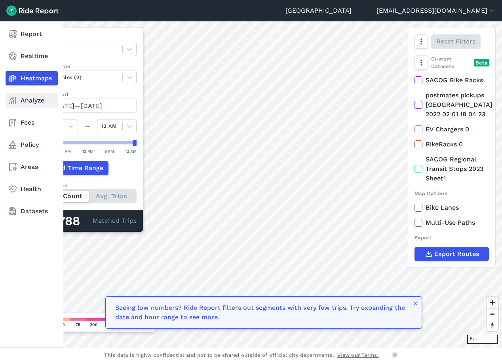
click at [20, 103] on link "Analyze" at bounding box center [32, 100] width 52 height 14
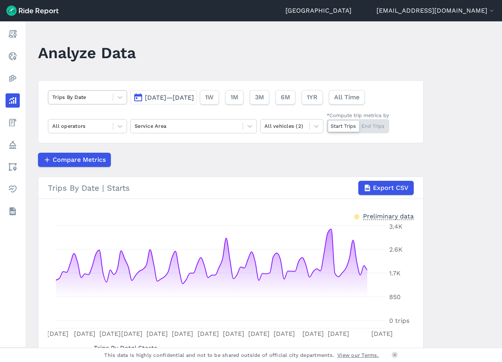
click at [99, 95] on div at bounding box center [80, 97] width 57 height 9
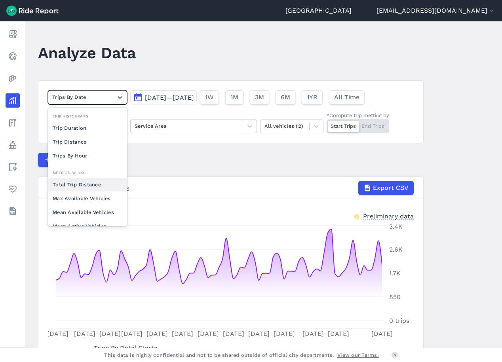
scroll to position [69, 0]
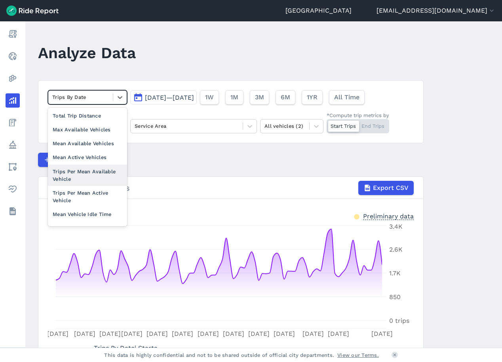
click at [198, 160] on div "Compare Metrics" at bounding box center [231, 160] width 386 height 14
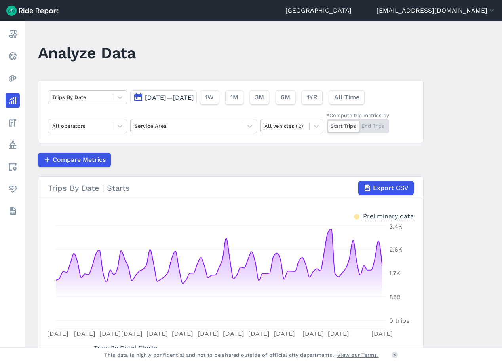
scroll to position [40, 0]
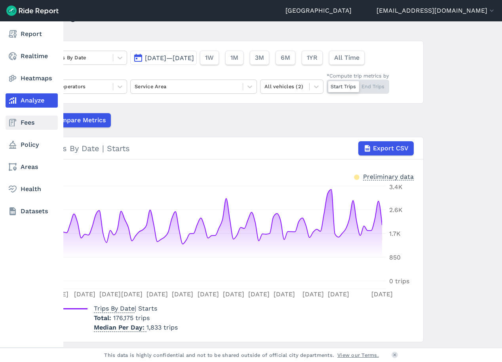
click at [11, 123] on use at bounding box center [12, 123] width 7 height 8
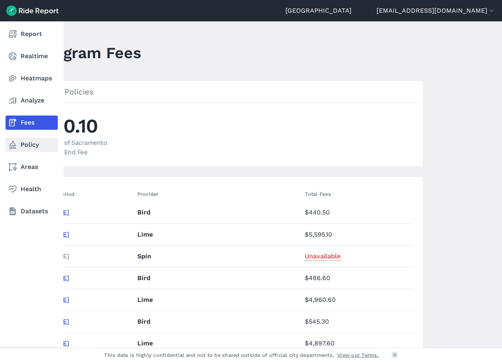
click at [16, 143] on icon at bounding box center [13, 145] width 10 height 10
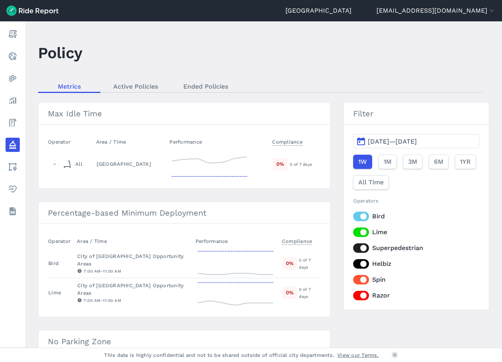
click at [360, 248] on label "Superpedestrian" at bounding box center [416, 248] width 126 height 10
click at [353, 248] on input "Superpedestrian" at bounding box center [353, 245] width 0 height 5
click at [358, 267] on label "Helbiz" at bounding box center [416, 264] width 126 height 10
click at [353, 264] on input "Helbiz" at bounding box center [353, 261] width 0 height 5
click at [361, 280] on label "Spin" at bounding box center [416, 280] width 126 height 10
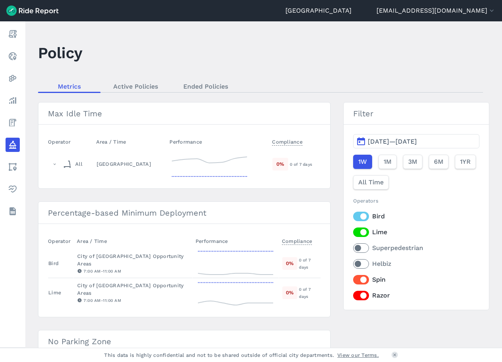
click at [353, 280] on input "Spin" at bounding box center [353, 277] width 0 height 5
click at [364, 299] on label "Razor" at bounding box center [416, 296] width 126 height 10
click at [353, 296] on input "Razor" at bounding box center [353, 293] width 0 height 5
click at [384, 167] on button "1M" at bounding box center [387, 162] width 18 height 14
click at [360, 142] on button "[DATE]—[DATE]" at bounding box center [416, 141] width 126 height 14
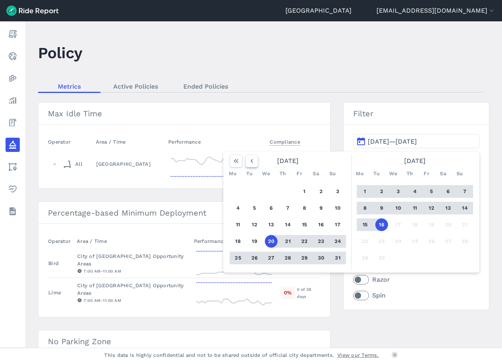
click at [251, 161] on use "button" at bounding box center [252, 161] width 2 height 4
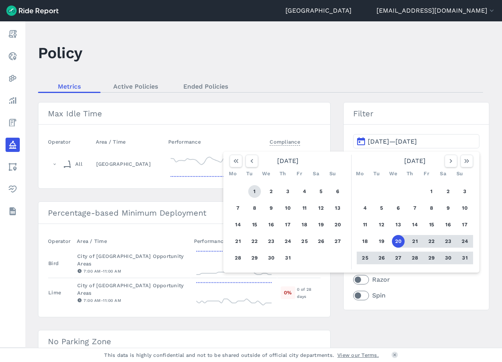
click at [257, 191] on button "1" at bounding box center [254, 191] width 13 height 13
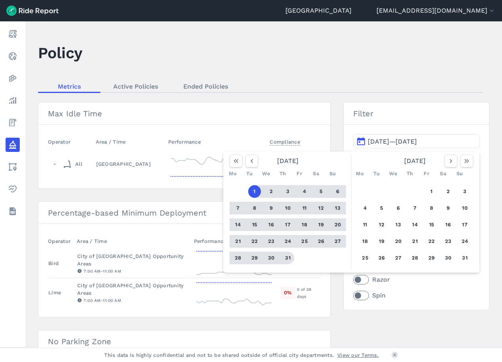
click at [289, 258] on button "31" at bounding box center [287, 258] width 13 height 13
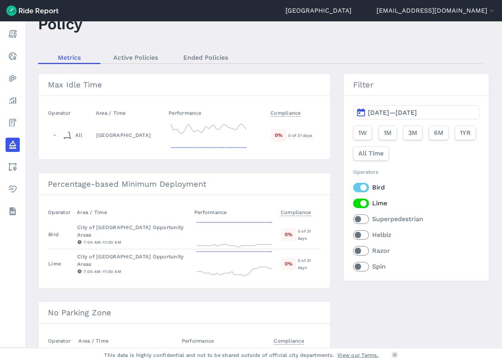
scroll to position [40, 0]
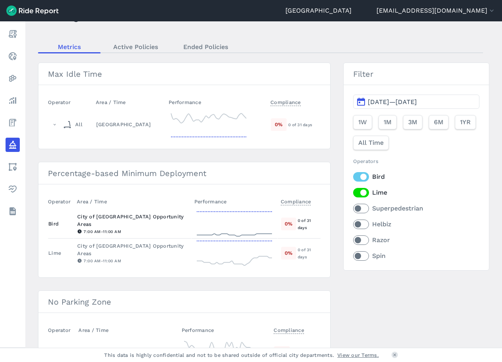
click at [289, 223] on div "0 %" at bounding box center [288, 224] width 15 height 12
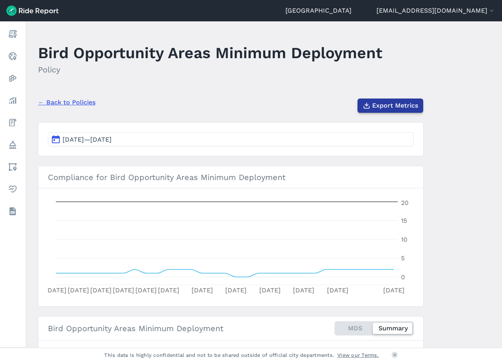
click at [387, 105] on span "Export Metrics" at bounding box center [395, 106] width 46 height 10
click at [51, 107] on div "← Back to Policies Export Metrics" at bounding box center [231, 102] width 386 height 21
click at [52, 105] on link "← Back to Policies" at bounding box center [66, 103] width 57 height 10
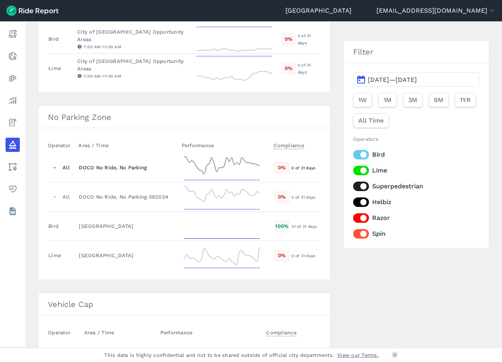
scroll to position [185, 0]
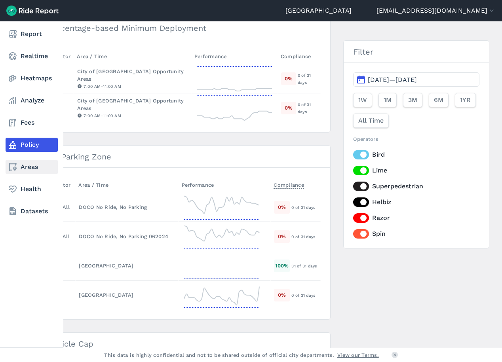
click at [14, 169] on use at bounding box center [13, 167] width 8 height 8
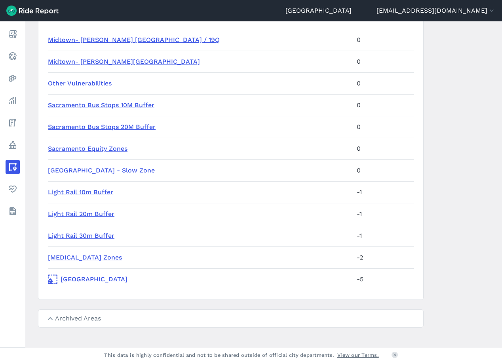
scroll to position [1132, 0]
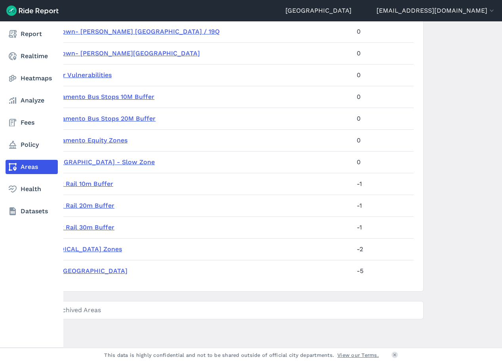
click at [16, 162] on icon at bounding box center [13, 167] width 10 height 10
click at [34, 195] on link "Health" at bounding box center [32, 189] width 52 height 14
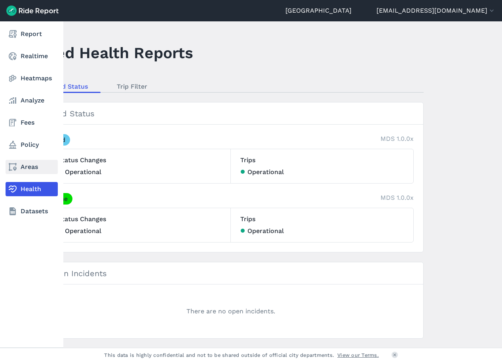
click at [19, 166] on link "Areas" at bounding box center [32, 167] width 52 height 14
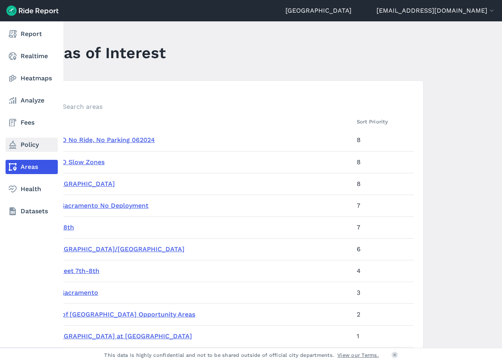
click at [23, 146] on link "Policy" at bounding box center [32, 145] width 52 height 14
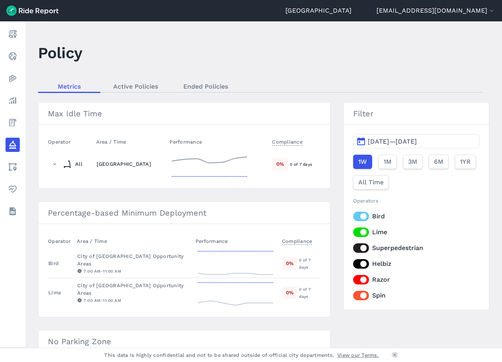
click at [63, 165] on icon at bounding box center [69, 164] width 13 height 13
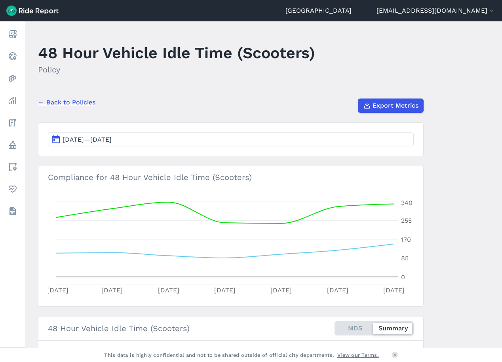
click at [57, 137] on button "[DATE]—[DATE]" at bounding box center [231, 139] width 366 height 14
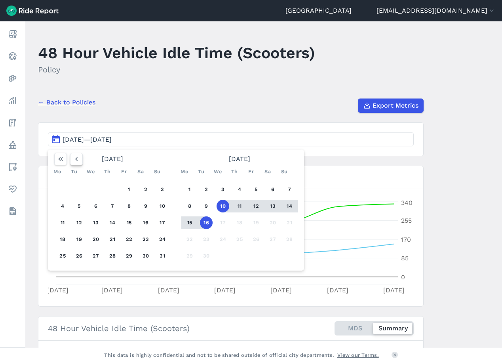
click at [76, 158] on icon "button" at bounding box center [76, 159] width 8 height 8
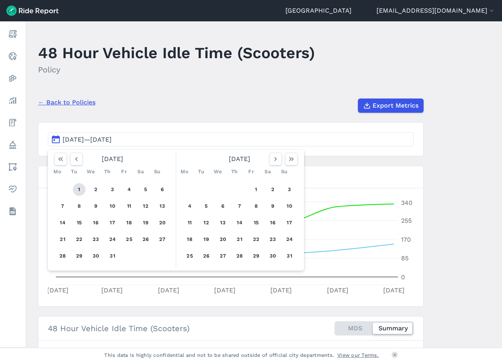
click at [78, 190] on button "1" at bounding box center [79, 189] width 13 height 13
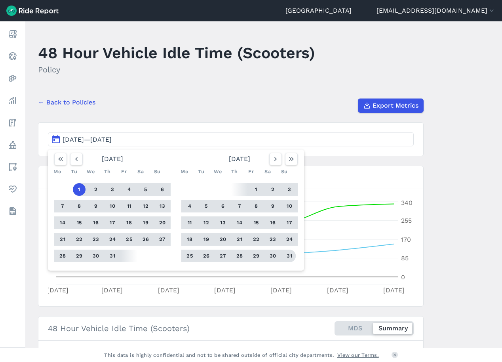
click at [290, 256] on button "31" at bounding box center [289, 256] width 13 height 13
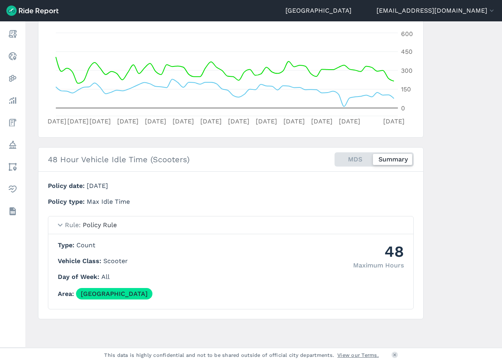
scroll to position [50, 0]
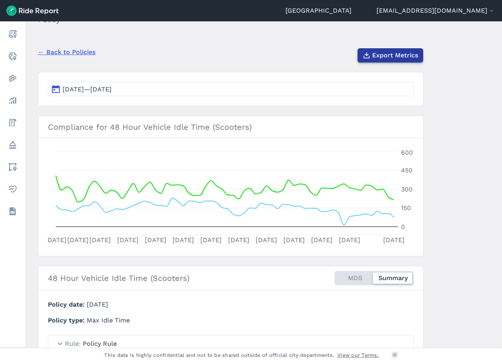
click at [387, 59] on span "Export Metrics" at bounding box center [395, 56] width 46 height 10
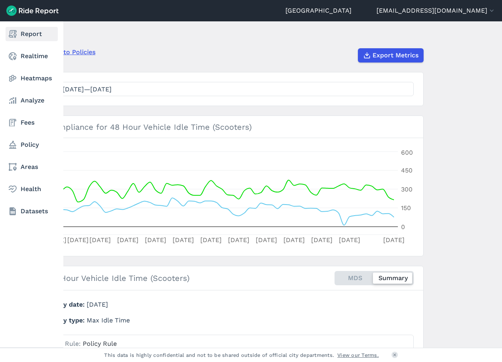
click at [25, 34] on link "Report" at bounding box center [32, 34] width 52 height 14
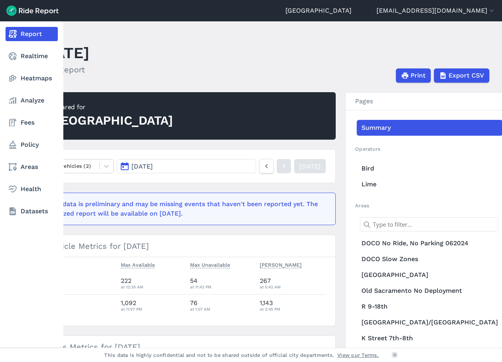
click at [15, 47] on nav "Report Realtime Heatmaps Analyze Fees Policy Areas Health Datasets" at bounding box center [31, 122] width 63 height 203
click at [28, 99] on link "Analyze" at bounding box center [32, 100] width 52 height 14
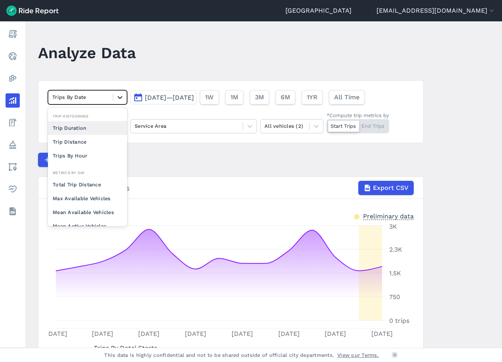
click at [114, 98] on div at bounding box center [119, 97] width 13 height 13
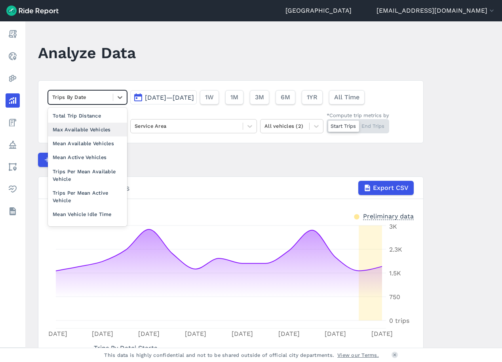
click at [97, 124] on div "Max Available Vehicles" at bounding box center [87, 130] width 79 height 14
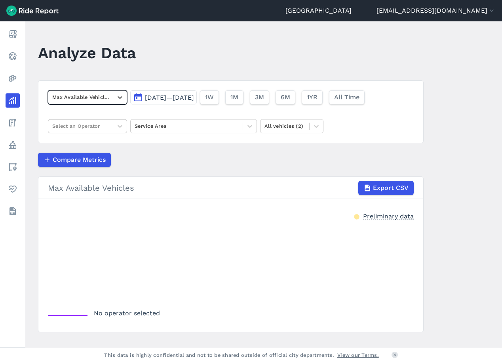
click at [109, 127] on div "Select an Operator" at bounding box center [80, 126] width 65 height 12
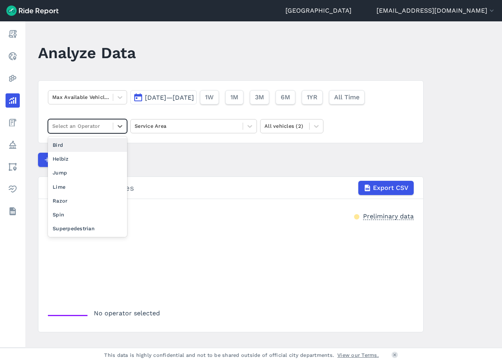
click at [98, 145] on div "Bird" at bounding box center [87, 145] width 79 height 14
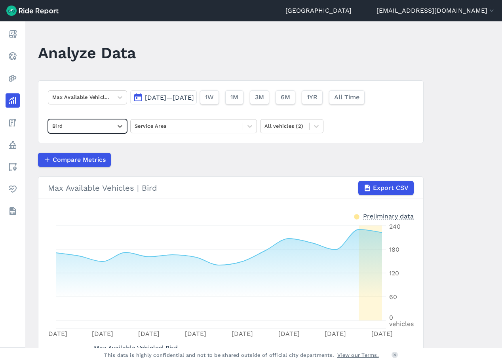
click at [194, 97] on span "[DATE]—[DATE]" at bounding box center [169, 98] width 49 height 8
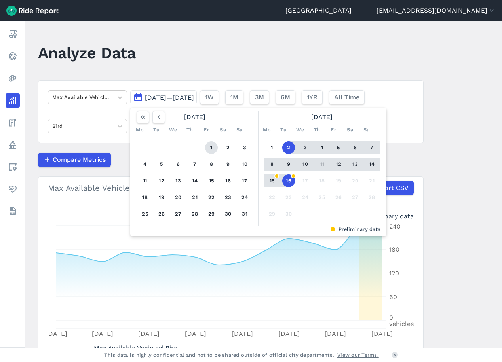
click at [207, 144] on button "1" at bounding box center [211, 147] width 13 height 13
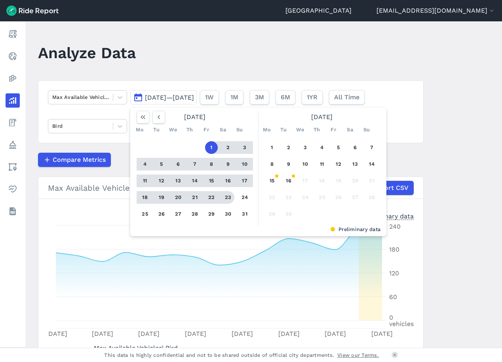
click at [239, 219] on div "1 2 3 4 5 6 7 8 9 10 11 12 13 14 15 16 17 18 19 20 21 22 23 24 25 26 27 28 29 3…" at bounding box center [194, 180] width 123 height 89
click at [243, 216] on button "31" at bounding box center [244, 214] width 13 height 13
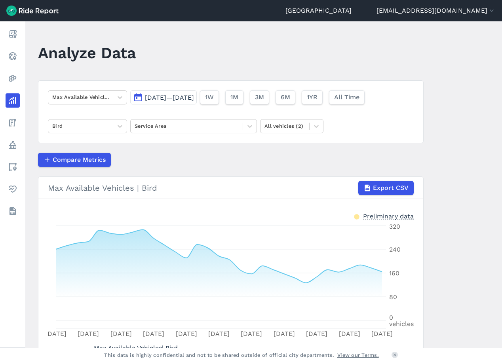
click at [420, 150] on article "Max Available Vehicles [DATE]—[DATE] 1W 1M 3M 6M 1YR All Time Bird Service Area…" at bounding box center [231, 226] width 386 height 292
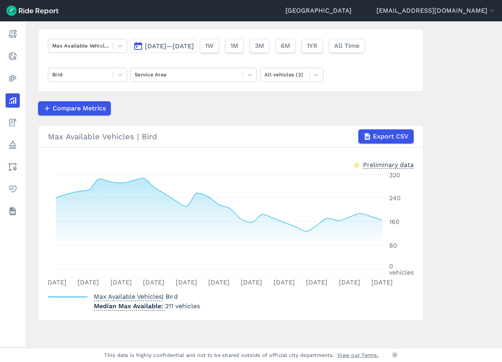
scroll to position [53, 0]
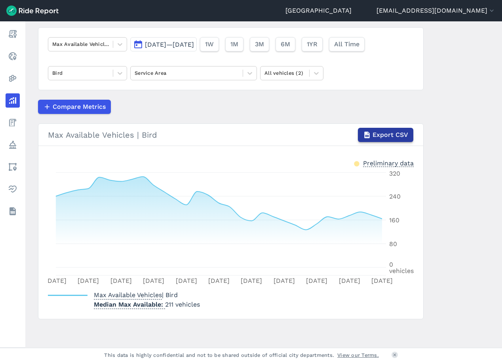
click at [389, 134] on span "Export CSV" at bounding box center [390, 135] width 36 height 10
click at [110, 42] on div "Max Available Vehicles" at bounding box center [80, 44] width 65 height 12
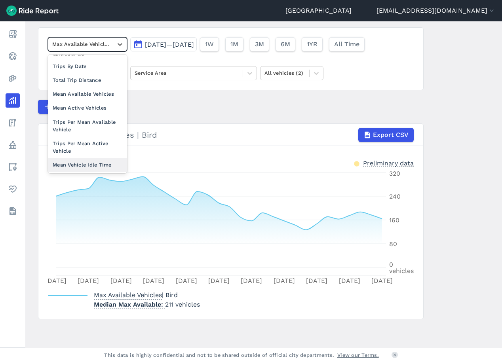
scroll to position [69, 0]
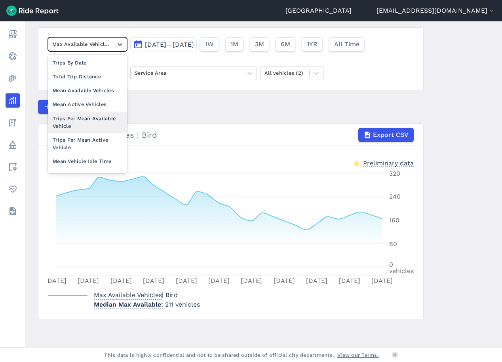
click at [107, 118] on div "Trips Per Mean Available Vehicle" at bounding box center [87, 122] width 79 height 21
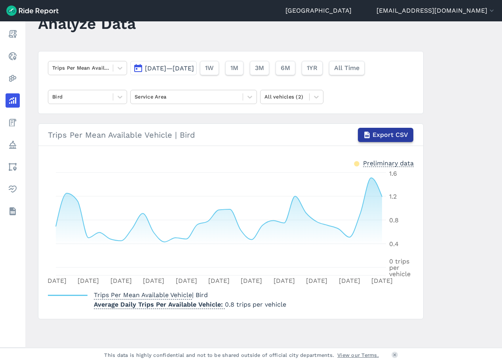
click at [380, 135] on span "Export CSV" at bounding box center [390, 135] width 36 height 10
click at [118, 99] on icon at bounding box center [120, 97] width 8 height 8
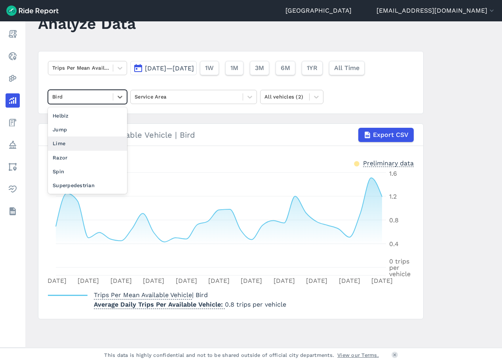
click at [95, 142] on div "Lime" at bounding box center [87, 144] width 79 height 14
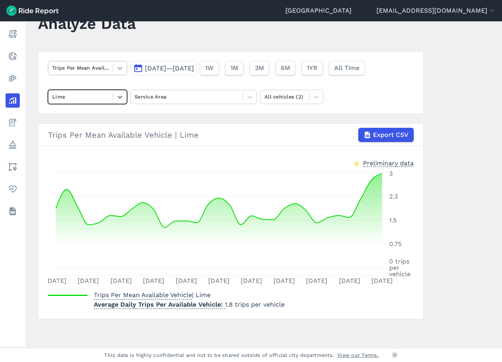
click at [116, 70] on icon at bounding box center [120, 68] width 8 height 8
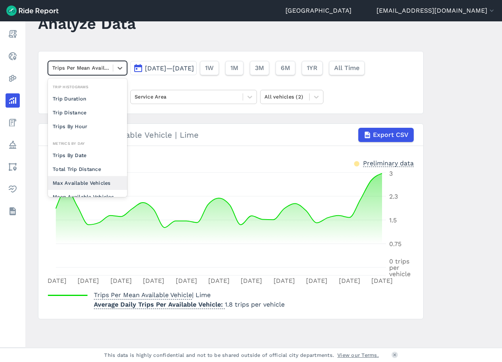
click at [79, 180] on div "Max Available Vehicles" at bounding box center [87, 183] width 79 height 14
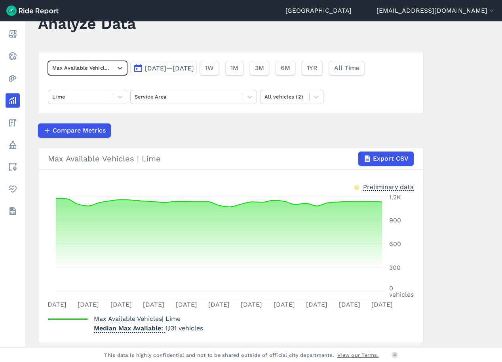
click at [137, 68] on button "[DATE]—[DATE]" at bounding box center [163, 68] width 67 height 14
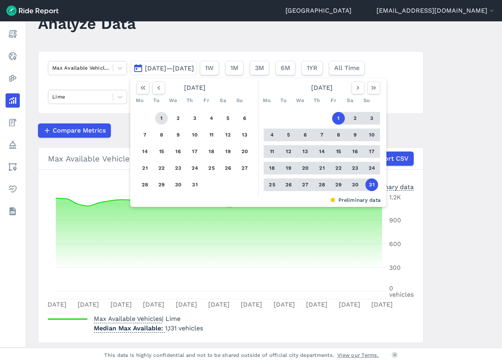
click at [161, 118] on button "1" at bounding box center [161, 118] width 13 height 13
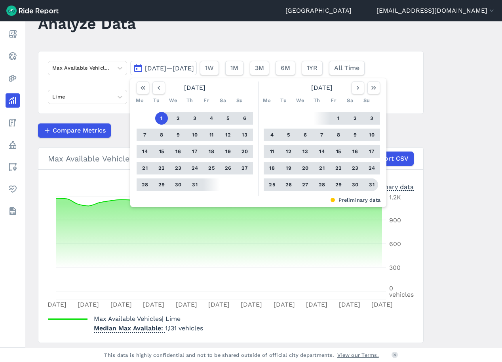
click at [373, 188] on button "31" at bounding box center [371, 185] width 13 height 13
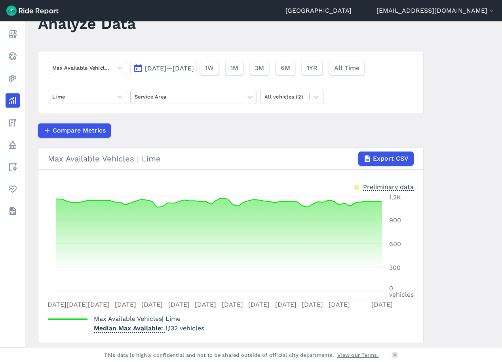
click at [452, 110] on main "Analyze Data Max Available Vehicles [DATE]—[DATE] 1W 1M 3M 6M 1YR All Time Lime…" at bounding box center [263, 184] width 477 height 327
click at [393, 156] on span "Export CSV" at bounding box center [390, 159] width 36 height 10
click at [108, 67] on div "Max Available Vehicles" at bounding box center [80, 68] width 65 height 12
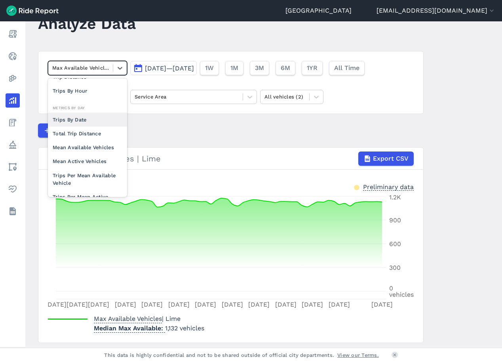
scroll to position [69, 0]
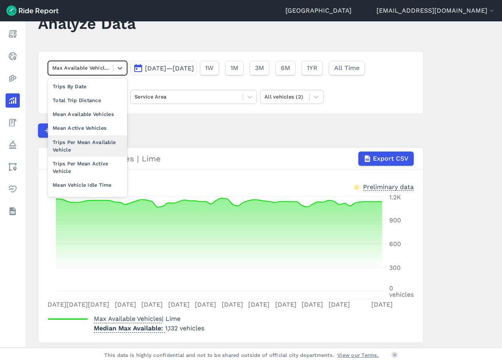
click at [104, 146] on div "Trips Per Mean Available Vehicle" at bounding box center [87, 145] width 79 height 21
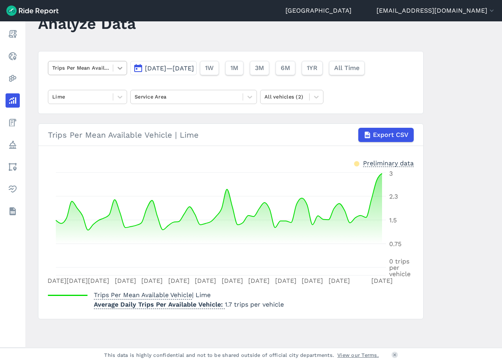
click at [120, 67] on icon at bounding box center [120, 68] width 8 height 8
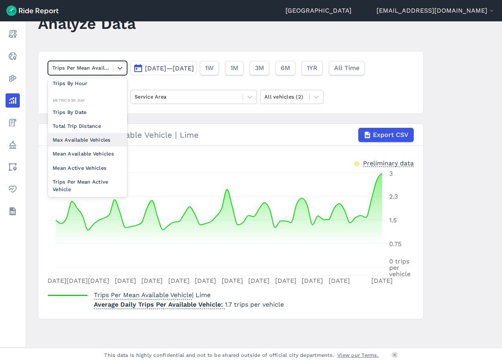
scroll to position [61, 0]
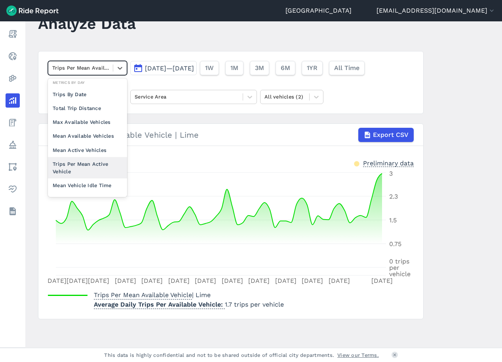
click at [104, 169] on div "Trips Per Mean Active Vehicle" at bounding box center [87, 167] width 79 height 21
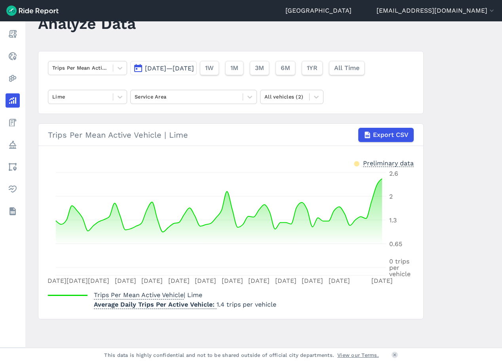
click at [484, 86] on main "Analyze Data Trips Per Mean Active Vehicle [DATE]—[DATE] 1W 1M 3M 6M 1YR All Ti…" at bounding box center [263, 184] width 477 height 327
click at [381, 131] on span "Export CSV" at bounding box center [390, 135] width 36 height 10
click at [279, 35] on header "Analyze Data" at bounding box center [235, 26] width 395 height 30
click at [104, 98] on div at bounding box center [80, 96] width 57 height 9
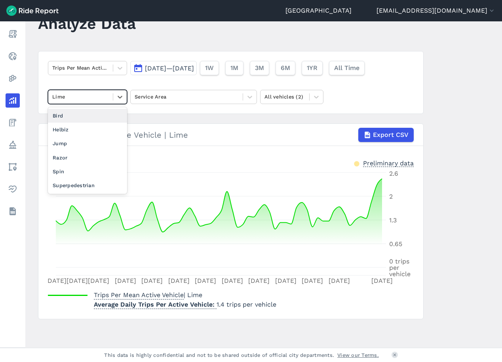
click at [90, 118] on div "Bird" at bounding box center [87, 116] width 79 height 14
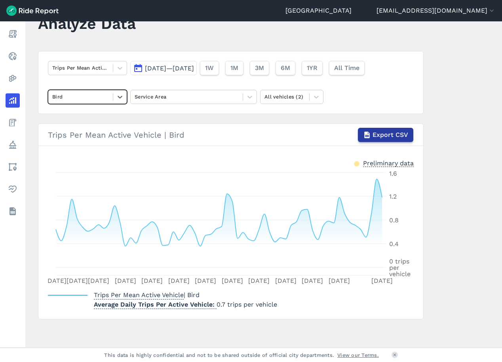
click at [367, 131] on icon "button" at bounding box center [367, 135] width 8 height 8
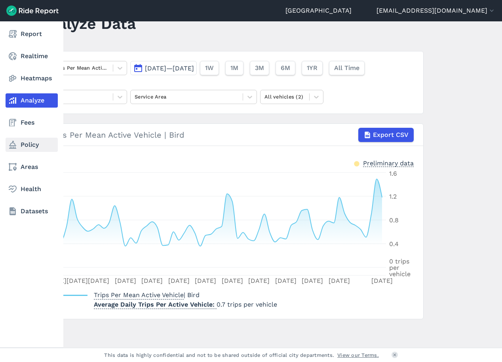
click at [15, 148] on use at bounding box center [12, 145] width 7 height 8
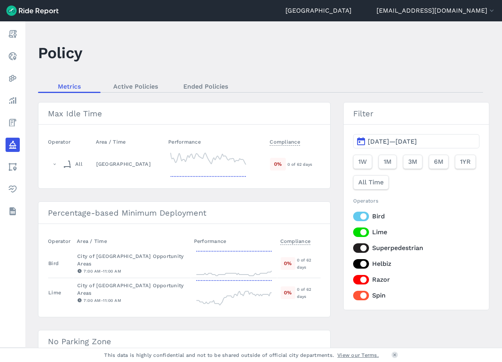
click at [363, 250] on label "Superpedestrian" at bounding box center [416, 248] width 126 height 10
click at [353, 249] on input "Superpedestrian" at bounding box center [353, 245] width 0 height 5
click at [361, 260] on label "Helbiz" at bounding box center [416, 264] width 126 height 10
click at [353, 260] on input "Helbiz" at bounding box center [353, 261] width 0 height 5
click at [362, 273] on div "Bird Lime Superpedestrian Helbiz Razor Spin" at bounding box center [416, 256] width 126 height 89
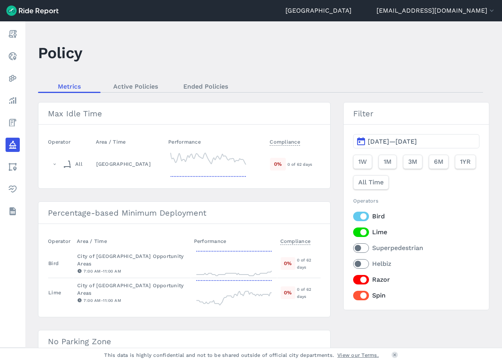
click at [362, 282] on label "Razor" at bounding box center [416, 280] width 126 height 10
click at [353, 280] on input "Razor" at bounding box center [353, 277] width 0 height 5
click at [357, 298] on label "Spin" at bounding box center [416, 296] width 126 height 10
click at [353, 296] on input "Spin" at bounding box center [353, 293] width 0 height 5
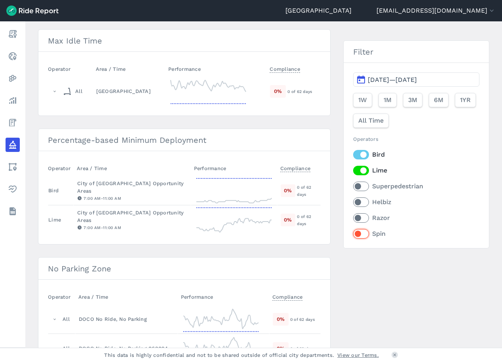
scroll to position [79, 0]
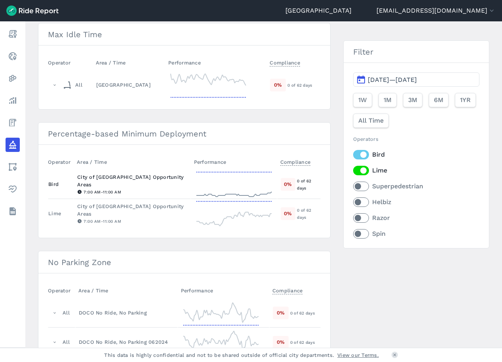
click at [150, 180] on div "City of [GEOGRAPHIC_DATA] Opportunity Areas" at bounding box center [132, 180] width 110 height 15
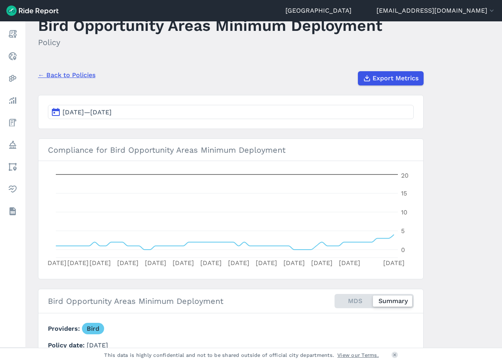
scroll to position [40, 0]
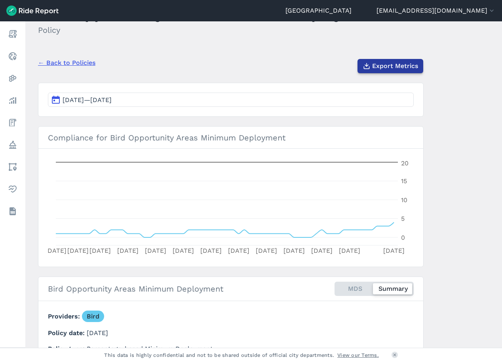
click at [385, 67] on span "Export Metrics" at bounding box center [395, 66] width 46 height 10
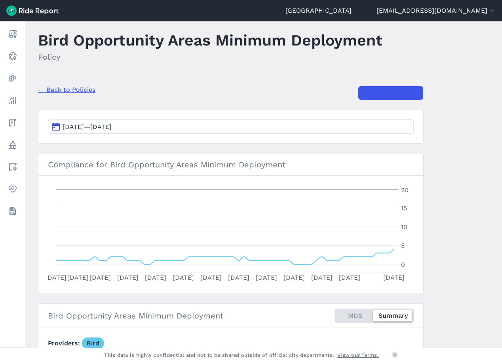
scroll to position [0, 0]
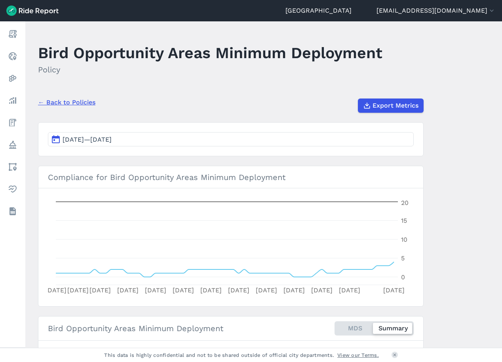
click at [68, 101] on link "← Back to Policies" at bounding box center [66, 103] width 57 height 10
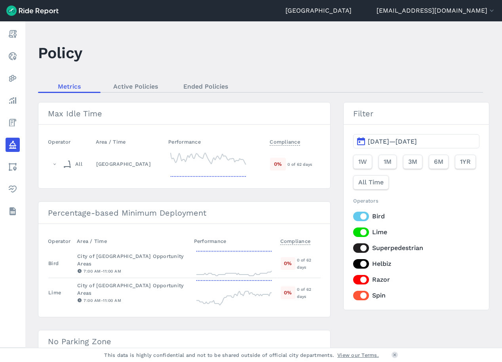
drag, startPoint x: 362, startPoint y: 221, endPoint x: 361, endPoint y: 217, distance: 4.4
click at [362, 221] on label "Bird" at bounding box center [416, 217] width 126 height 10
click at [353, 217] on input "Bird" at bounding box center [353, 214] width 0 height 5
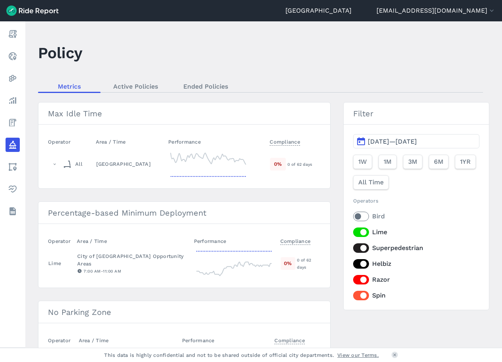
click at [359, 248] on label "Superpedestrian" at bounding box center [416, 248] width 126 height 10
click at [353, 248] on input "Superpedestrian" at bounding box center [353, 245] width 0 height 5
click at [359, 261] on label "Helbiz" at bounding box center [416, 264] width 126 height 10
click at [353, 261] on input "Helbiz" at bounding box center [353, 261] width 0 height 5
click at [361, 277] on label "Razor" at bounding box center [416, 280] width 126 height 10
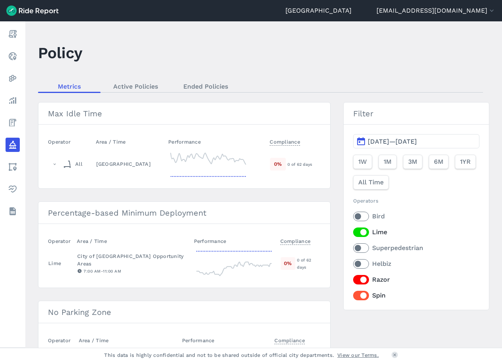
click at [353, 277] on input "Razor" at bounding box center [353, 277] width 0 height 5
click at [357, 298] on label "Spin" at bounding box center [416, 296] width 126 height 10
click at [353, 296] on input "Spin" at bounding box center [353, 293] width 0 height 5
click at [171, 263] on div "City of [GEOGRAPHIC_DATA] Opportunity Areas" at bounding box center [132, 260] width 110 height 15
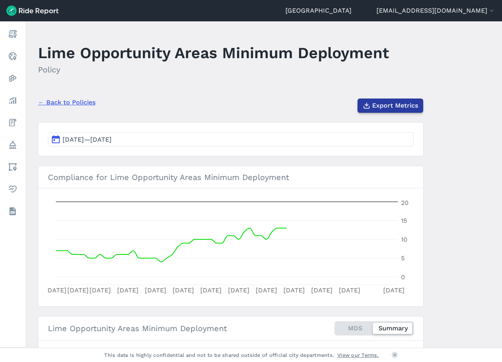
click at [384, 105] on span "Export Metrics" at bounding box center [395, 106] width 46 height 10
drag, startPoint x: 177, startPoint y: 93, endPoint x: 147, endPoint y: 92, distance: 29.7
click at [177, 93] on div "← Back to Policies Export Metrics" at bounding box center [231, 102] width 386 height 21
click at [67, 101] on link "← Back to Policies" at bounding box center [66, 103] width 57 height 10
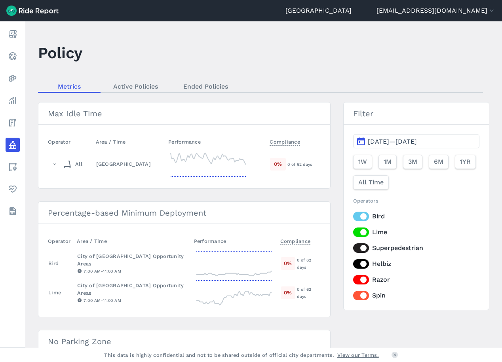
click at [363, 248] on label "Superpedestrian" at bounding box center [416, 248] width 126 height 10
click at [353, 248] on input "Superpedestrian" at bounding box center [353, 245] width 0 height 5
click at [363, 266] on label "Helbiz" at bounding box center [416, 264] width 126 height 10
click at [353, 264] on input "Helbiz" at bounding box center [353, 261] width 0 height 5
click at [363, 279] on label "Razor" at bounding box center [416, 280] width 126 height 10
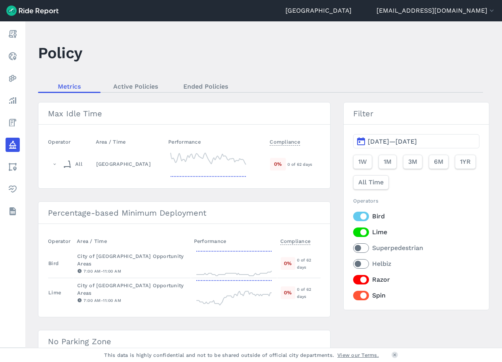
click at [353, 279] on input "Razor" at bounding box center [353, 277] width 0 height 5
click at [359, 294] on label "Spin" at bounding box center [416, 296] width 126 height 10
click at [353, 294] on input "Spin" at bounding box center [353, 293] width 0 height 5
click at [362, 212] on label "Bird" at bounding box center [416, 217] width 126 height 10
click at [353, 212] on input "Bird" at bounding box center [353, 214] width 0 height 5
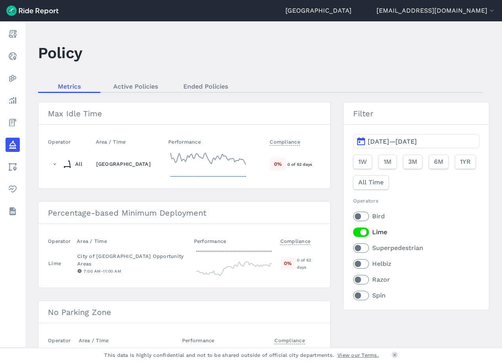
click at [194, 158] on icon at bounding box center [208, 158] width 75 height 11
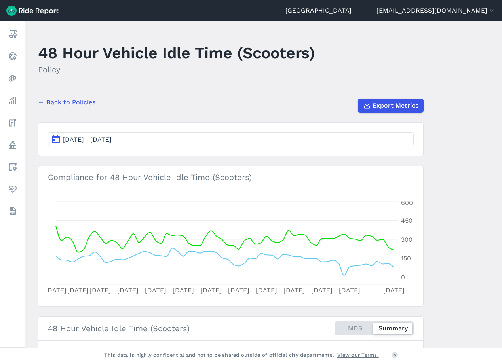
click at [262, 75] on h2 "Policy" at bounding box center [176, 70] width 277 height 12
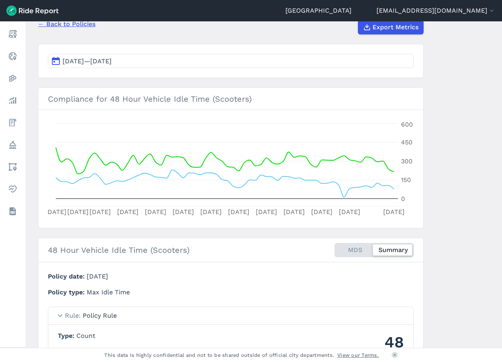
scroll to position [79, 0]
click at [80, 29] on div "← Back to Policies Export Metrics" at bounding box center [231, 23] width 386 height 21
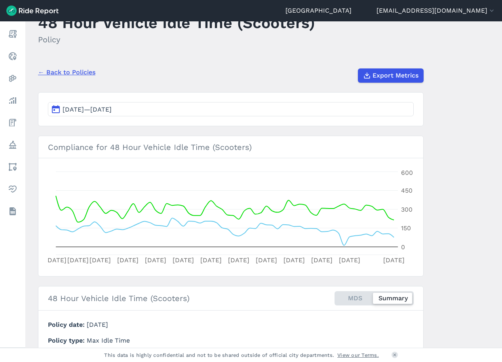
scroll to position [0, 0]
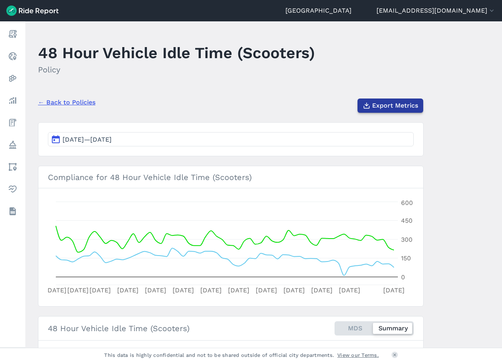
click at [388, 105] on span "Export Metrics" at bounding box center [395, 106] width 46 height 10
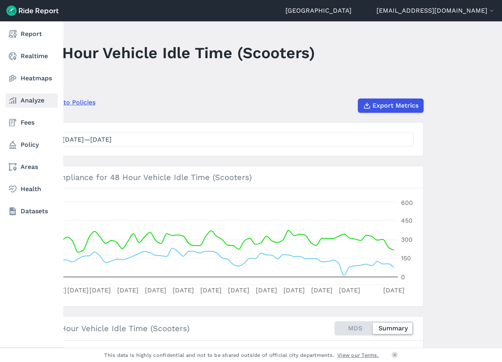
click at [17, 104] on icon at bounding box center [13, 101] width 10 height 10
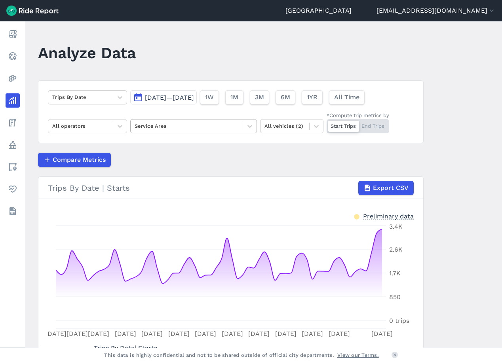
click at [201, 126] on div at bounding box center [187, 126] width 104 height 9
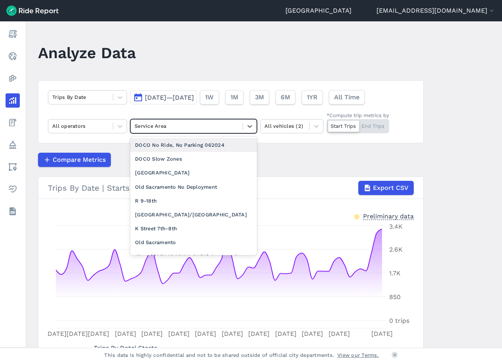
click at [201, 126] on div at bounding box center [187, 126] width 104 height 9
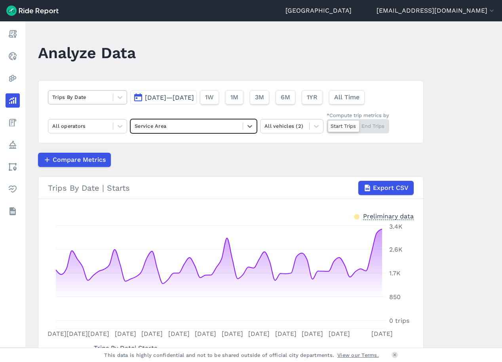
click at [106, 100] on div at bounding box center [80, 97] width 57 height 9
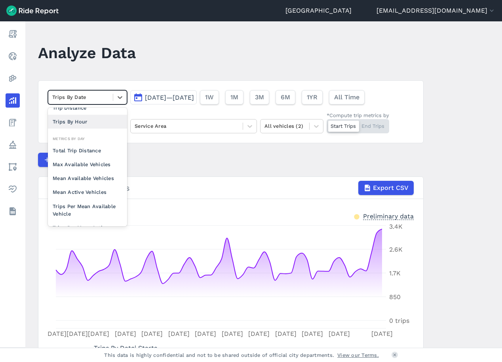
scroll to position [69, 0]
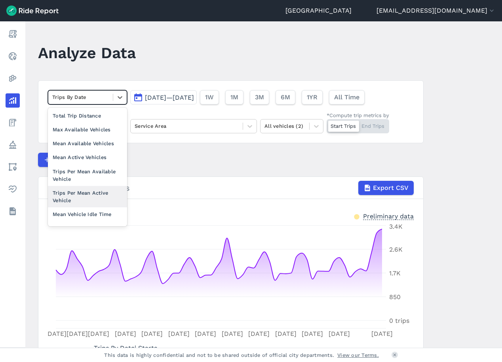
click at [166, 163] on div "Compare Metrics" at bounding box center [231, 160] width 386 height 14
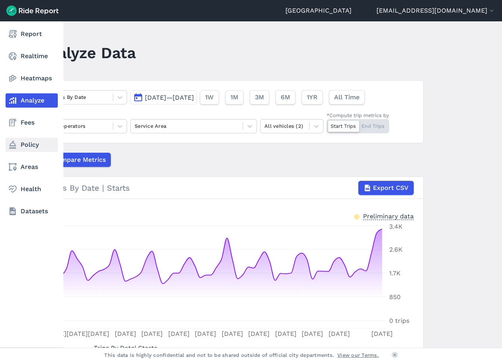
click at [23, 150] on link "Policy" at bounding box center [32, 145] width 52 height 14
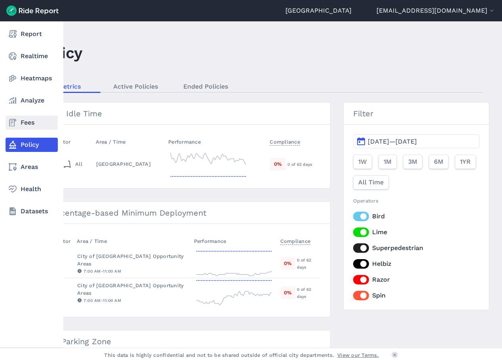
click at [25, 125] on link "Fees" at bounding box center [32, 123] width 52 height 14
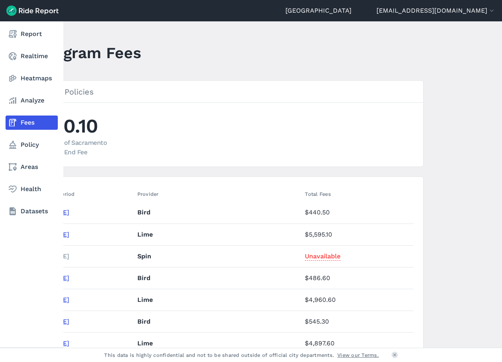
click at [25, 110] on nav "Report Realtime Heatmaps Analyze Fees Policy Areas Health Datasets" at bounding box center [31, 122] width 63 height 203
click at [24, 102] on link "Analyze" at bounding box center [32, 100] width 52 height 14
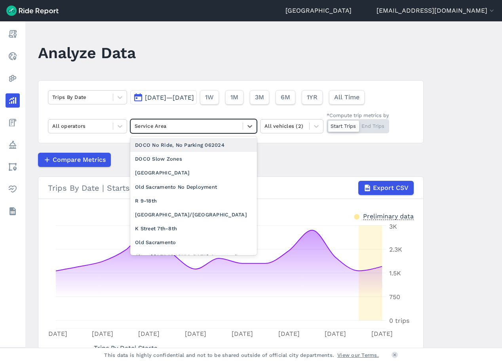
click at [231, 129] on div at bounding box center [187, 126] width 104 height 9
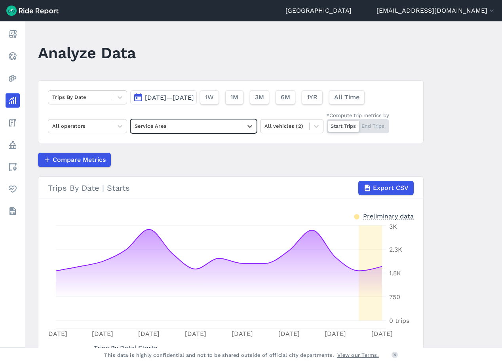
click at [231, 129] on div at bounding box center [187, 126] width 104 height 9
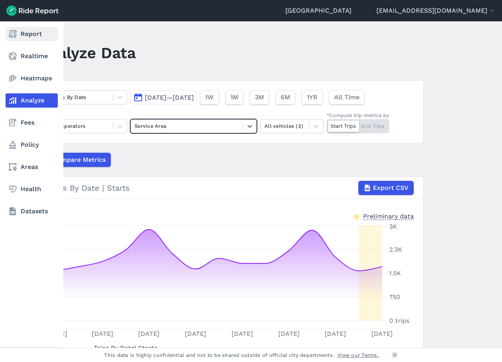
click at [17, 38] on icon at bounding box center [13, 34] width 10 height 10
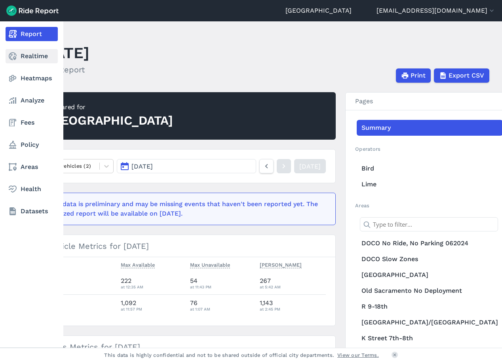
click at [19, 53] on link "Realtime" at bounding box center [32, 56] width 52 height 14
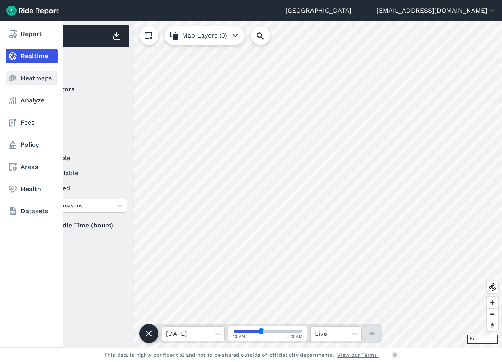
click at [23, 83] on link "Heatmaps" at bounding box center [32, 78] width 52 height 14
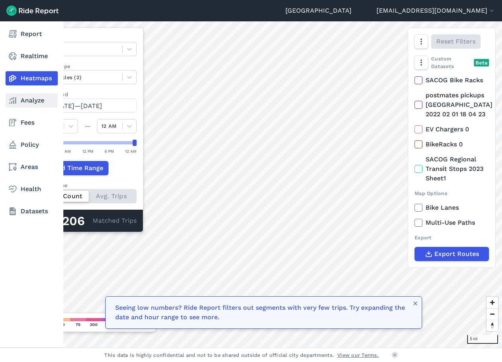
click at [22, 106] on link "Analyze" at bounding box center [32, 100] width 52 height 14
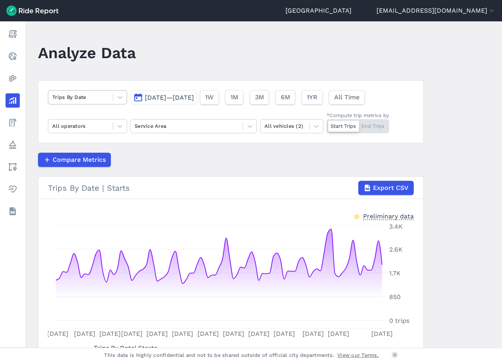
click at [107, 100] on div at bounding box center [80, 97] width 57 height 9
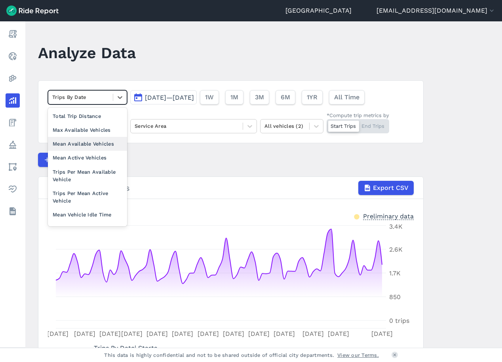
scroll to position [69, 0]
click at [104, 120] on div "Total Trip Distance" at bounding box center [87, 116] width 79 height 14
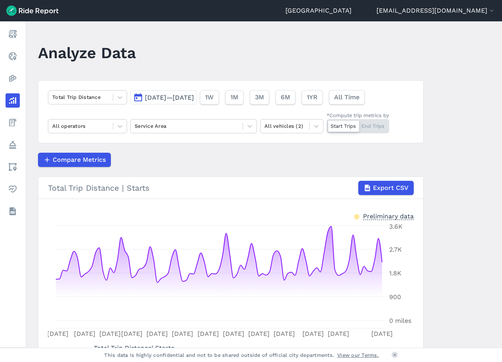
click at [194, 99] on span "[DATE]—[DATE]" at bounding box center [169, 98] width 49 height 8
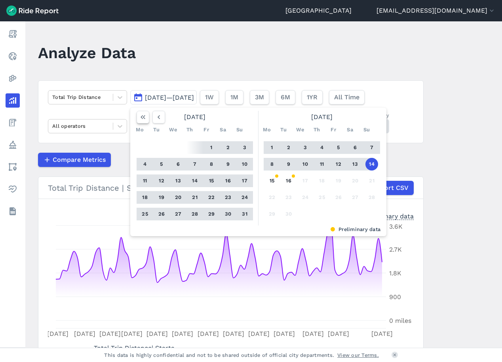
click at [144, 118] on icon "button" at bounding box center [143, 117] width 8 height 8
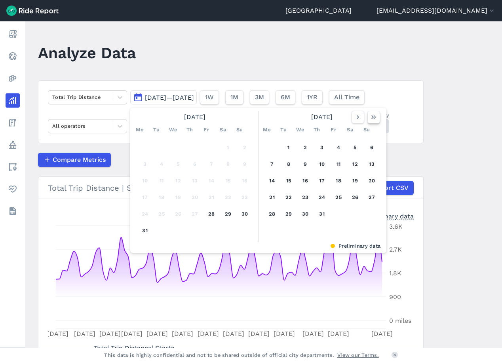
click at [377, 122] on button "button" at bounding box center [373, 117] width 13 height 13
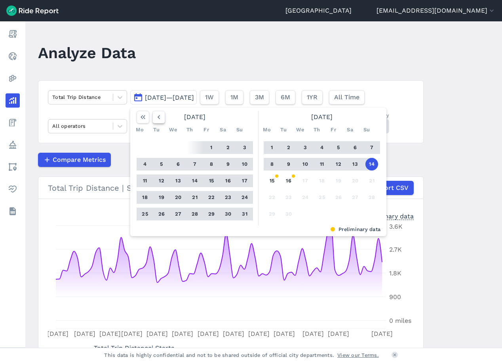
click at [161, 119] on icon "button" at bounding box center [159, 117] width 8 height 8
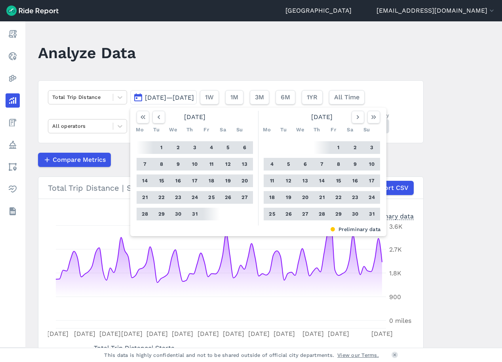
click at [162, 145] on button "1" at bounding box center [161, 147] width 13 height 13
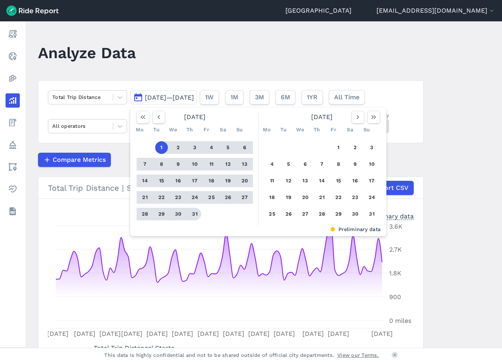
click at [196, 214] on button "31" at bounding box center [194, 214] width 13 height 13
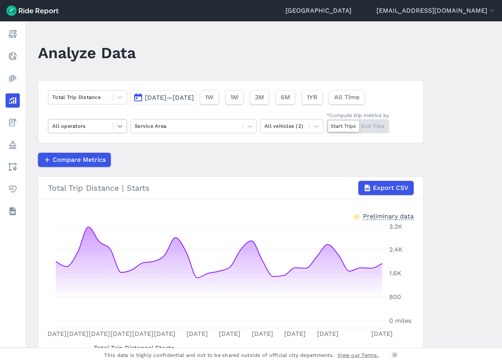
click at [122, 131] on div at bounding box center [119, 126] width 13 height 13
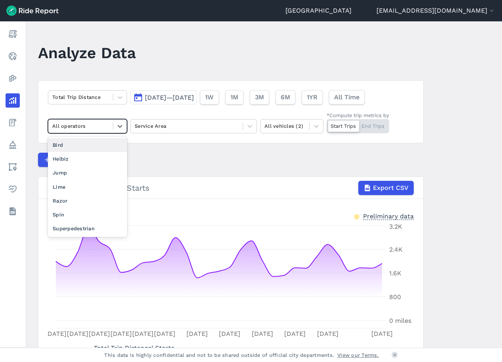
click at [102, 149] on div "Bird" at bounding box center [87, 145] width 79 height 14
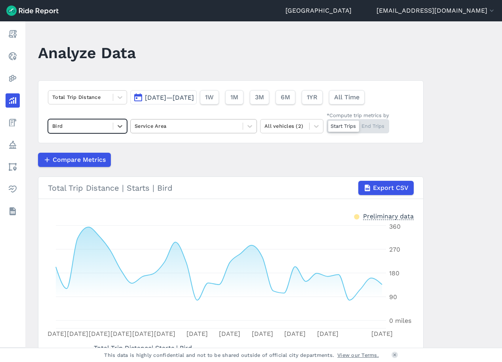
click at [237, 125] on div at bounding box center [187, 126] width 104 height 9
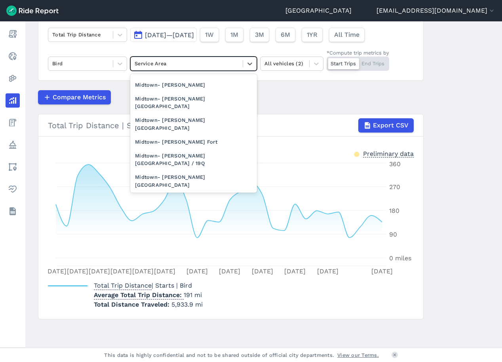
scroll to position [722, 0]
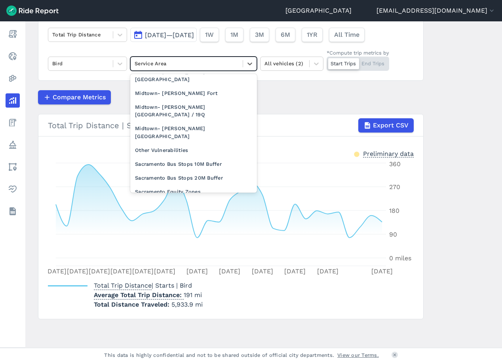
click at [206, 269] on div "[GEOGRAPHIC_DATA]" at bounding box center [193, 276] width 127 height 14
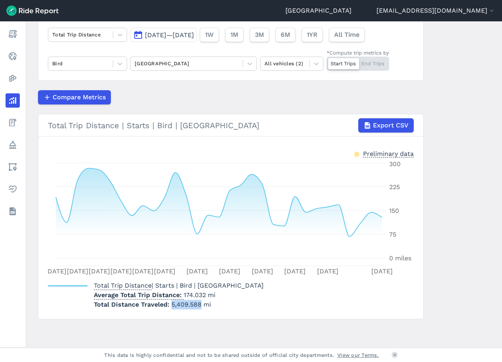
drag, startPoint x: 199, startPoint y: 305, endPoint x: 171, endPoint y: 305, distance: 28.1
click at [171, 305] on span "5,409.588 mi" at bounding box center [191, 305] width 40 height 8
copy span "5,409.588"
click at [120, 64] on icon at bounding box center [120, 64] width 5 height 3
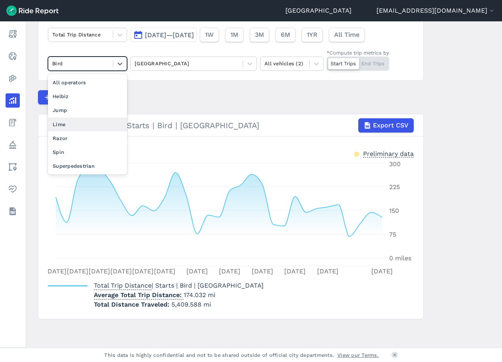
click at [83, 121] on div "Lime" at bounding box center [87, 125] width 79 height 14
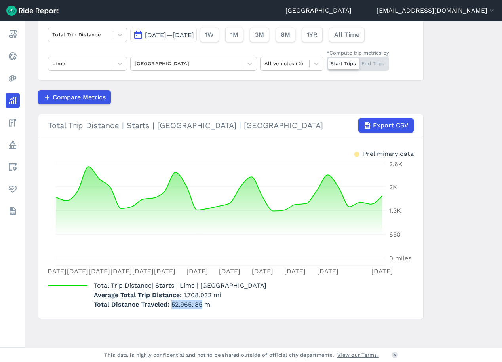
drag, startPoint x: 201, startPoint y: 307, endPoint x: 171, endPoint y: 306, distance: 30.9
click at [171, 306] on span "52,965.185 mi" at bounding box center [191, 305] width 40 height 8
copy span "52,965.185"
click at [194, 38] on span "[DATE]—[DATE]" at bounding box center [169, 35] width 49 height 8
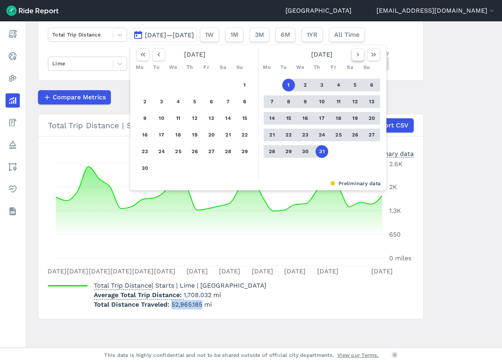
click at [359, 54] on icon "button" at bounding box center [358, 55] width 8 height 8
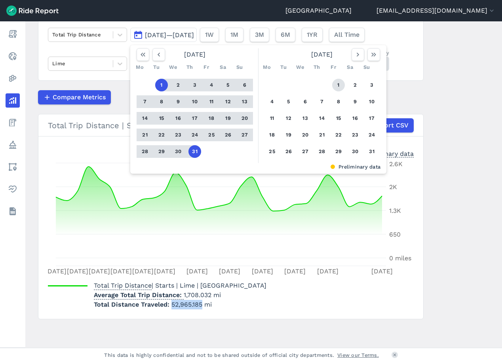
click at [342, 85] on button "1" at bounding box center [338, 85] width 13 height 13
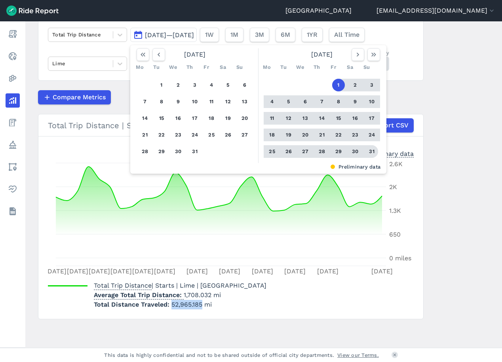
click at [367, 151] on button "31" at bounding box center [371, 151] width 13 height 13
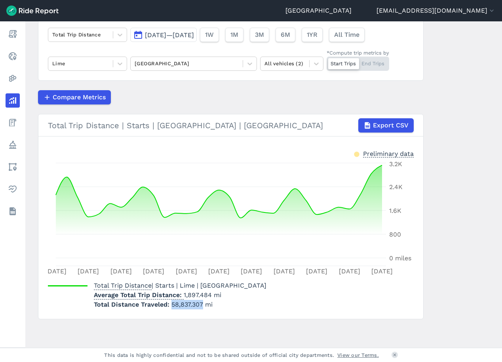
drag, startPoint x: 202, startPoint y: 306, endPoint x: 169, endPoint y: 306, distance: 33.3
click at [171, 306] on span "58,837.307 mi" at bounding box center [191, 305] width 41 height 8
copy span "58,837.307"
click at [121, 63] on icon at bounding box center [120, 64] width 5 height 3
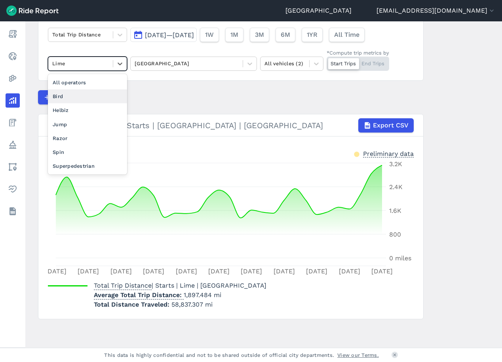
click at [99, 97] on div "Bird" at bounding box center [87, 96] width 79 height 14
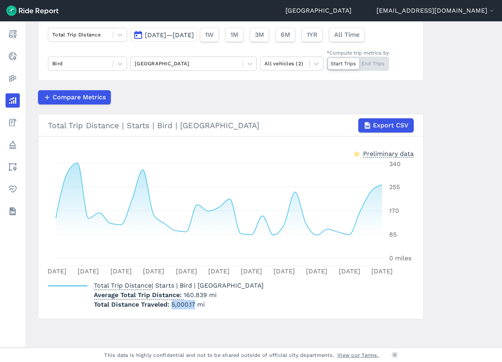
drag, startPoint x: 193, startPoint y: 306, endPoint x: 171, endPoint y: 306, distance: 22.6
click at [171, 306] on span "5,000.17 mi" at bounding box center [187, 305] width 33 height 8
copy span "5,000.17"
